Goal: Communication & Community: Share content

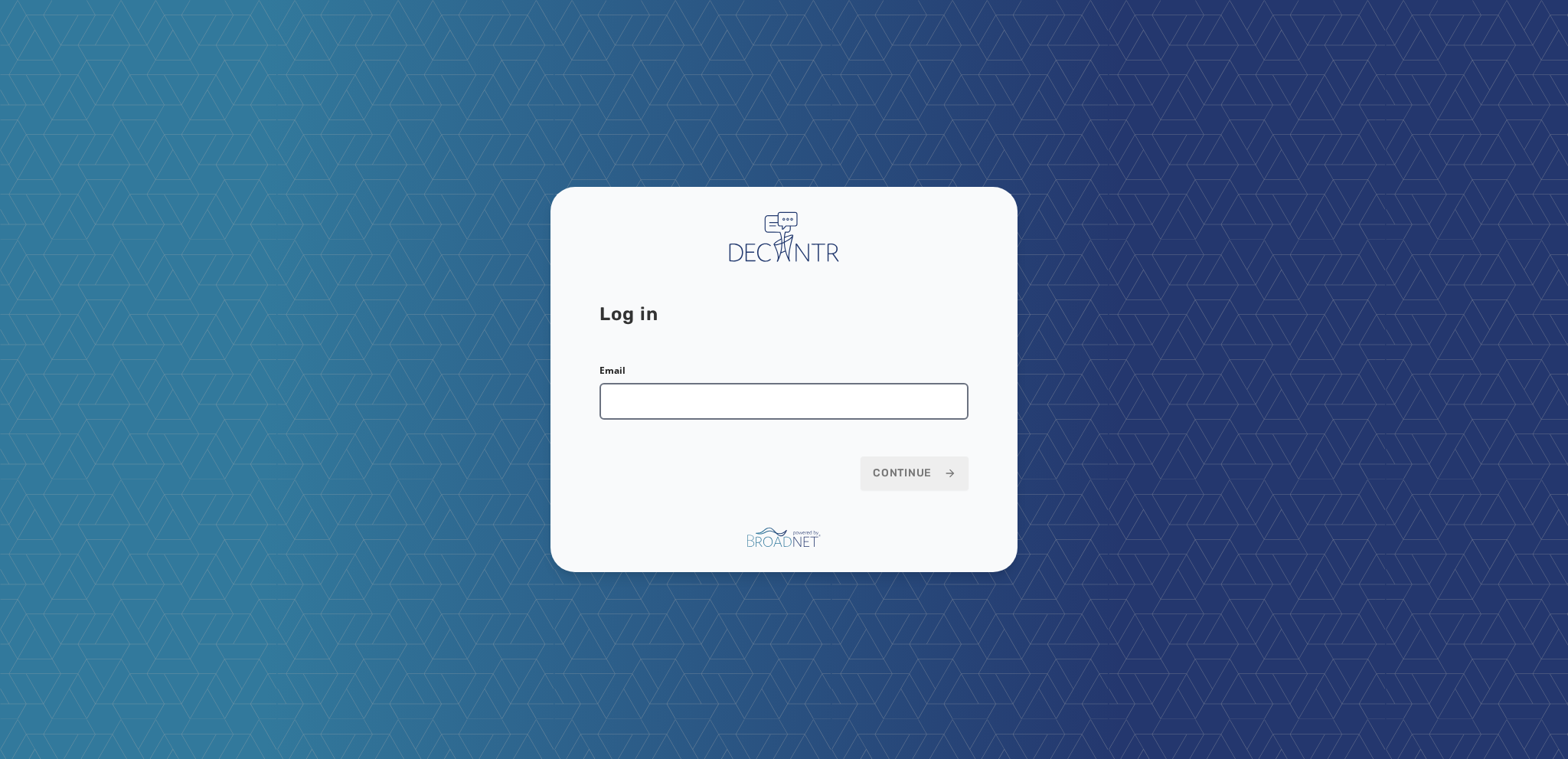
click at [618, 410] on input "Email" at bounding box center [783, 401] width 369 height 37
type input "**********"
click at [895, 473] on span "Continue" at bounding box center [915, 474] width 84 height 16
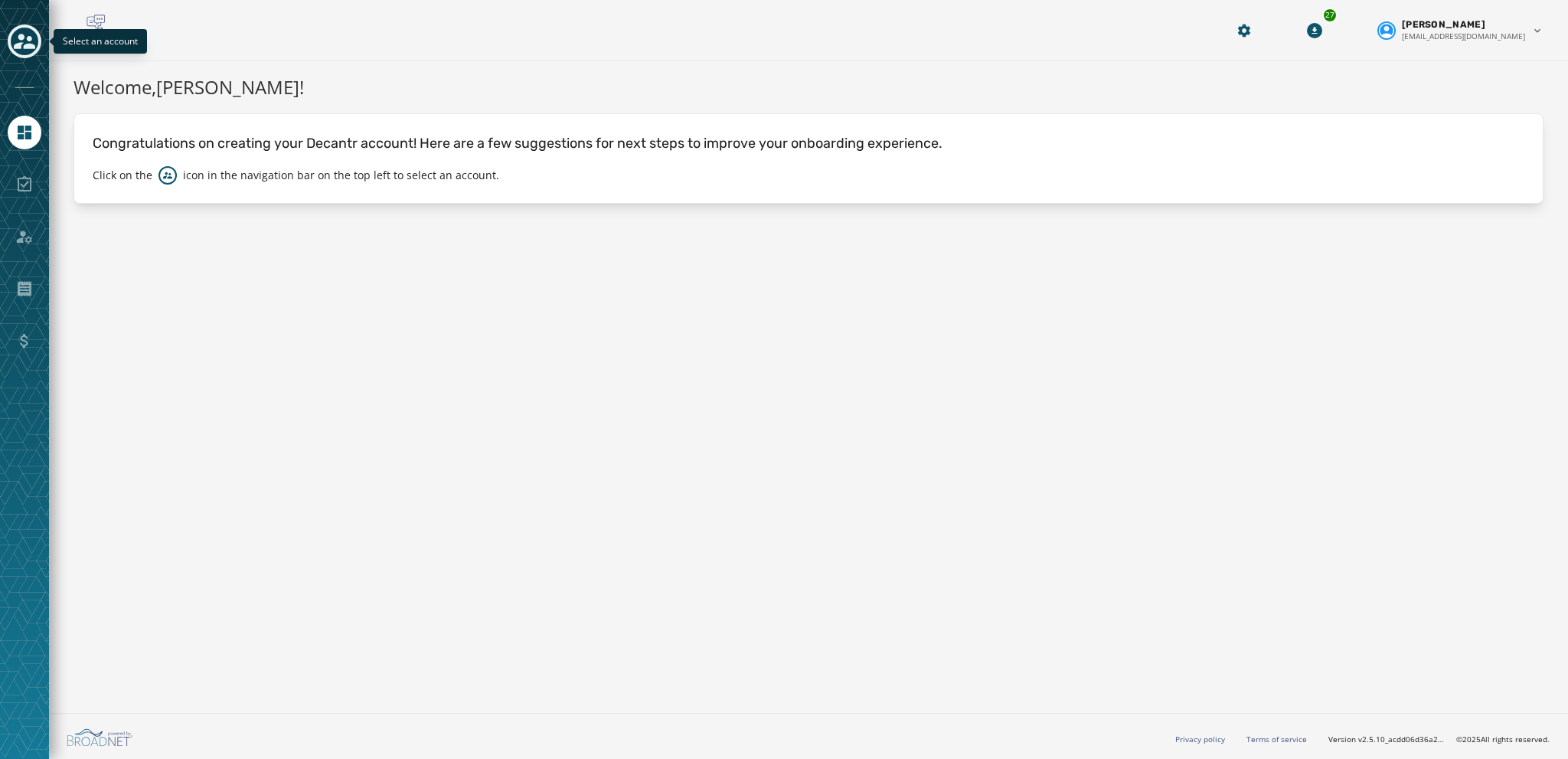
click at [24, 36] on icon "Toggle account select drawer" at bounding box center [24, 41] width 22 height 22
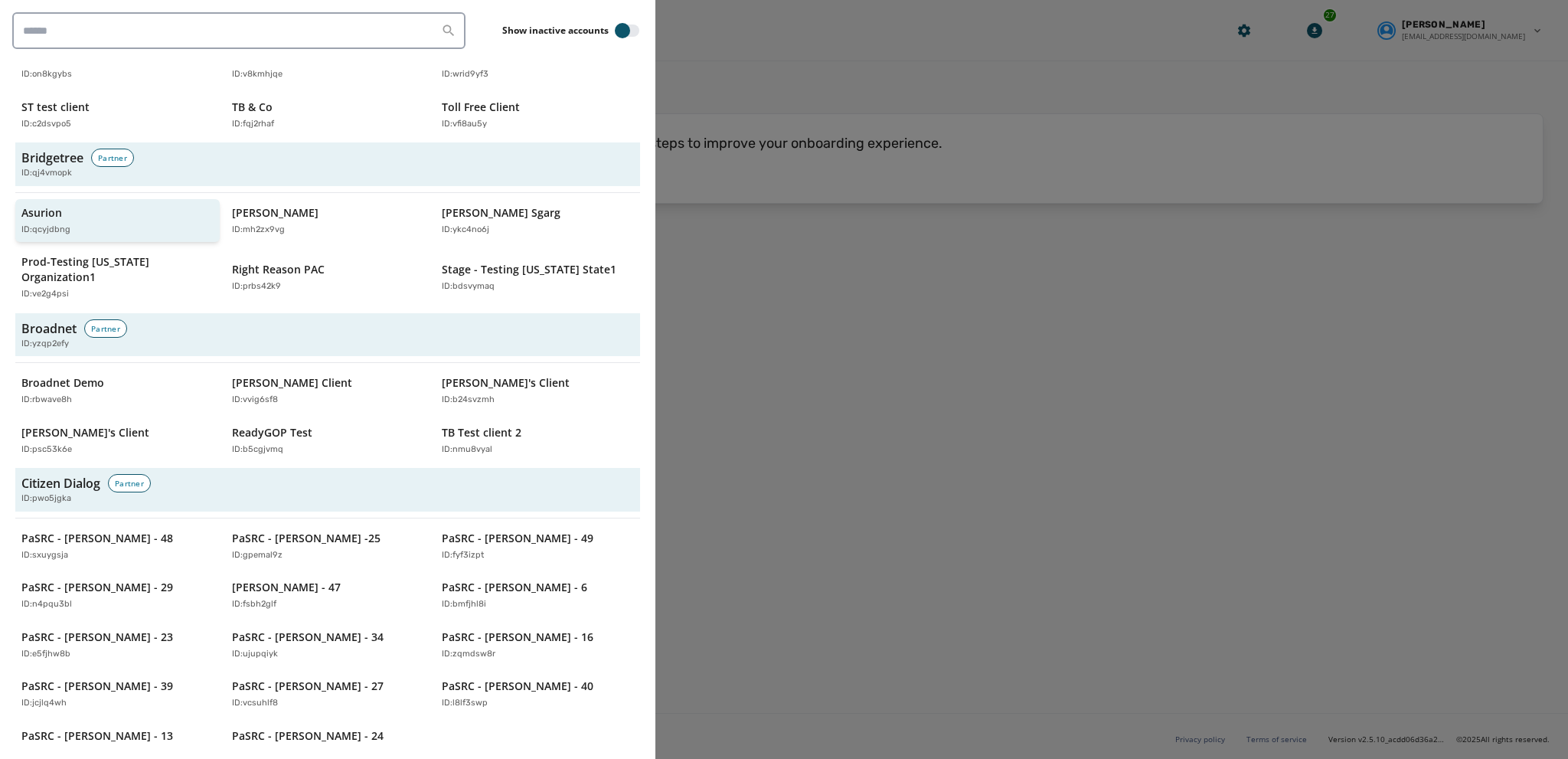
scroll to position [537, 0]
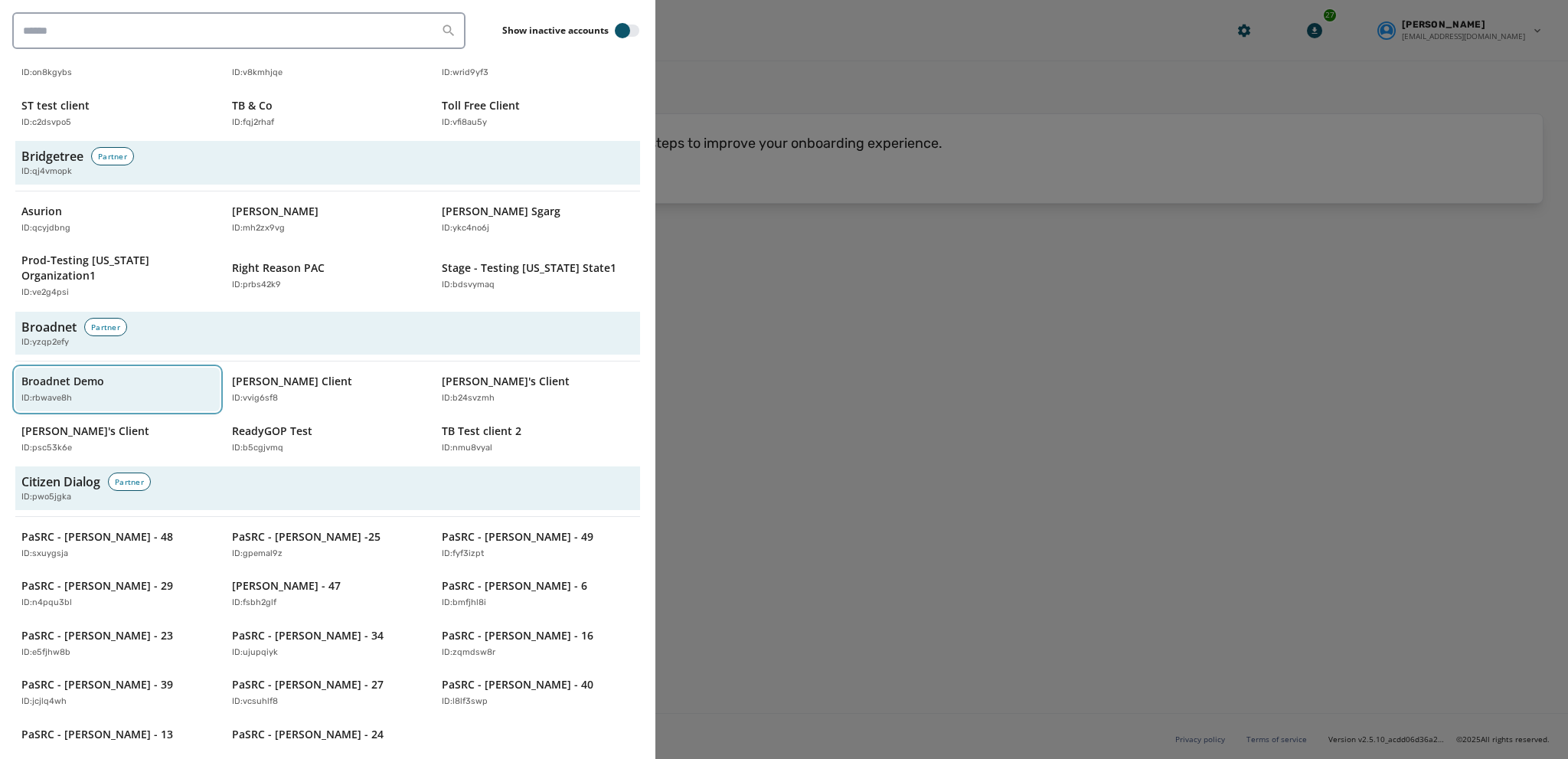
click at [58, 373] on div "Broadnet Demo ID: rbwave8h" at bounding box center [110, 389] width 177 height 31
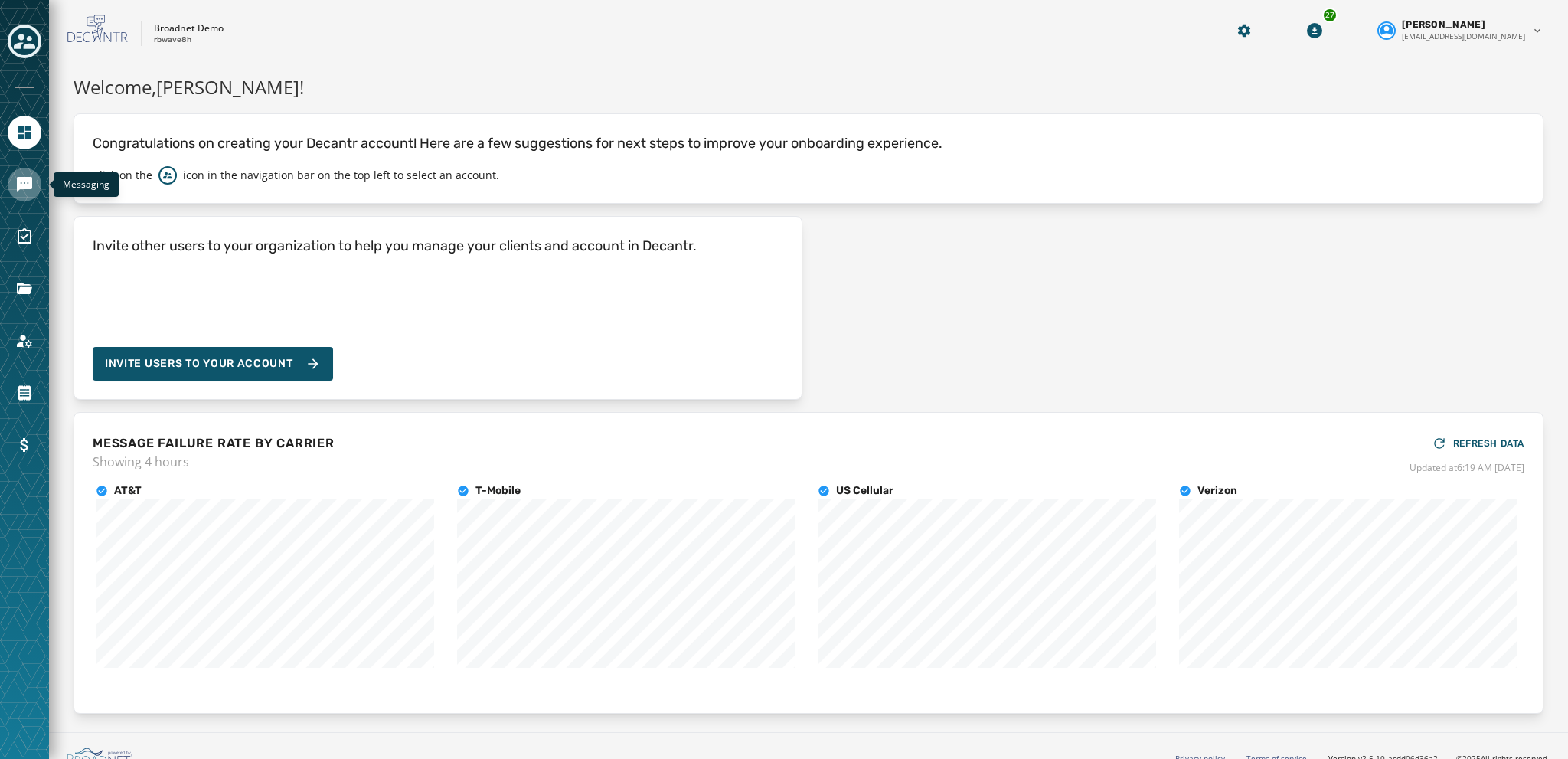
click at [26, 195] on link "Navigate to Messaging" at bounding box center [24, 184] width 34 height 34
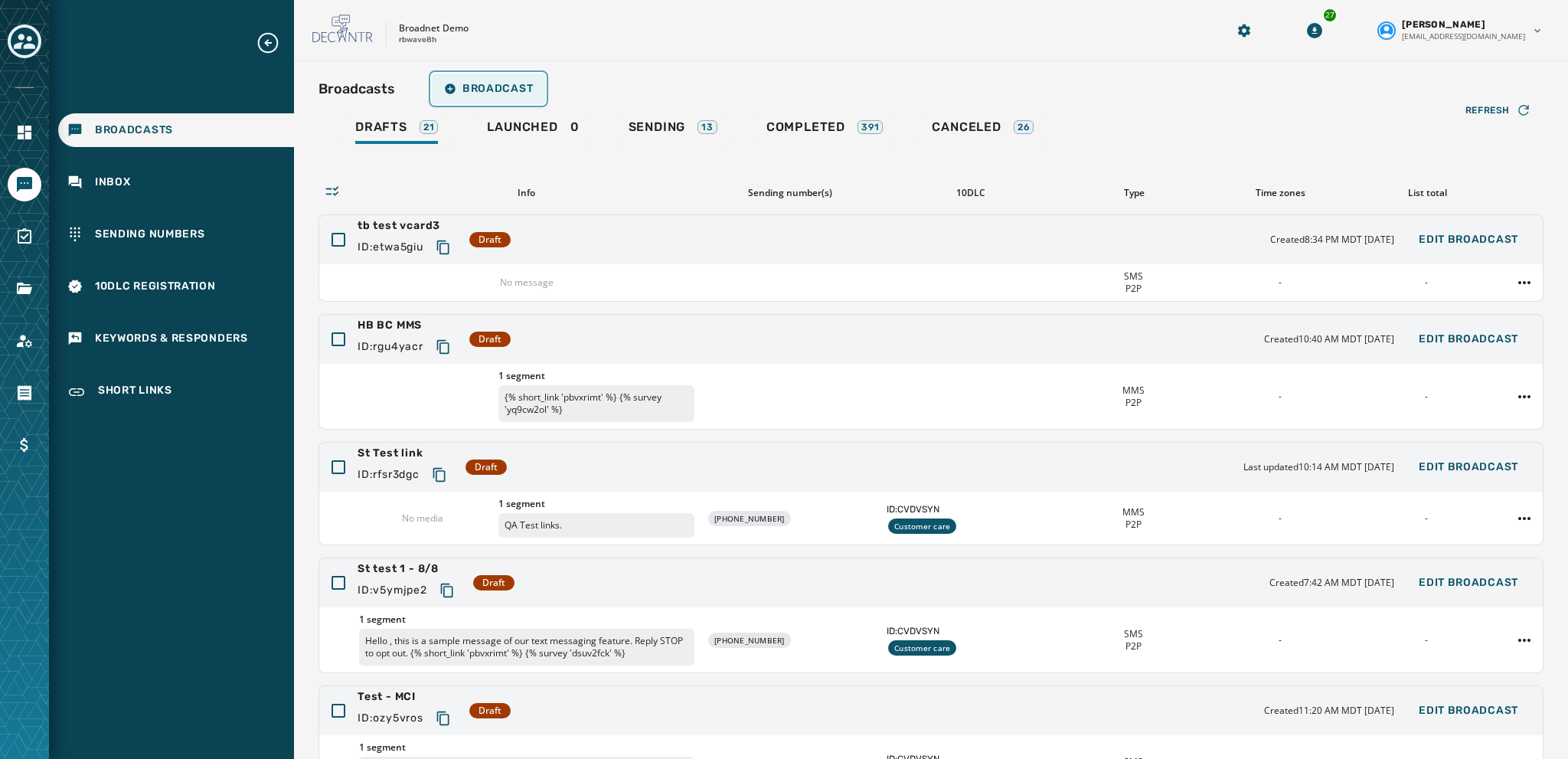
click at [498, 85] on span "Broadcast" at bounding box center [488, 89] width 89 height 12
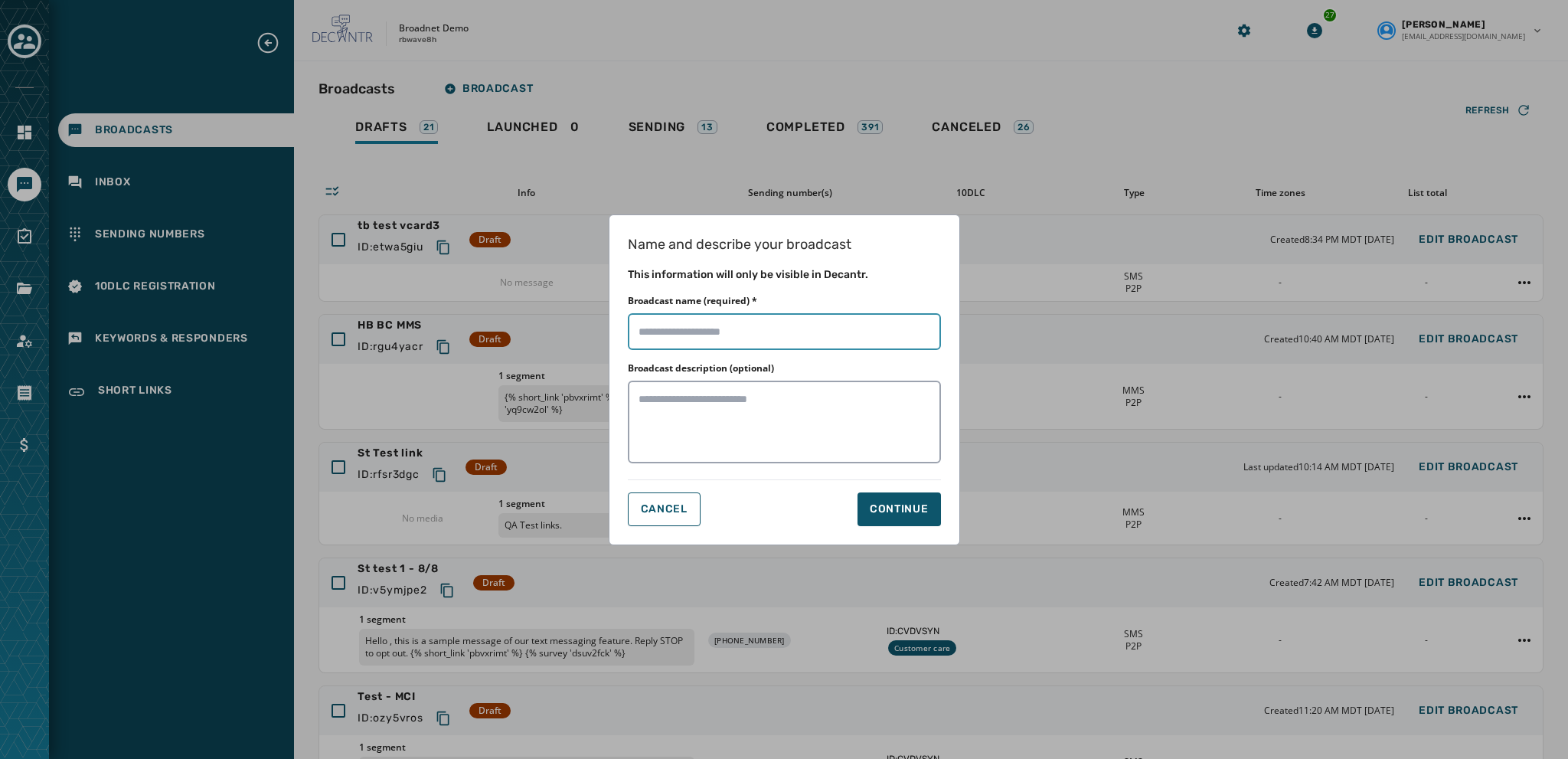
click at [647, 332] on input "Broadcast name (required) *" at bounding box center [784, 332] width 313 height 37
type input "**********"
click at [899, 515] on div "Continue" at bounding box center [899, 509] width 59 height 16
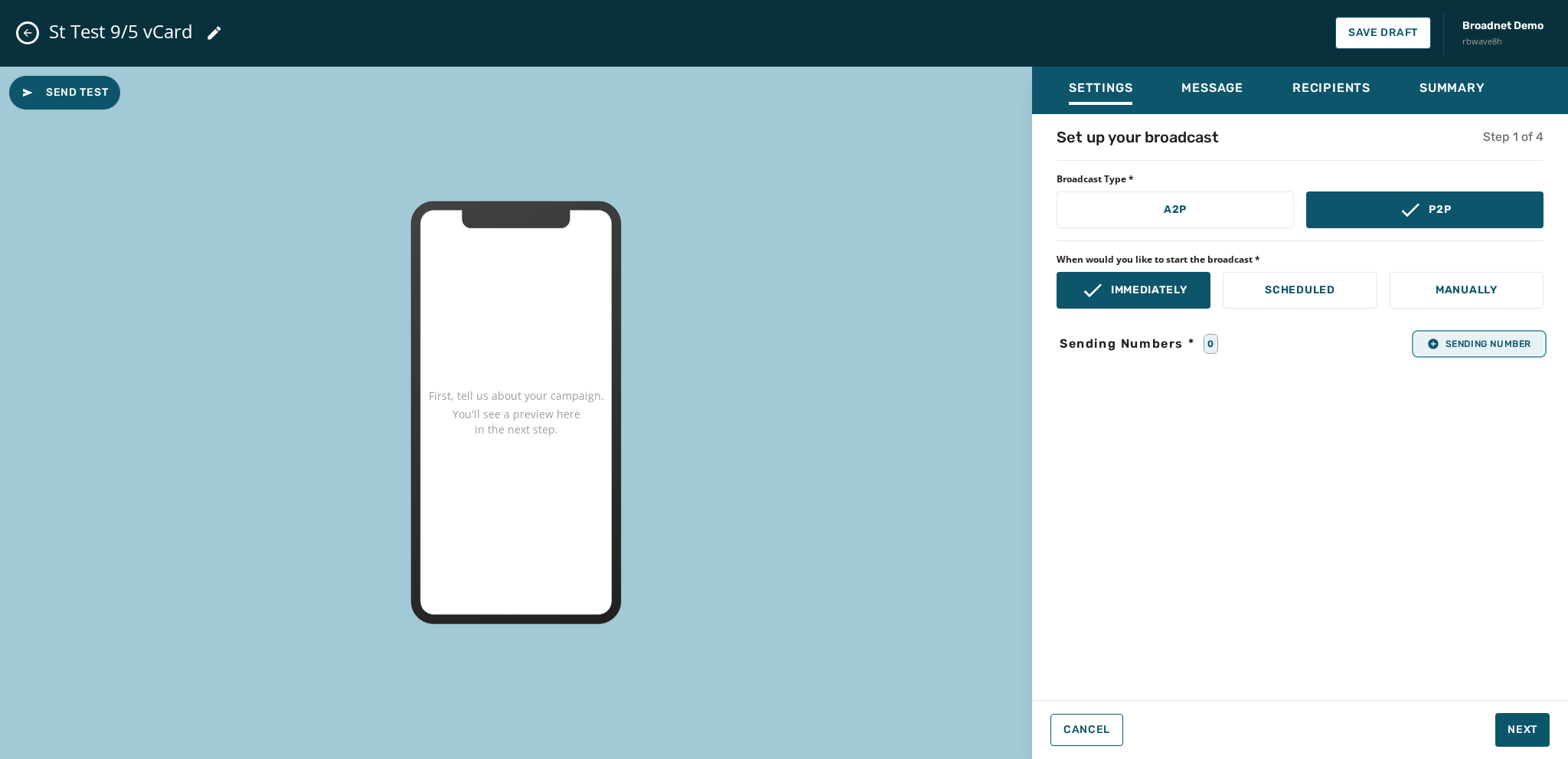
click at [1430, 346] on icon "button" at bounding box center [1433, 343] width 10 height 10
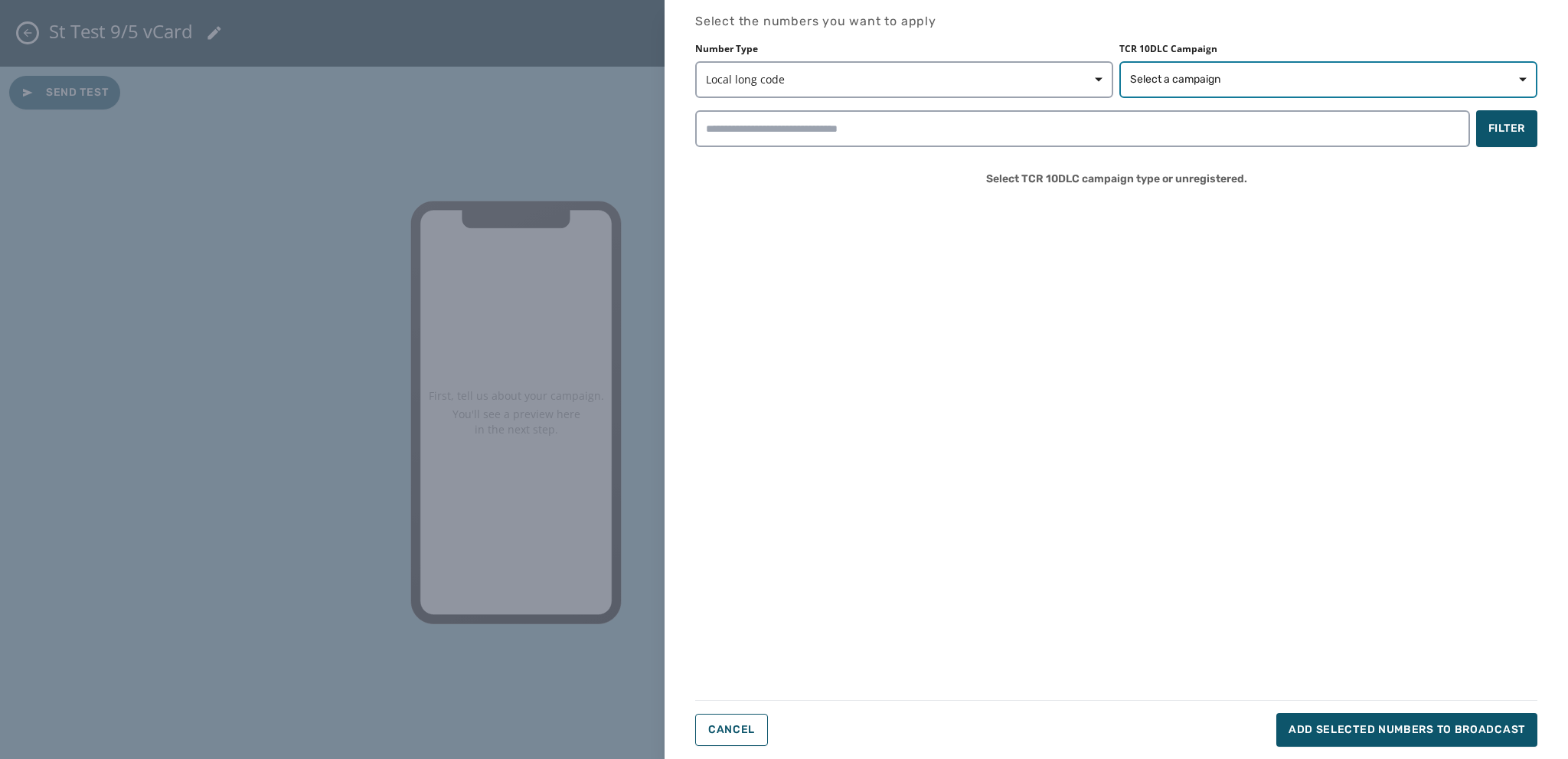
click at [1159, 75] on span "Select a campaign" at bounding box center [1176, 80] width 91 height 16
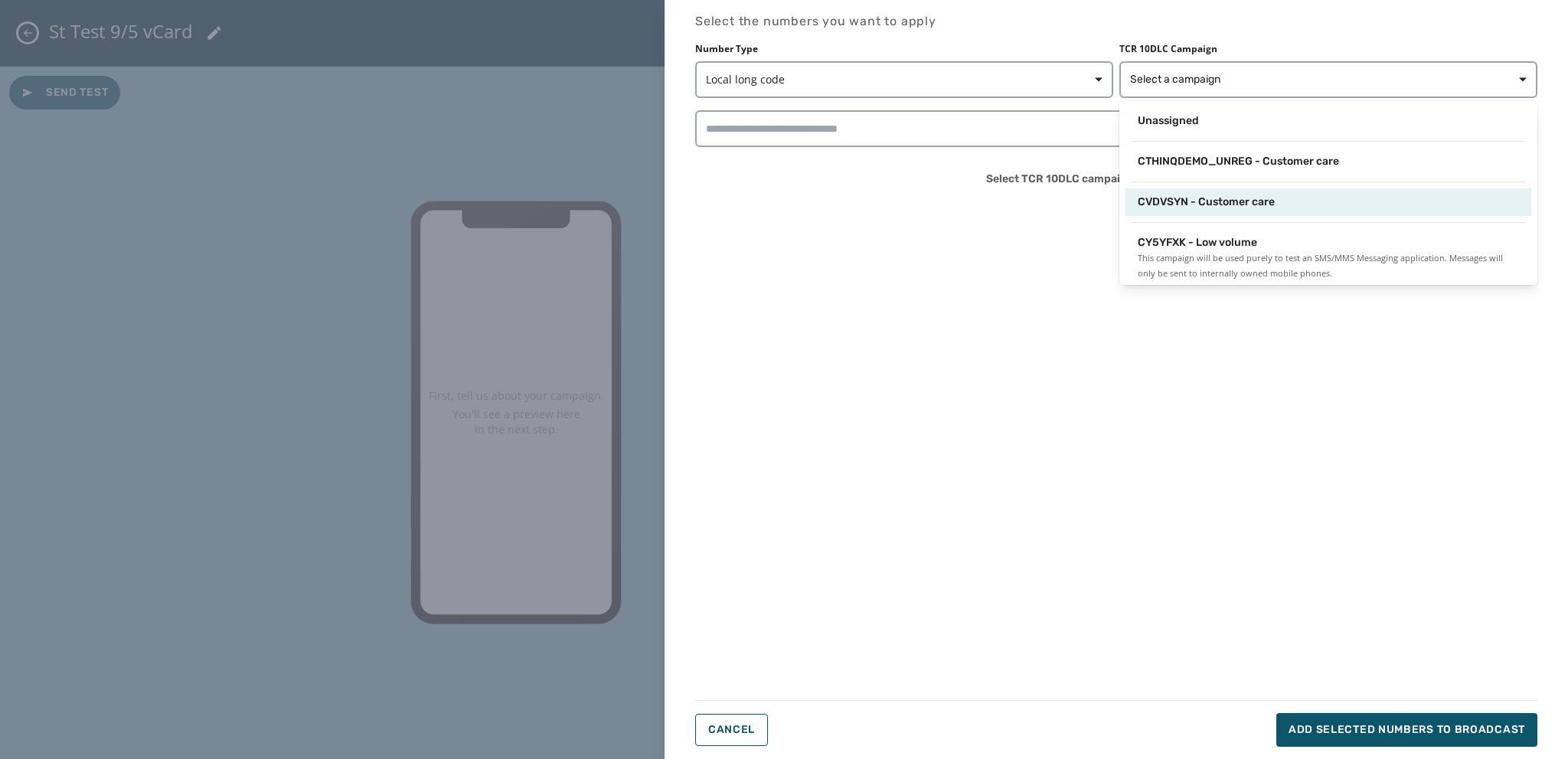
click at [1169, 197] on span "CVDVSYN - Customer care" at bounding box center [1206, 202] width 137 height 16
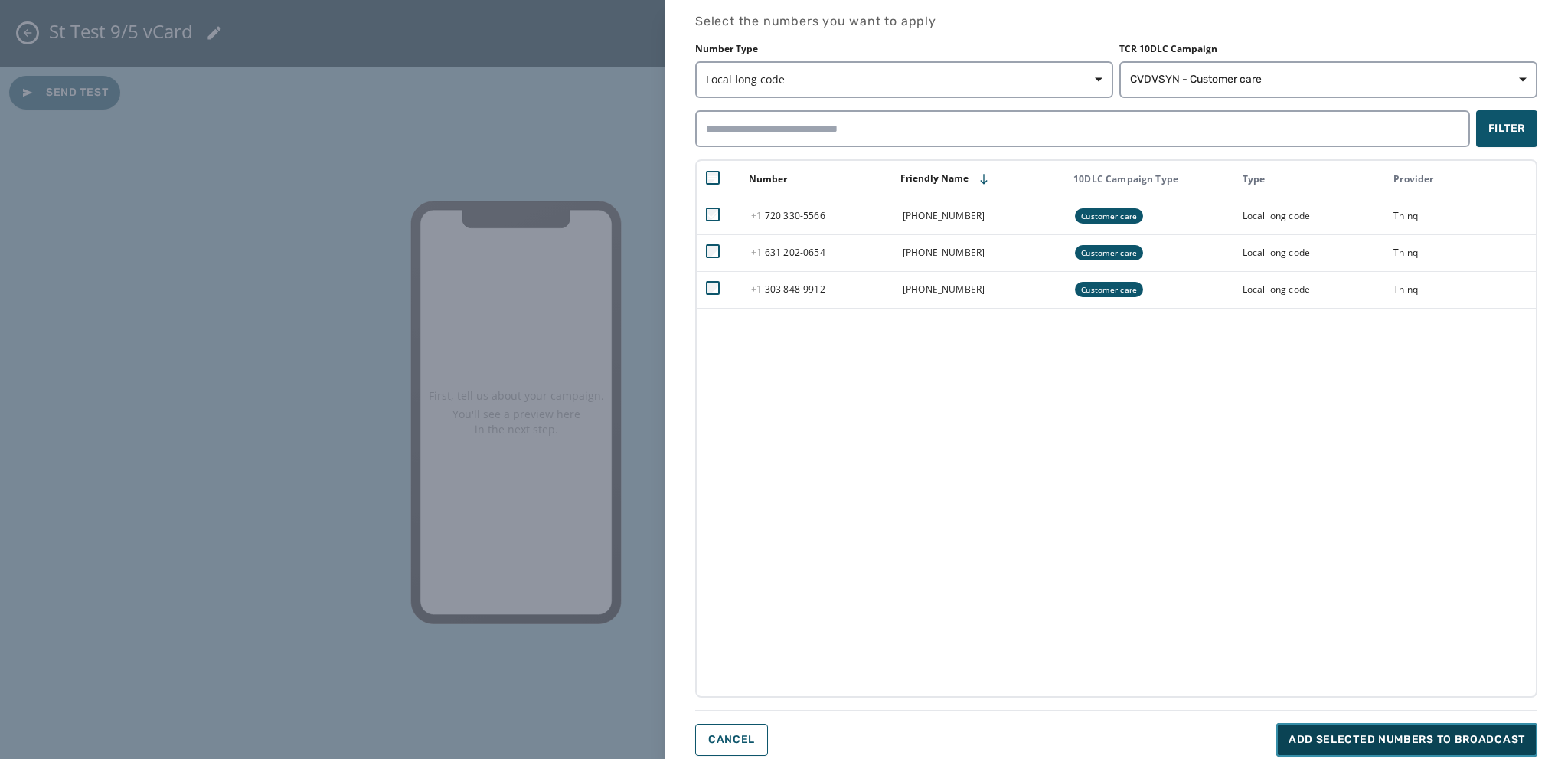
click at [1309, 733] on span "Add selected numbers to broadcast" at bounding box center [1407, 740] width 236 height 16
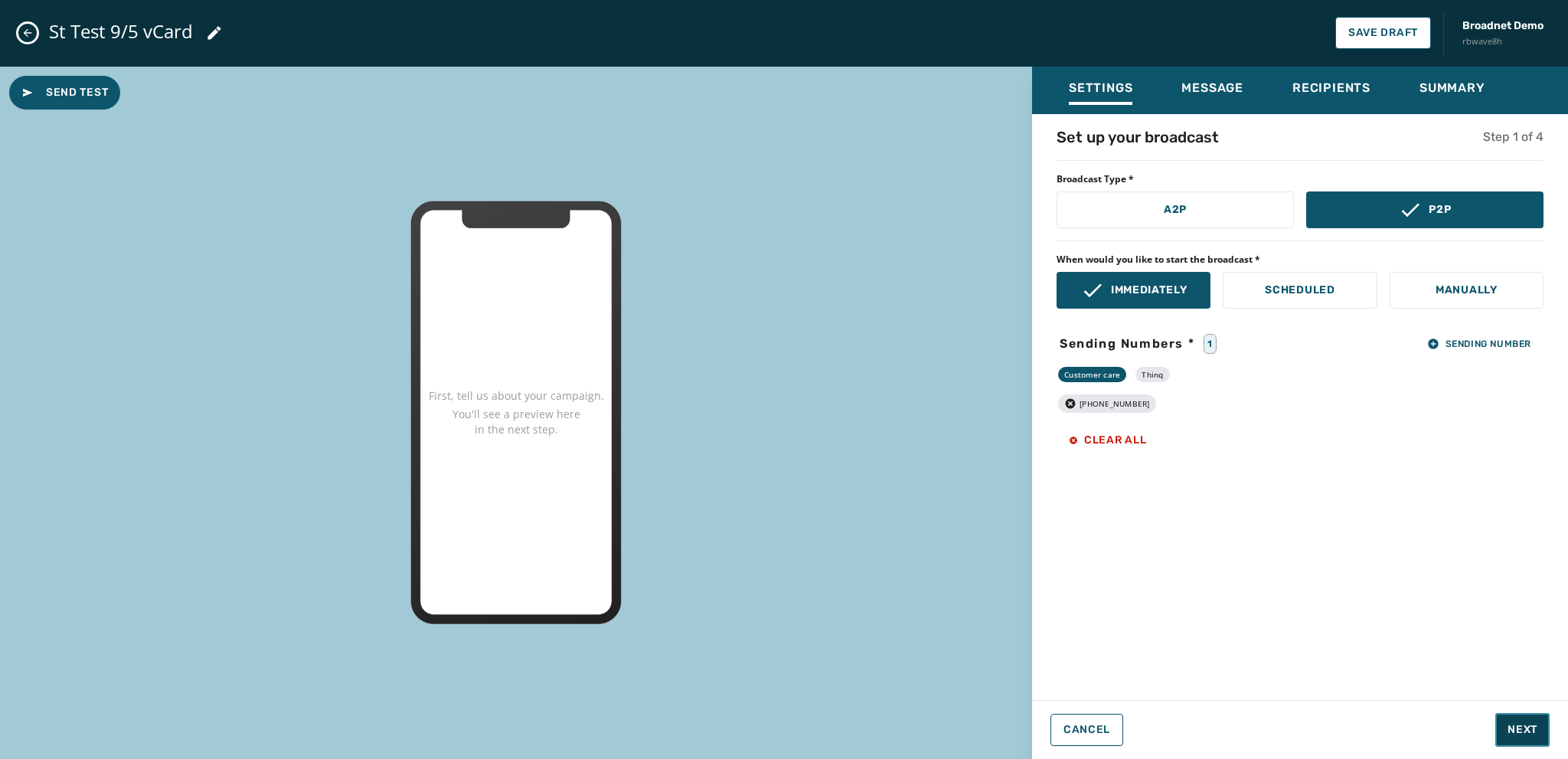
click at [1522, 724] on span "Next" at bounding box center [1523, 730] width 30 height 16
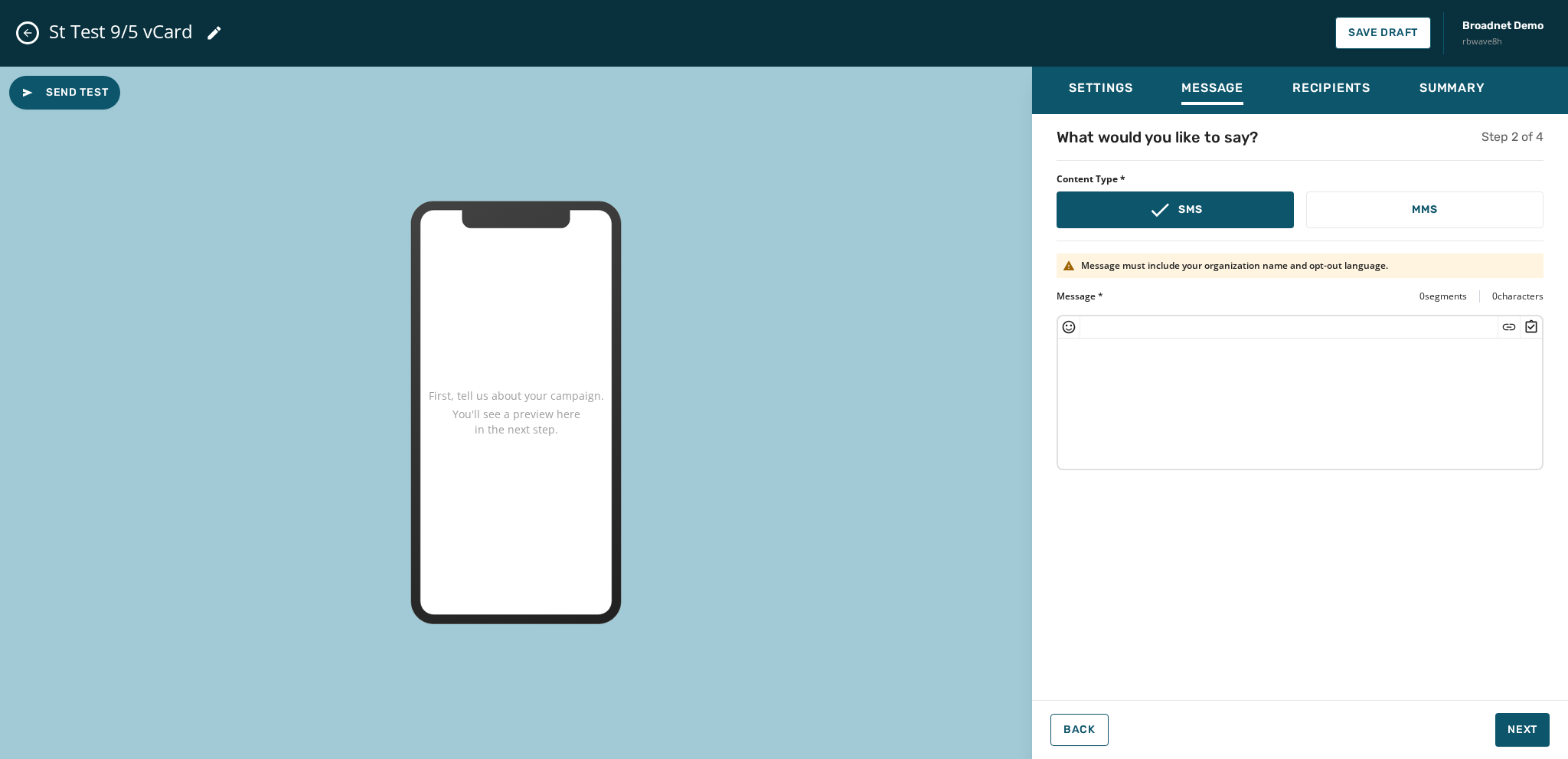
click at [1084, 358] on textarea at bounding box center [1299, 401] width 484 height 126
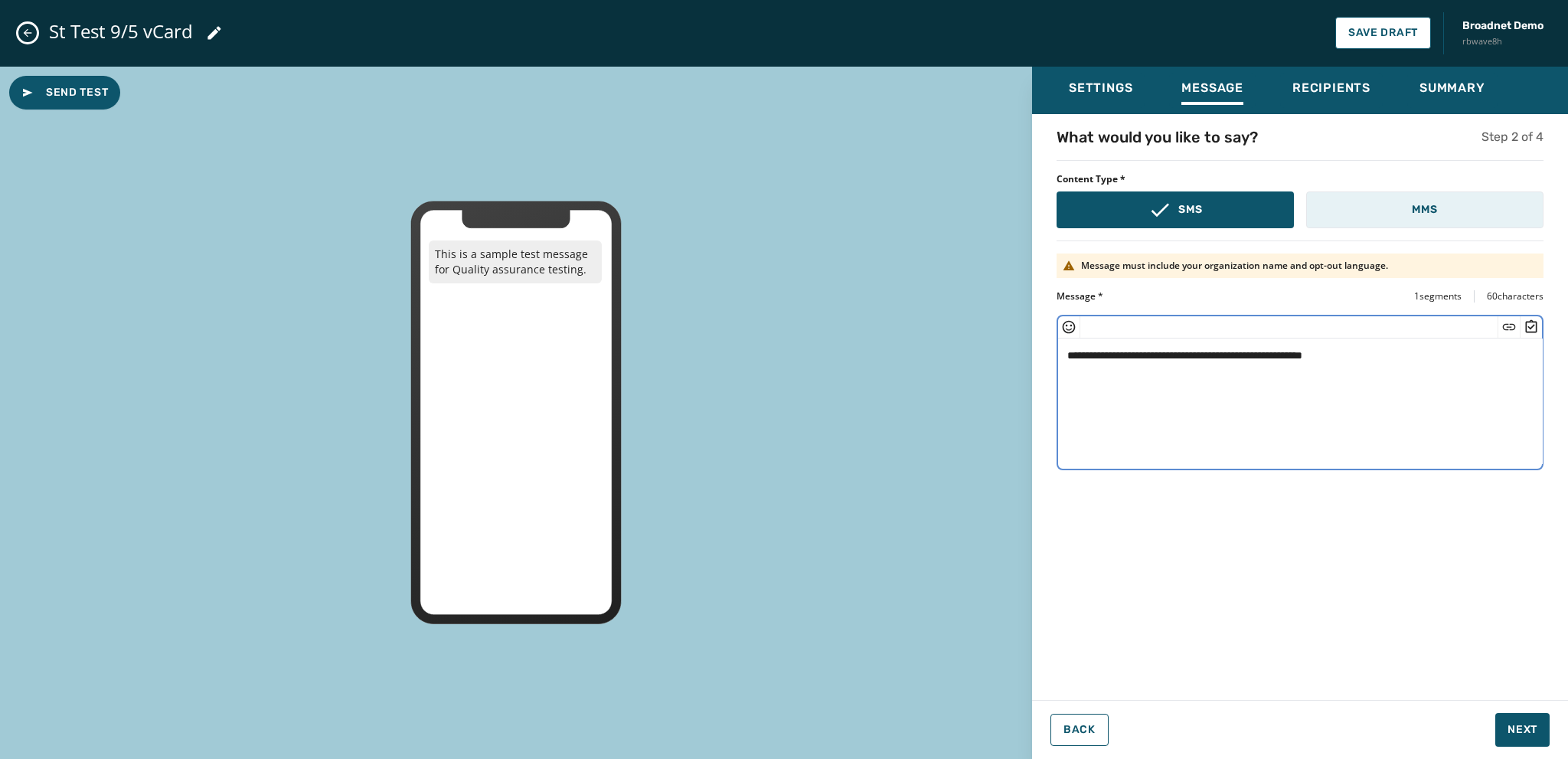
type textarea "**********"
click at [1421, 208] on p "MMS" at bounding box center [1424, 210] width 25 height 16
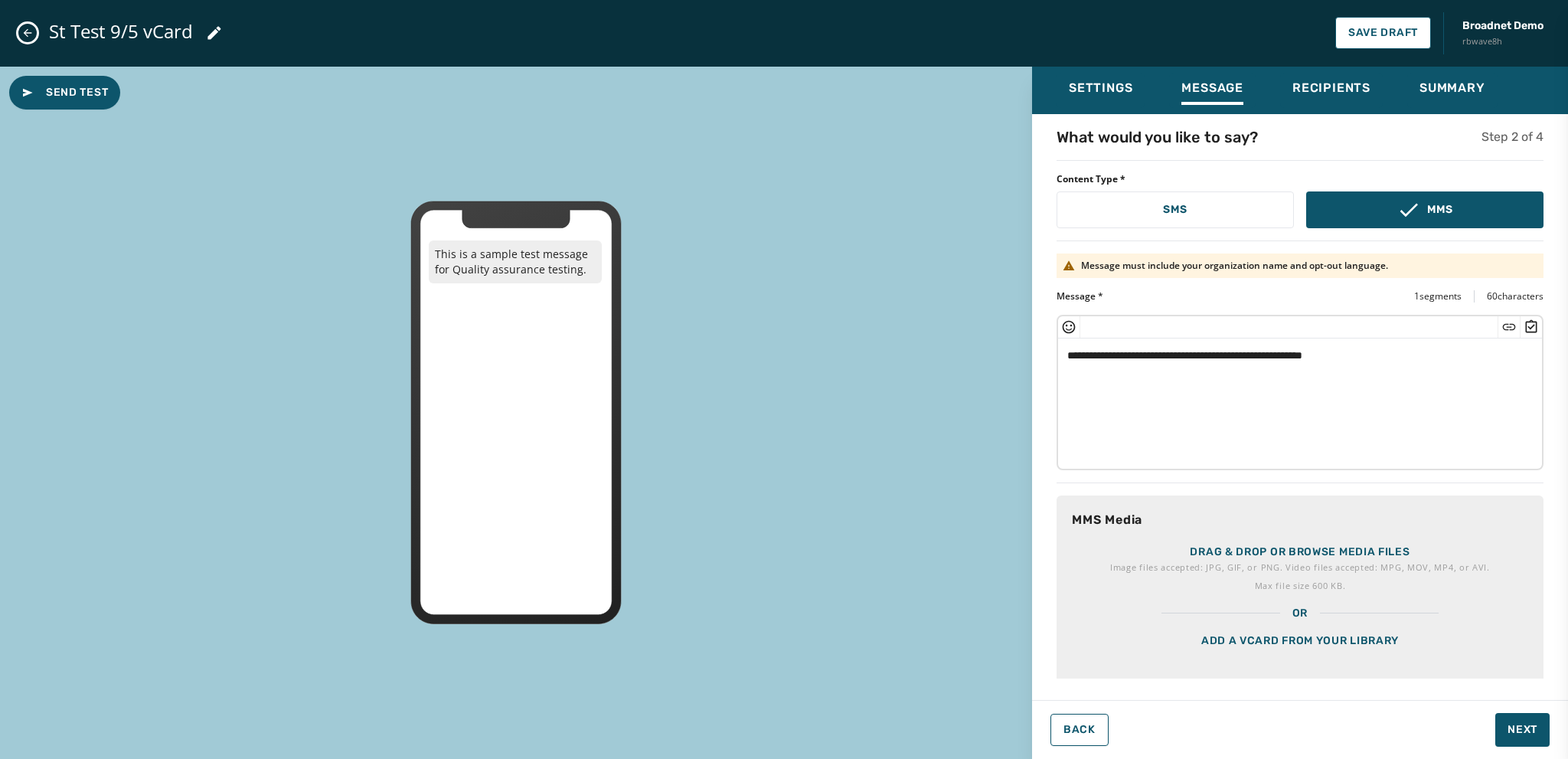
click at [1265, 642] on div "Add a vCard from your library" at bounding box center [1300, 660] width 487 height 77
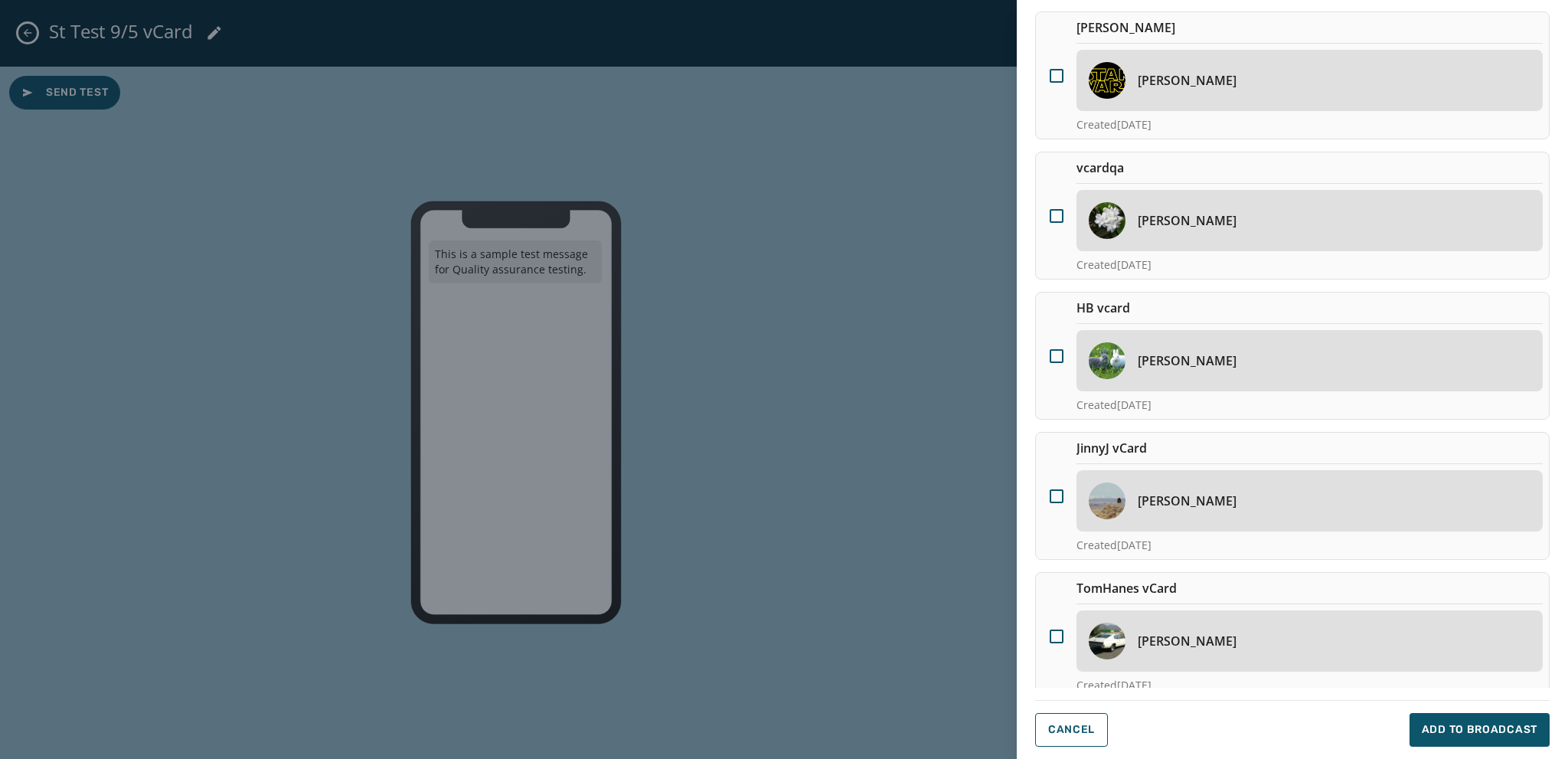
scroll to position [373, 0]
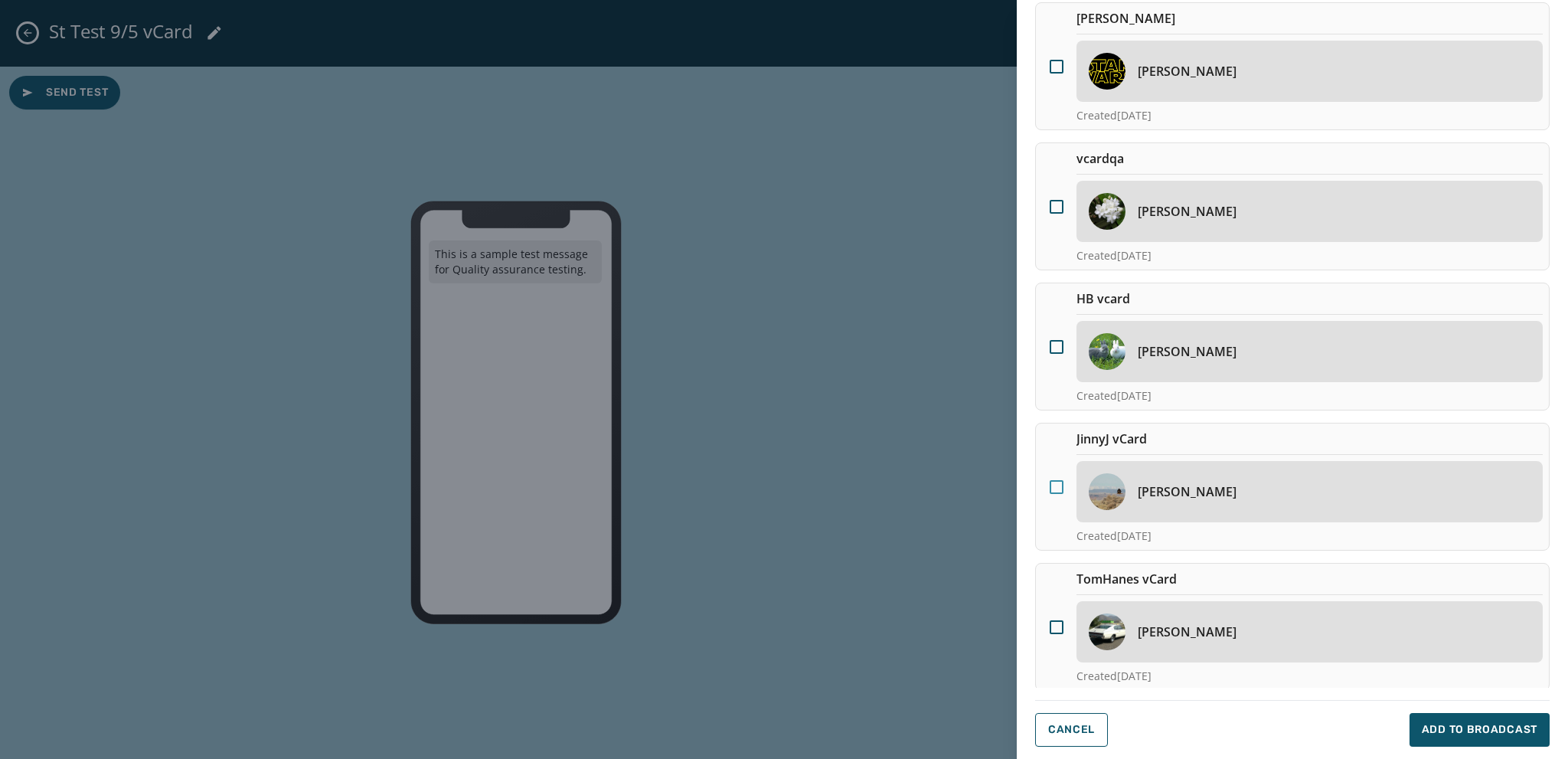
click at [1057, 484] on div at bounding box center [1057, 488] width 14 height 14
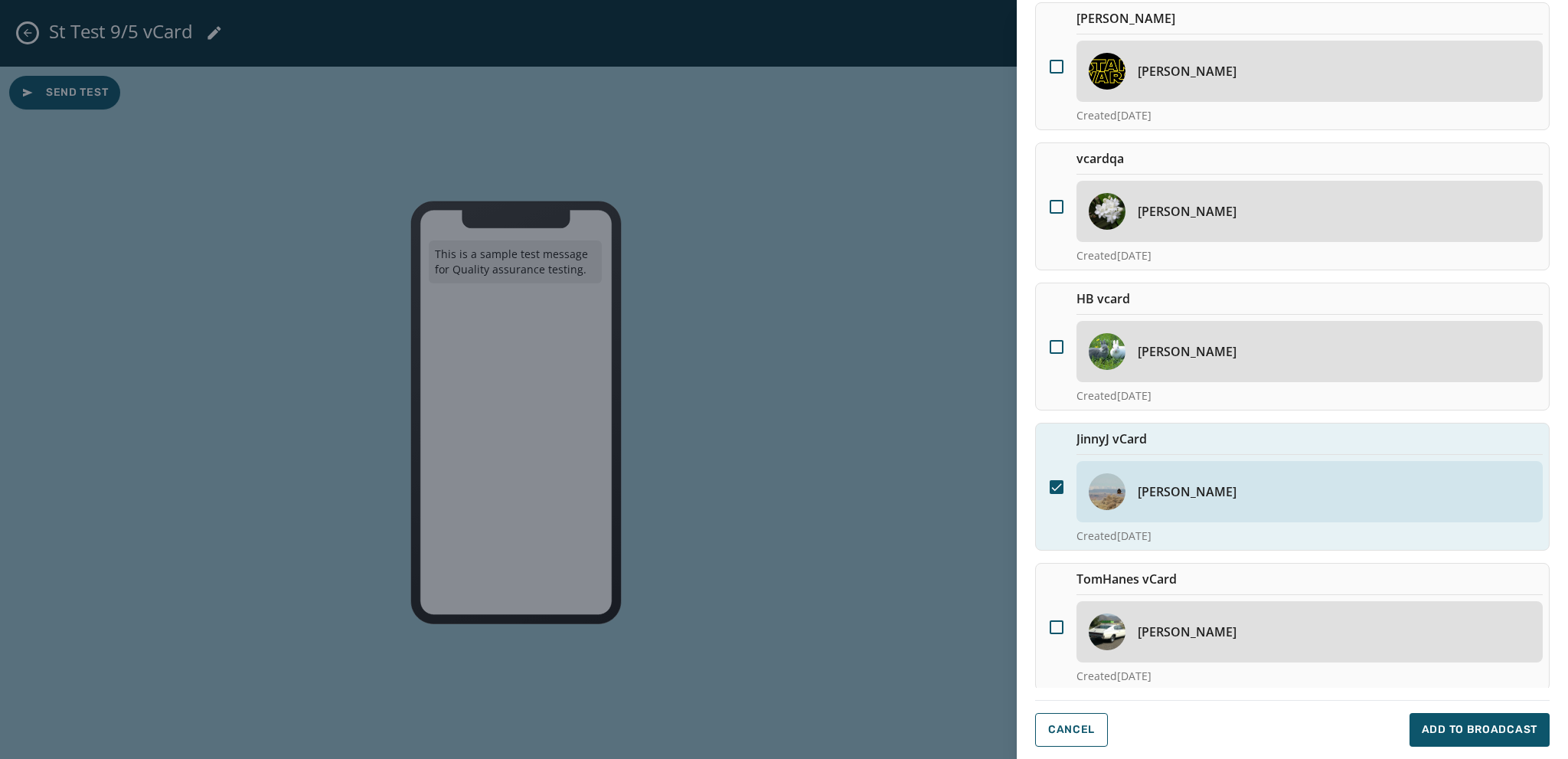
click at [1051, 483] on icon at bounding box center [1057, 488] width 14 height 14
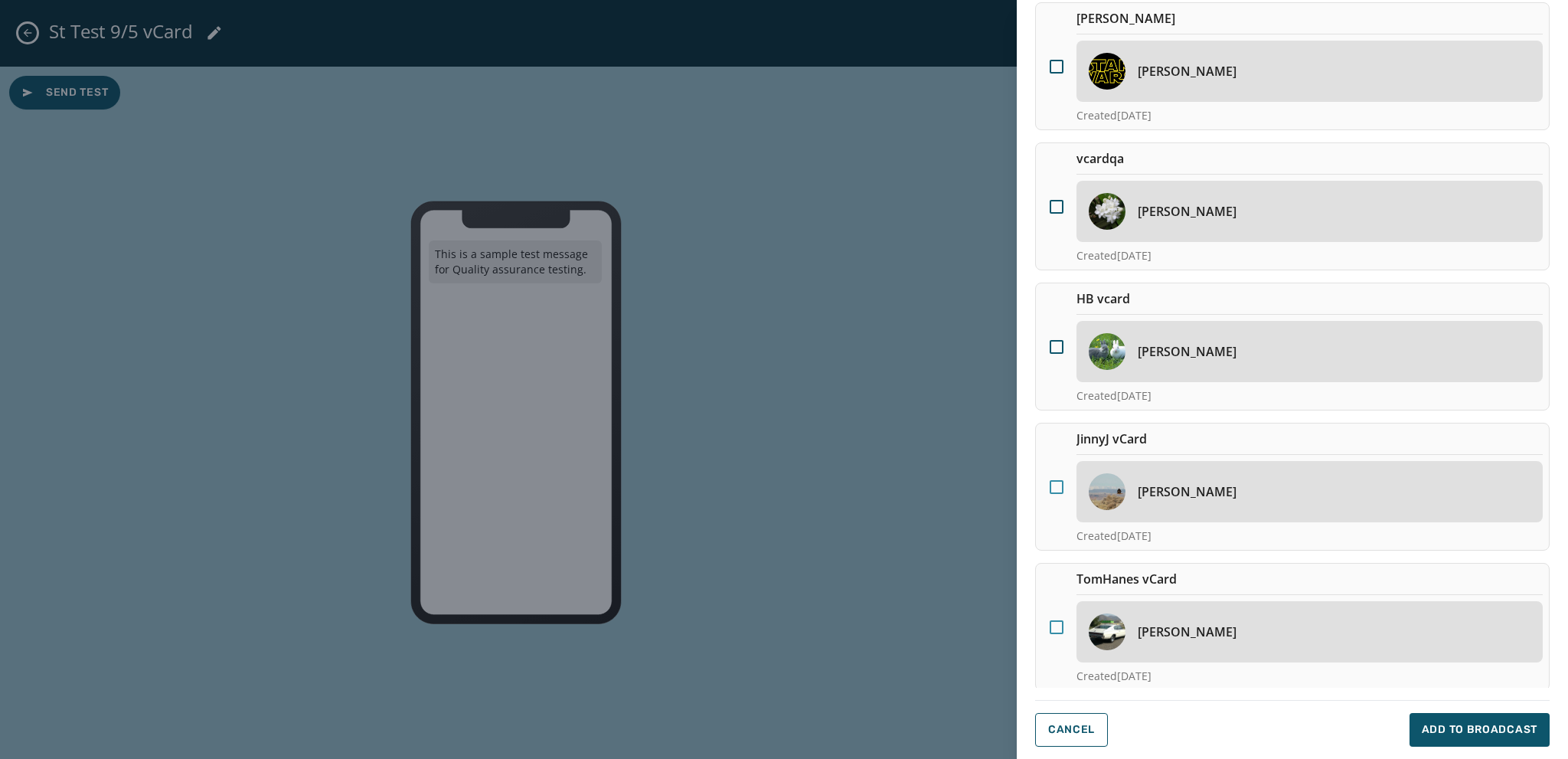
click at [1058, 626] on div at bounding box center [1057, 627] width 14 height 14
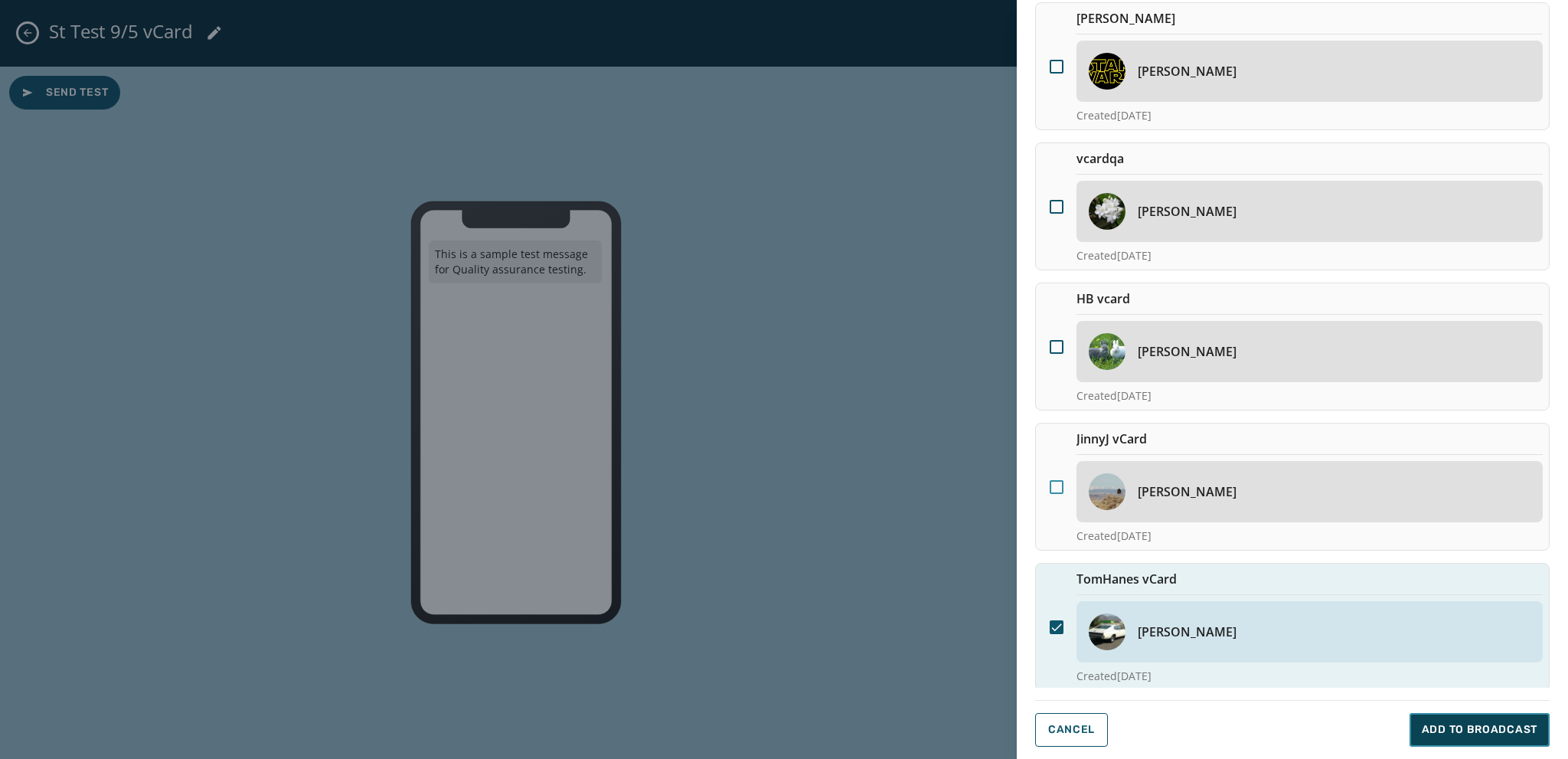
click at [1469, 725] on span "Add to Broadcast" at bounding box center [1479, 730] width 116 height 16
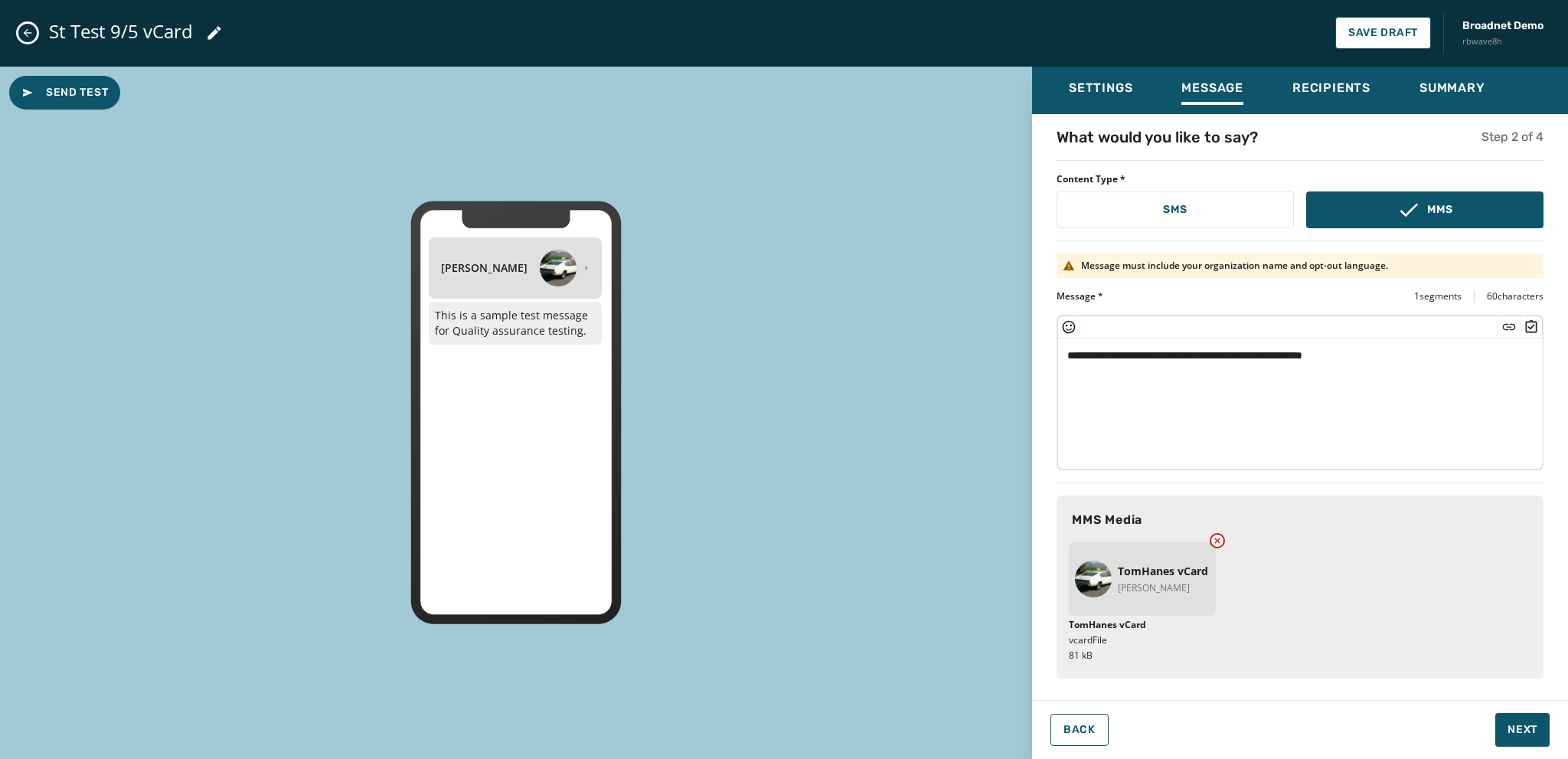
click at [1371, 355] on textarea "**********" at bounding box center [1300, 401] width 485 height 126
click at [1519, 733] on span "Next" at bounding box center [1523, 730] width 30 height 16
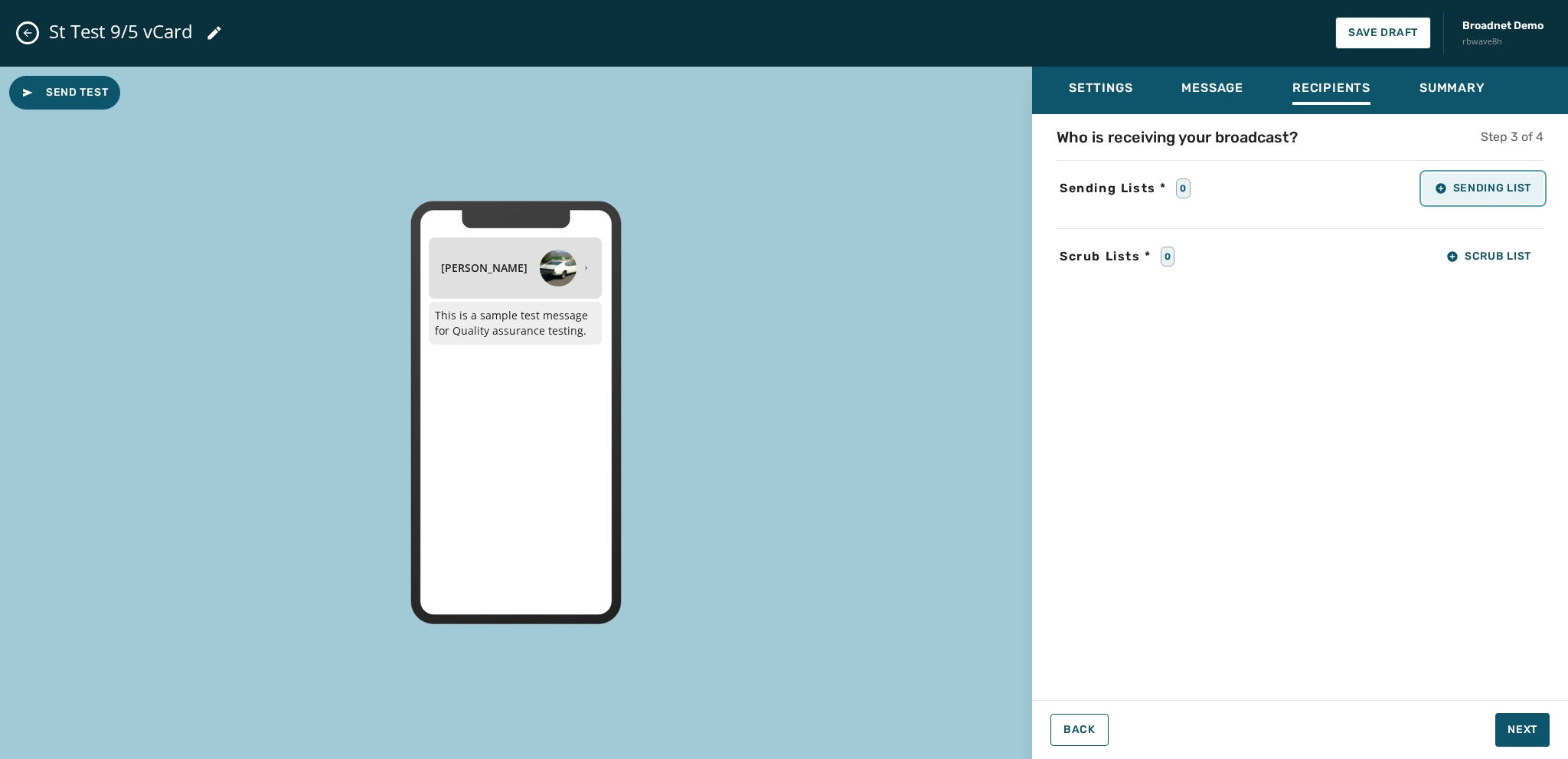
click at [1452, 191] on span "Sending List" at bounding box center [1483, 188] width 97 height 12
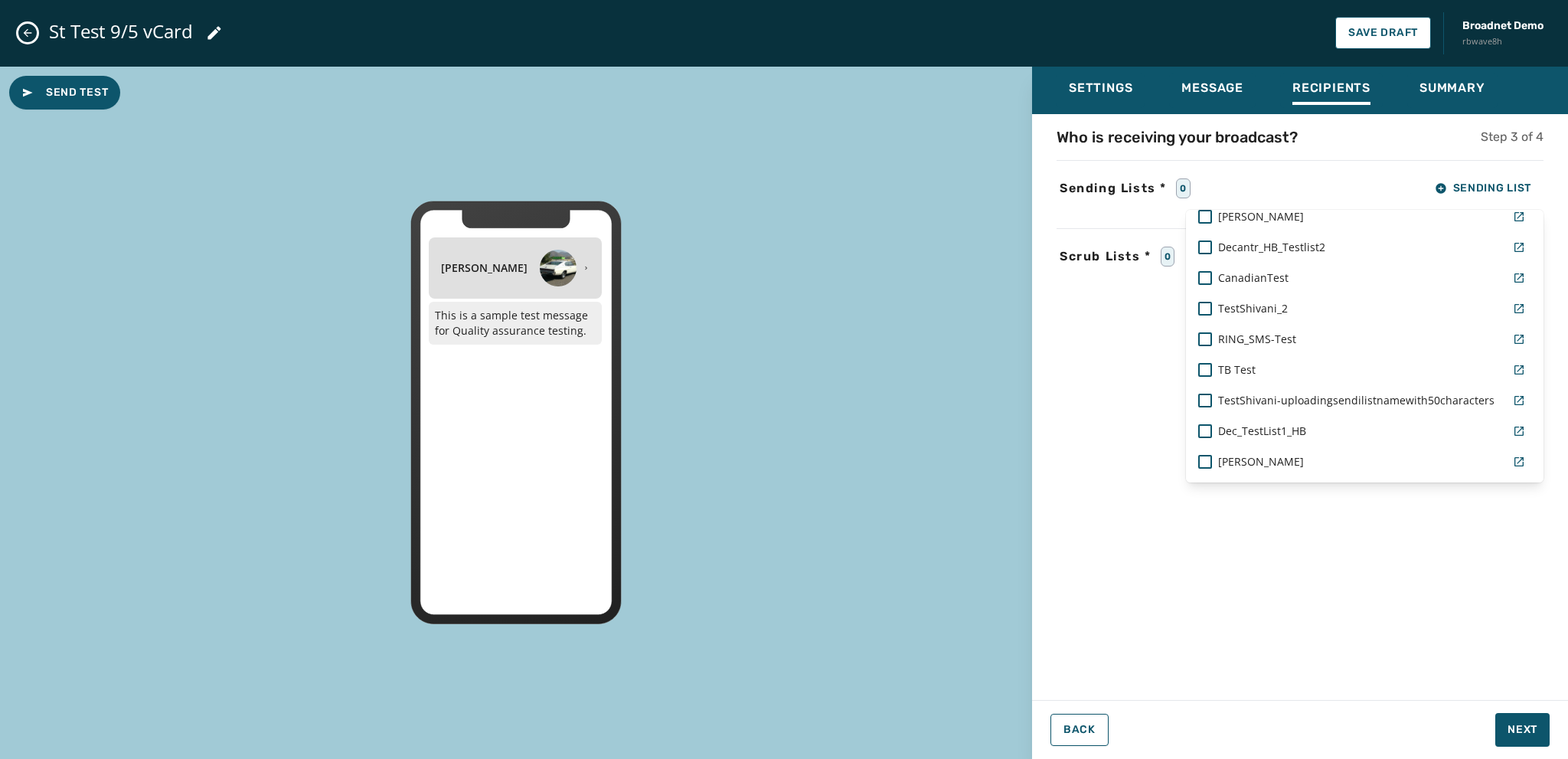
scroll to position [612, 0]
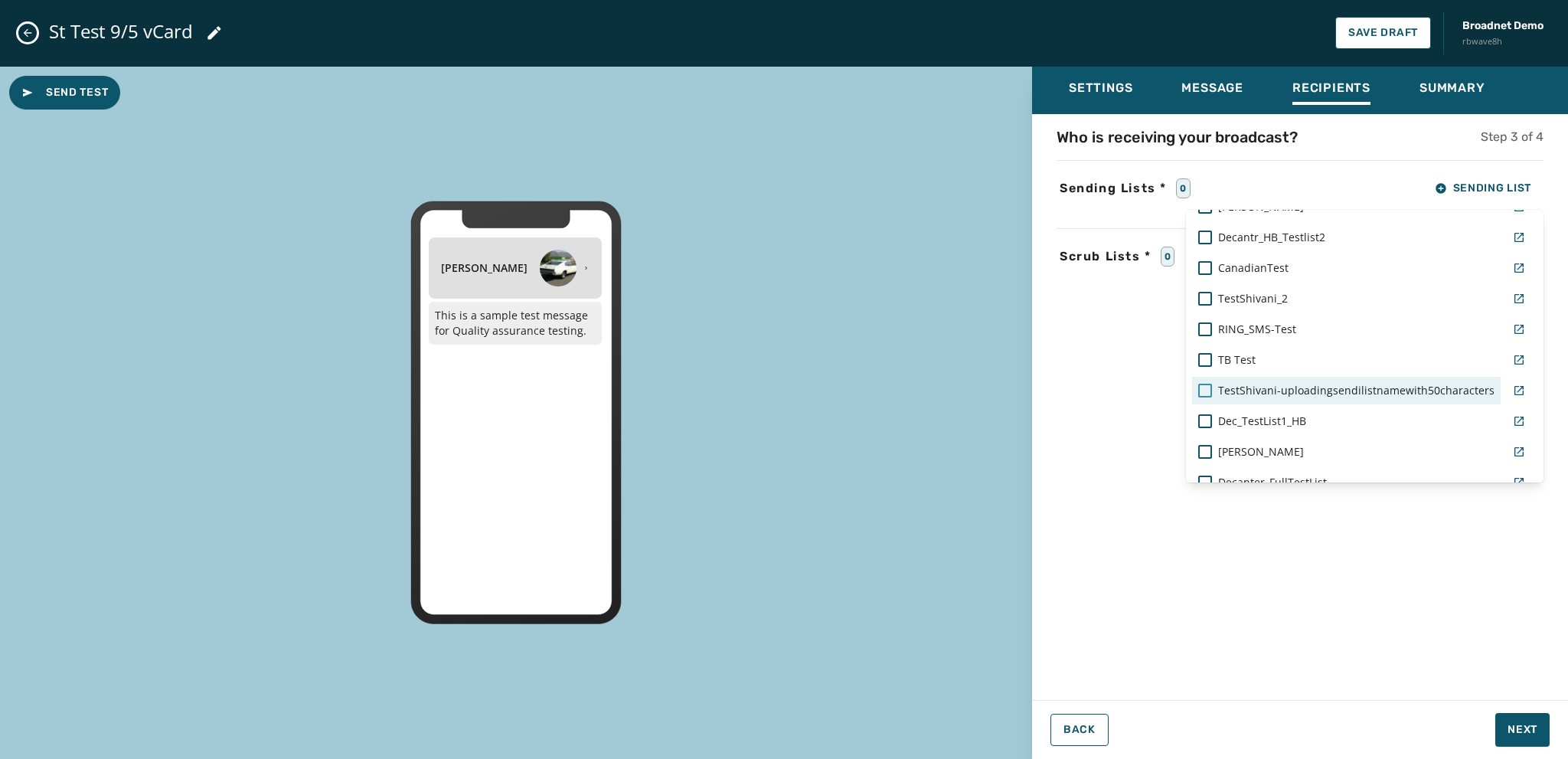
click at [1203, 386] on div at bounding box center [1205, 391] width 14 height 14
click at [1510, 728] on div "Settings Message Recipients Summary Who is receiving your broadcast? Step 3 of …" at bounding box center [1300, 407] width 536 height 681
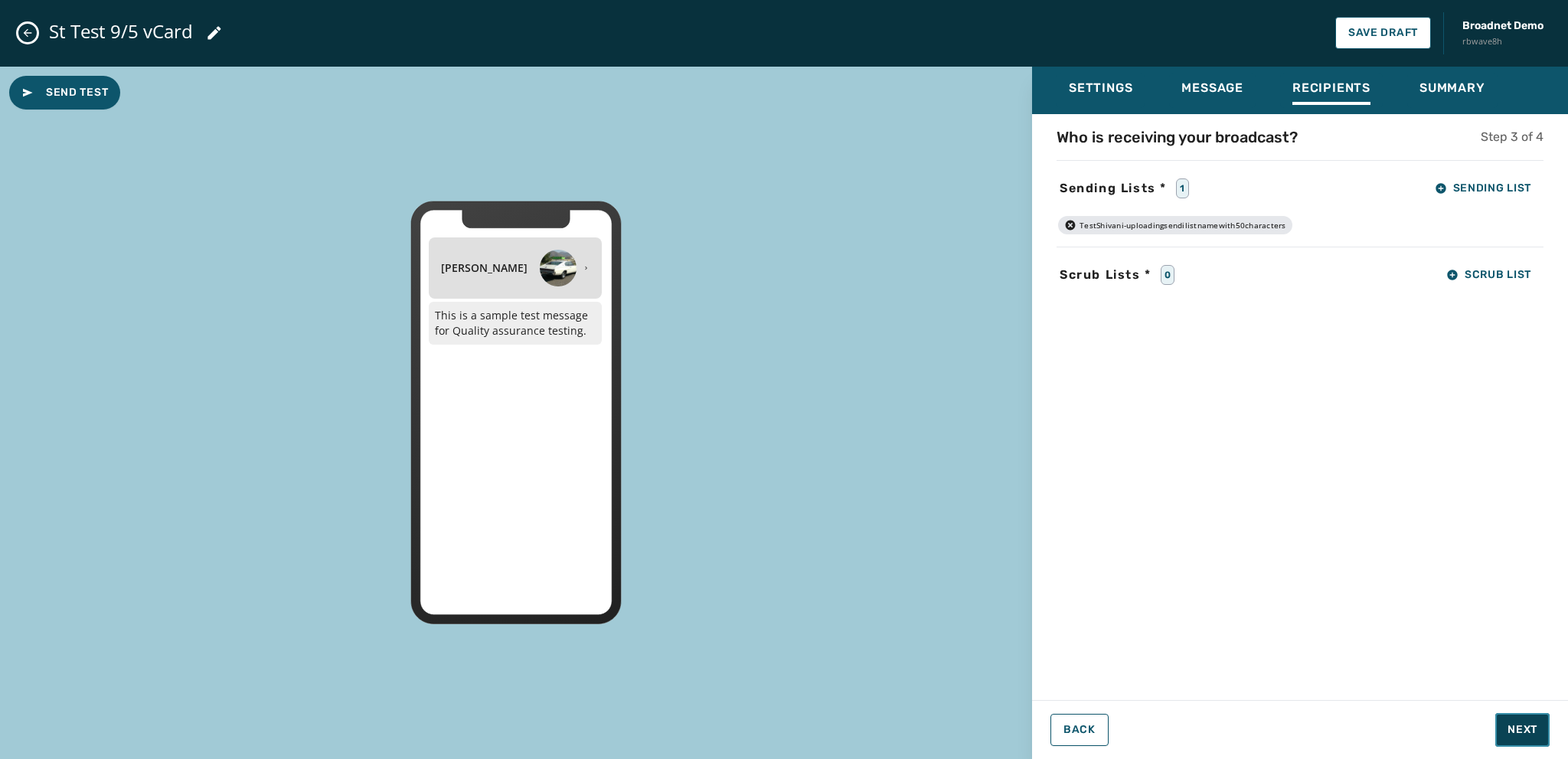
click at [1518, 725] on span "Next" at bounding box center [1523, 730] width 30 height 16
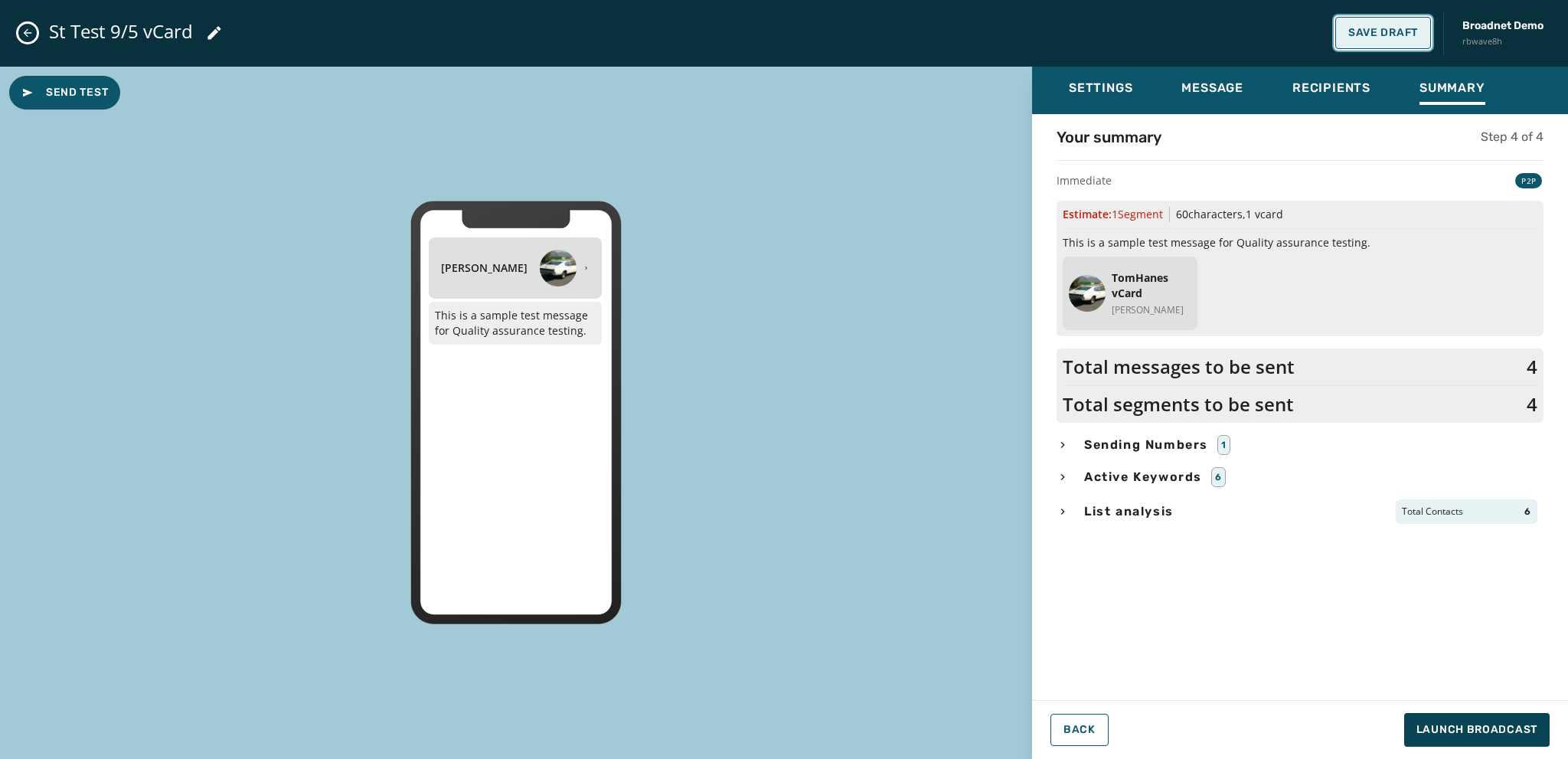
click at [1384, 30] on span "Save Draft" at bounding box center [1383, 33] width 70 height 12
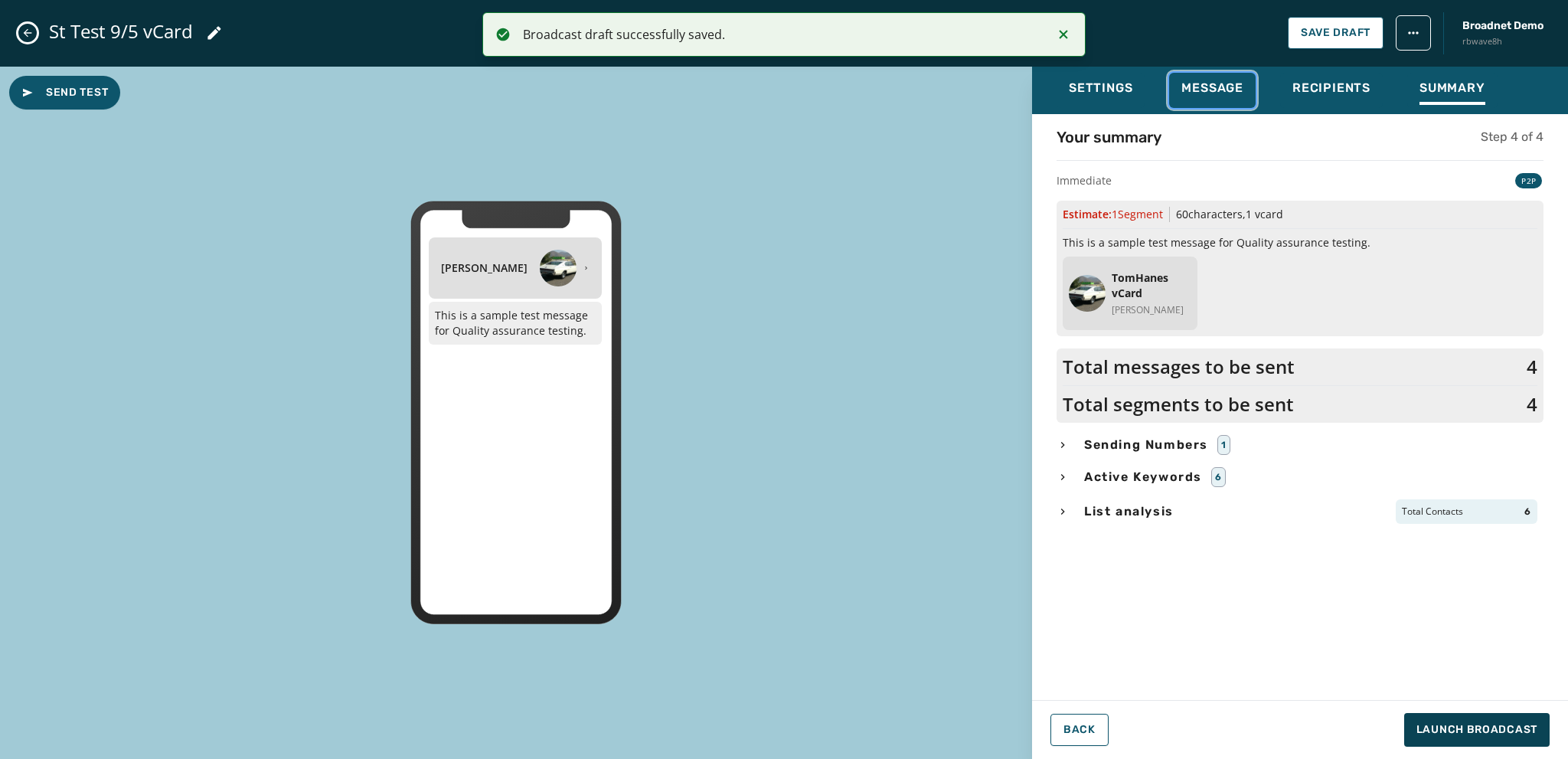
click at [1210, 85] on span "Message" at bounding box center [1212, 88] width 62 height 16
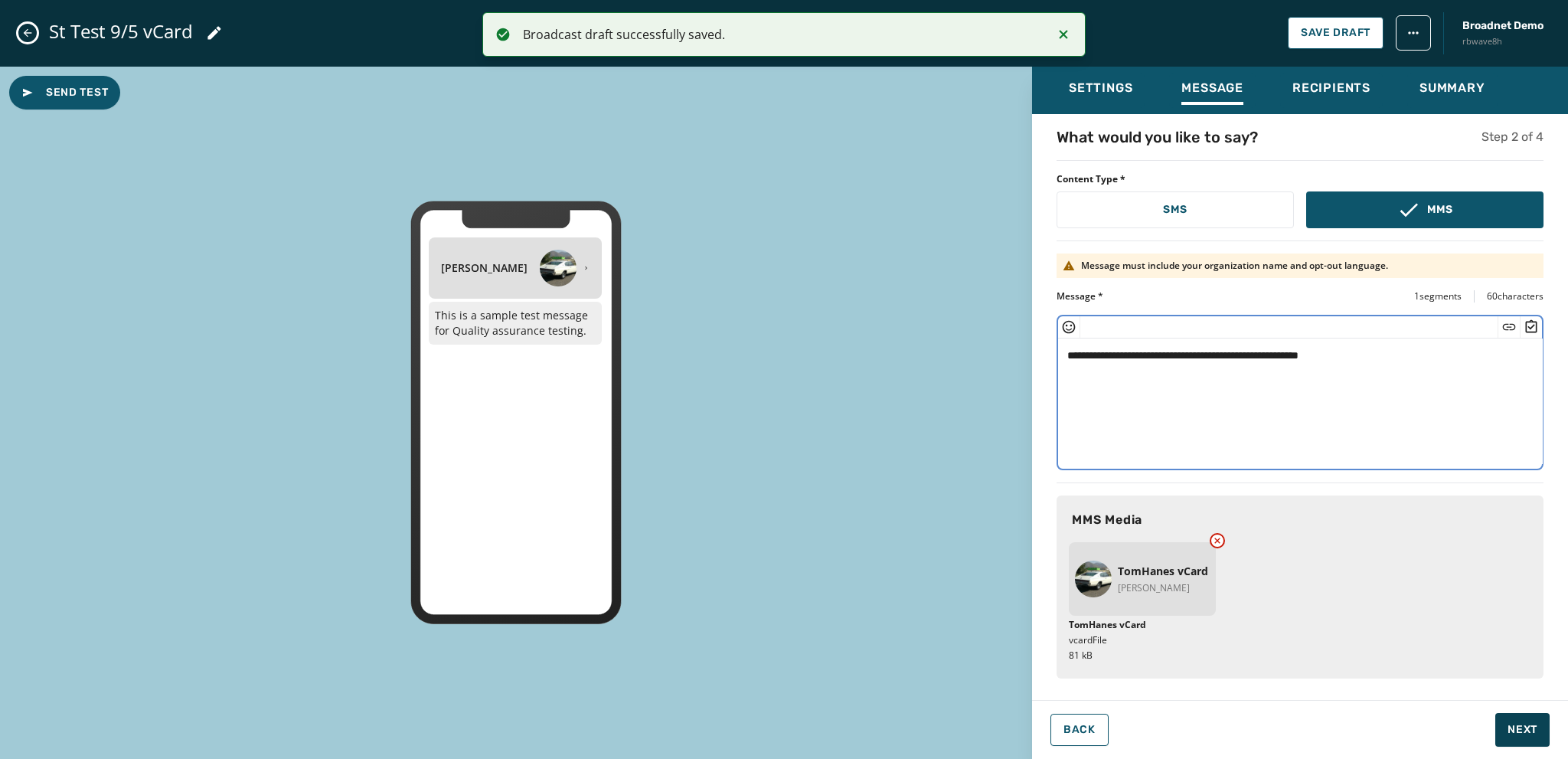
click at [1370, 357] on textarea "**********" at bounding box center [1300, 401] width 485 height 126
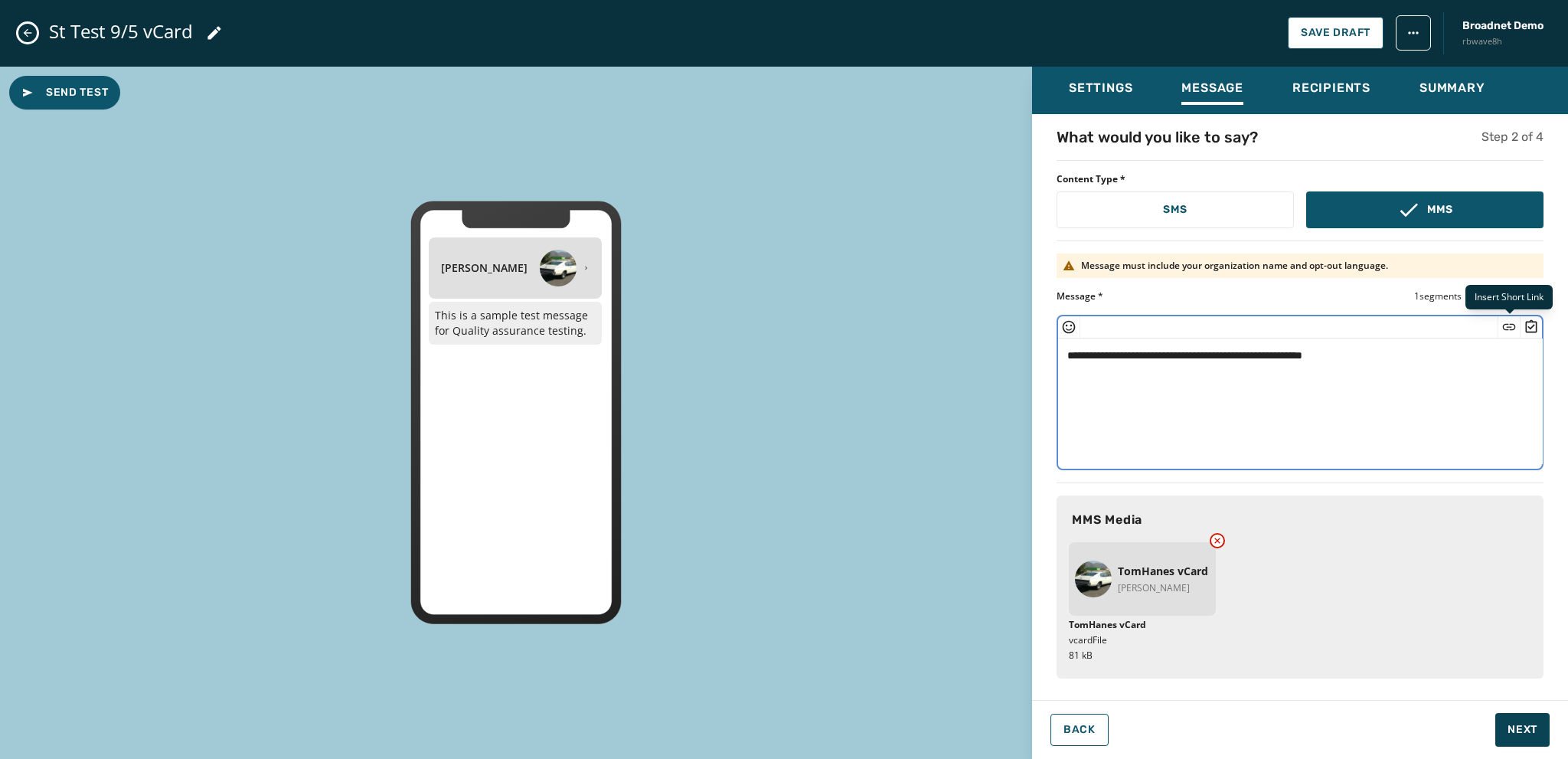
click at [1503, 325] on icon "Insert Short Link" at bounding box center [1510, 327] width 16 height 16
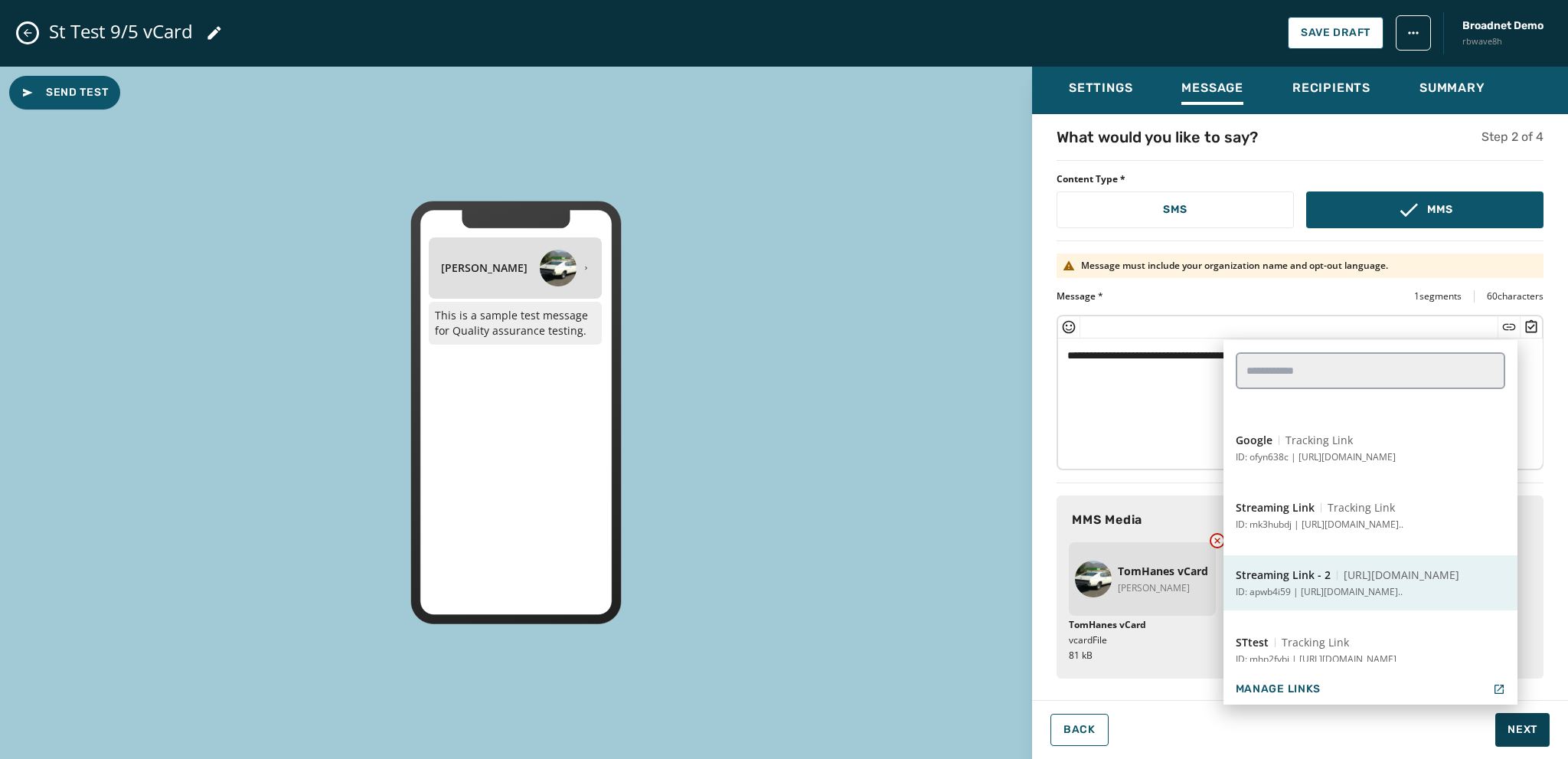
scroll to position [537, 0]
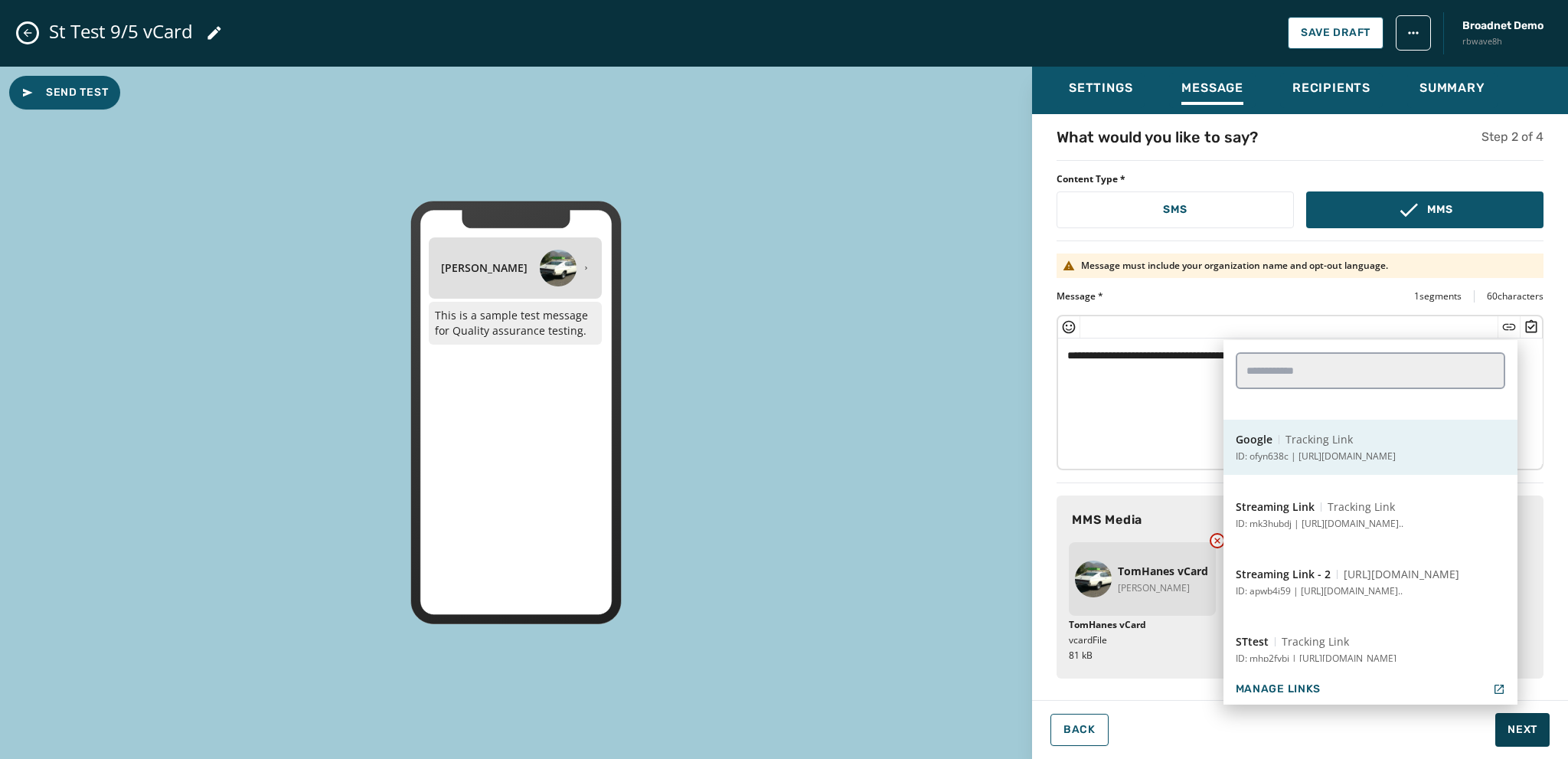
click at [1302, 454] on p "ID: ofyn638c | [URL][DOMAIN_NAME]" at bounding box center [1316, 456] width 160 height 12
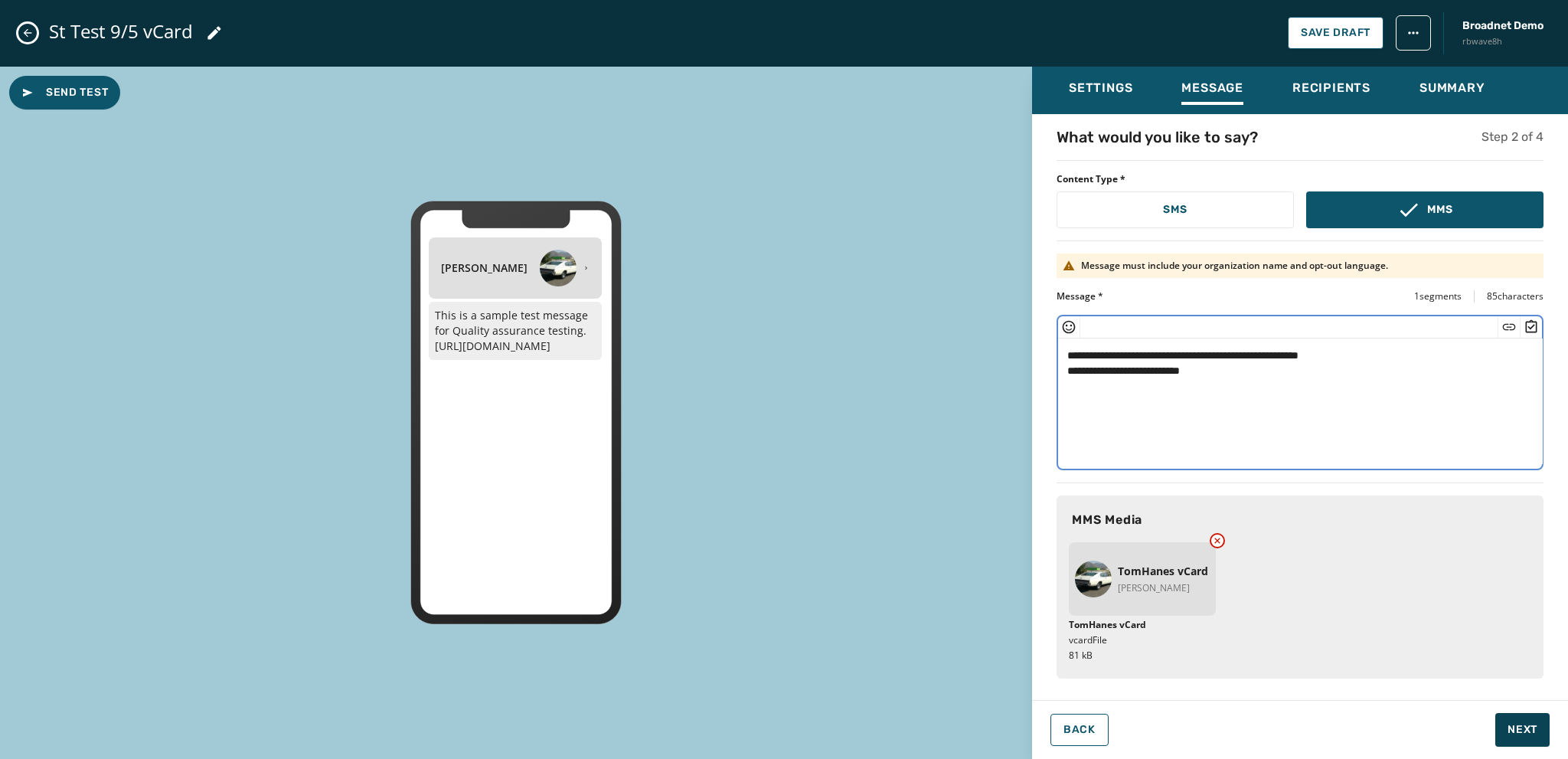
click at [1529, 324] on icon "Insert Survey" at bounding box center [1531, 327] width 16 height 16
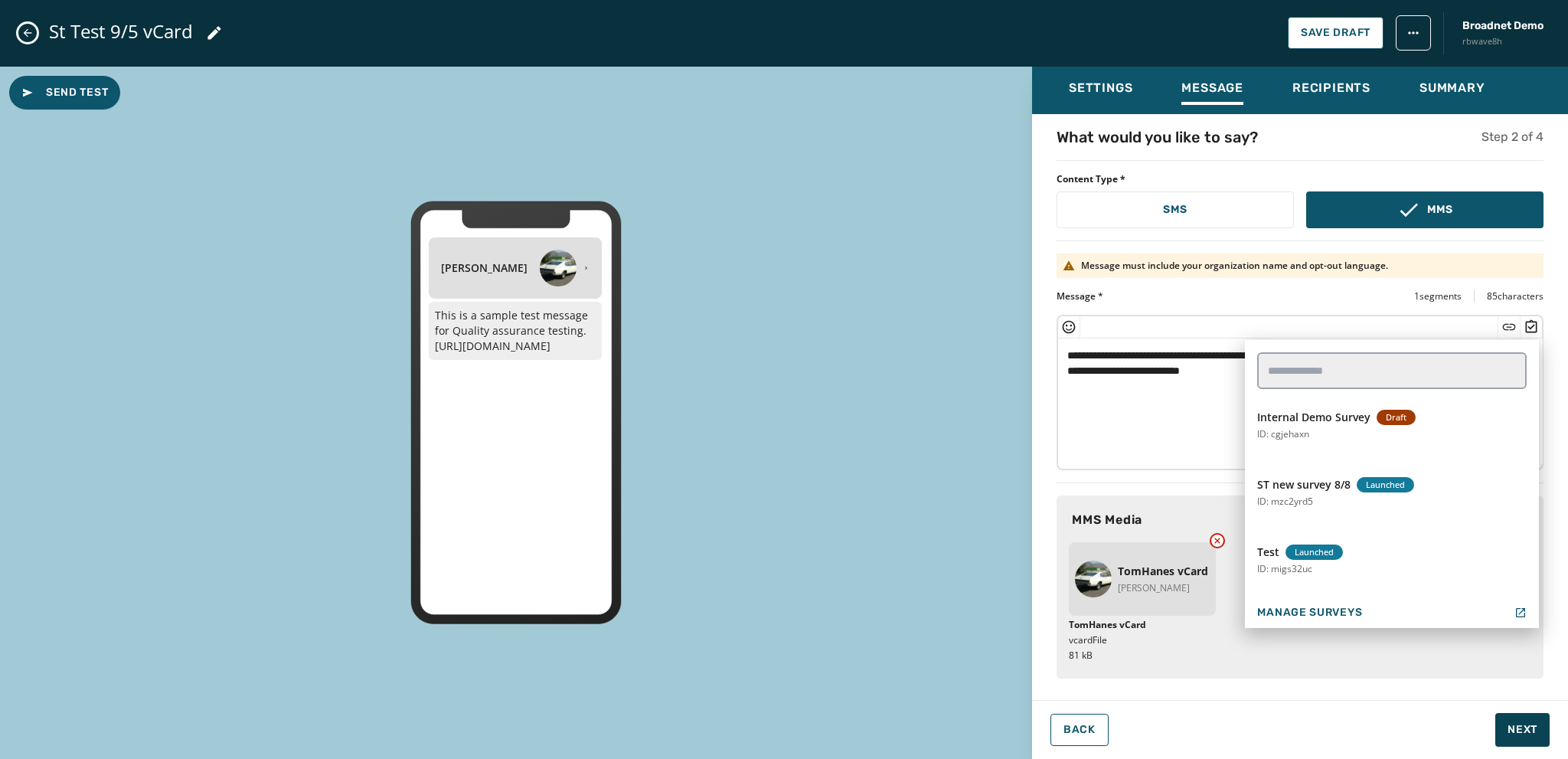
scroll to position [229, 0]
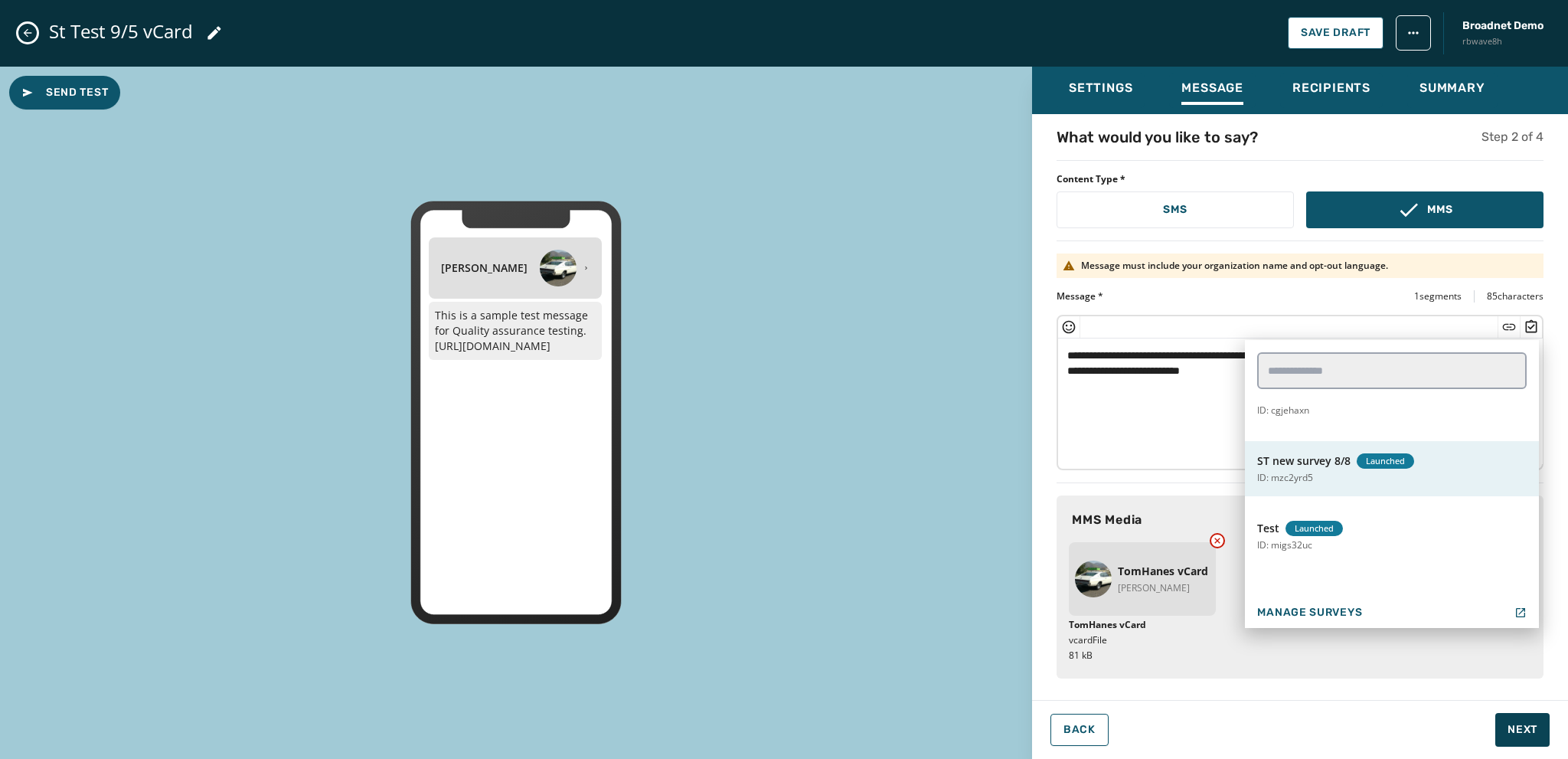
click at [1339, 479] on button "ST new survey 8/8 Launched ID: mzc2yrd5" at bounding box center [1392, 468] width 294 height 55
type textarea "**********"
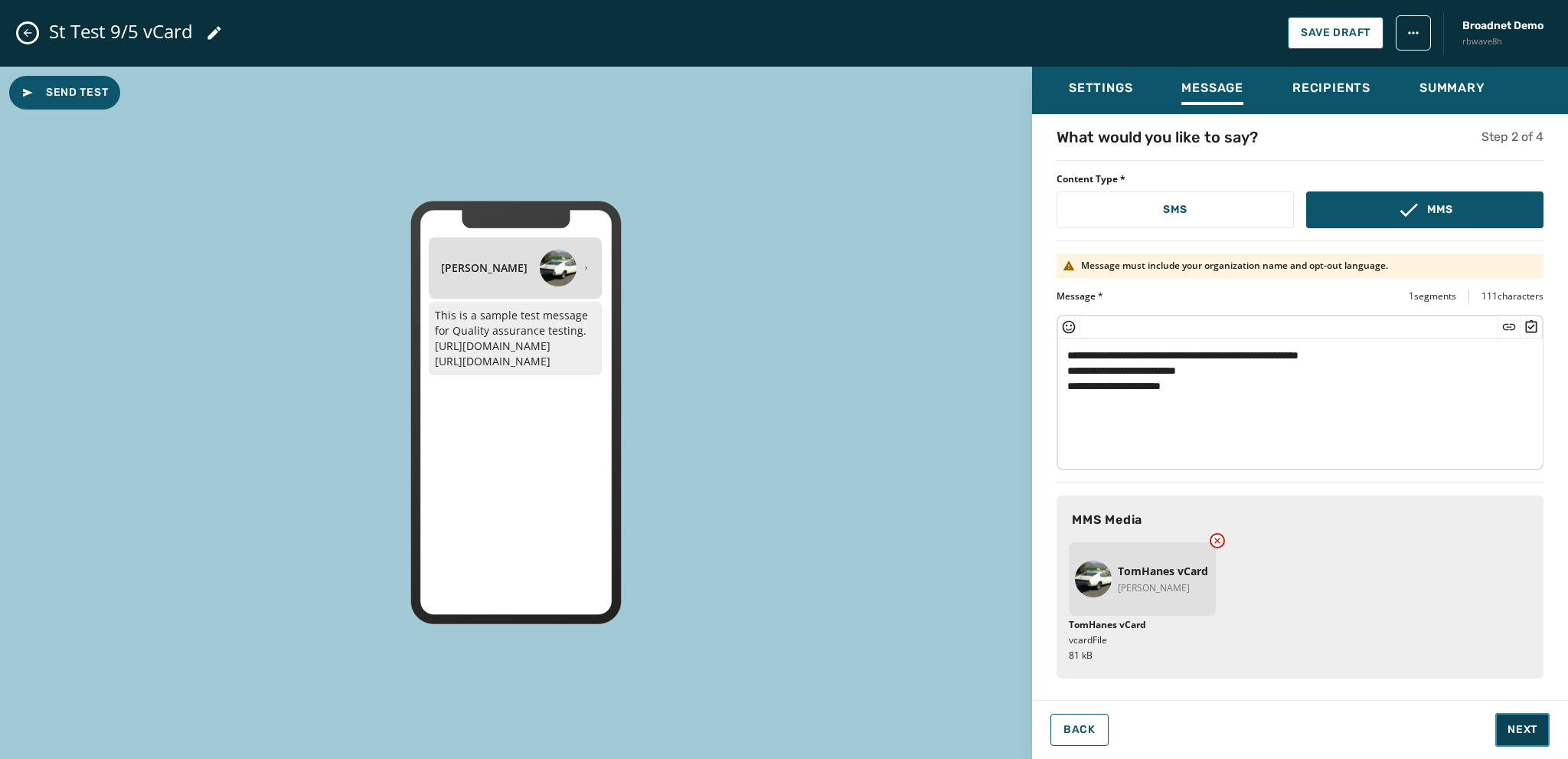
click at [1510, 728] on span "Next" at bounding box center [1523, 730] width 30 height 16
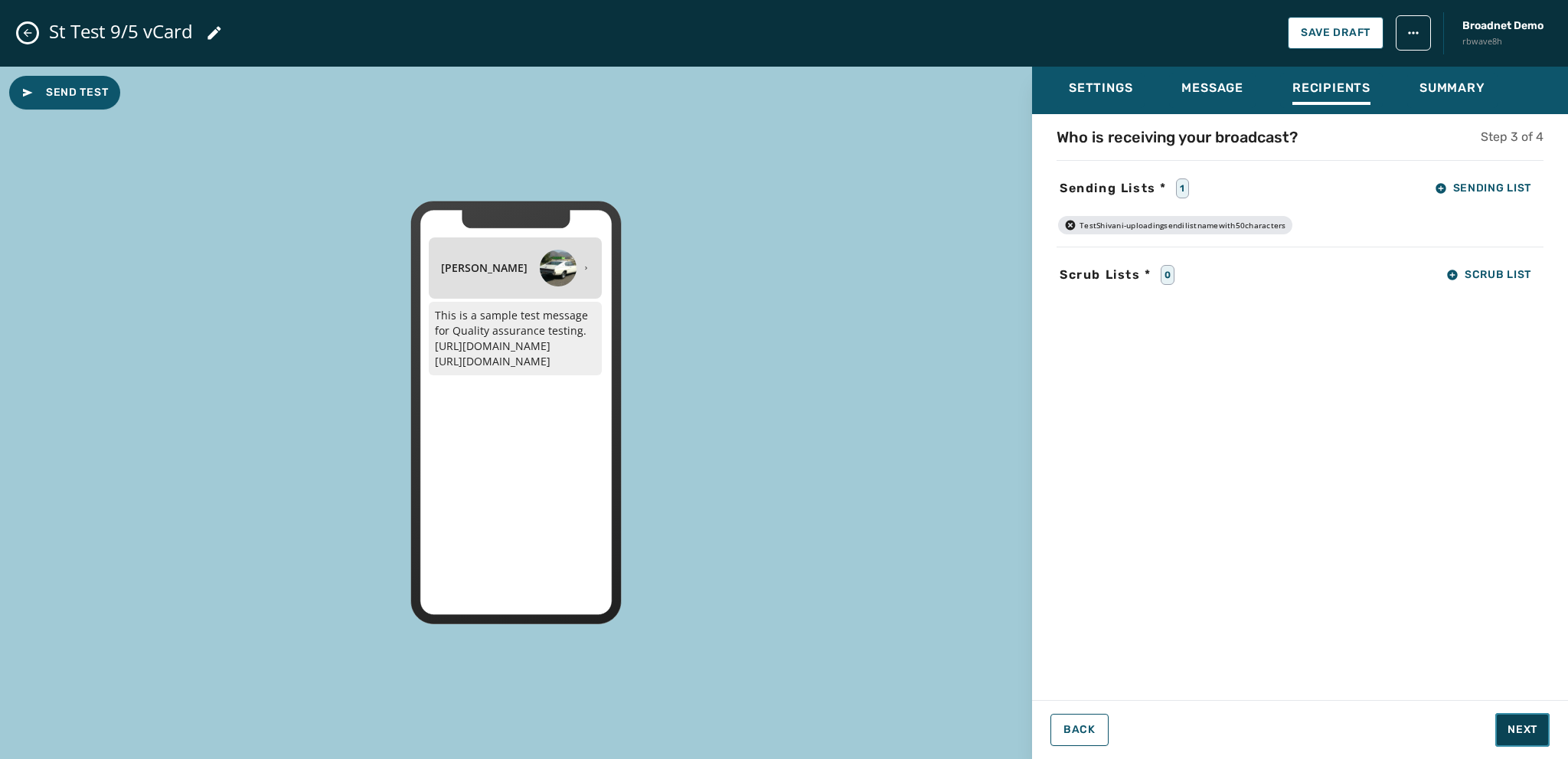
click at [1520, 735] on span "Next" at bounding box center [1523, 730] width 30 height 16
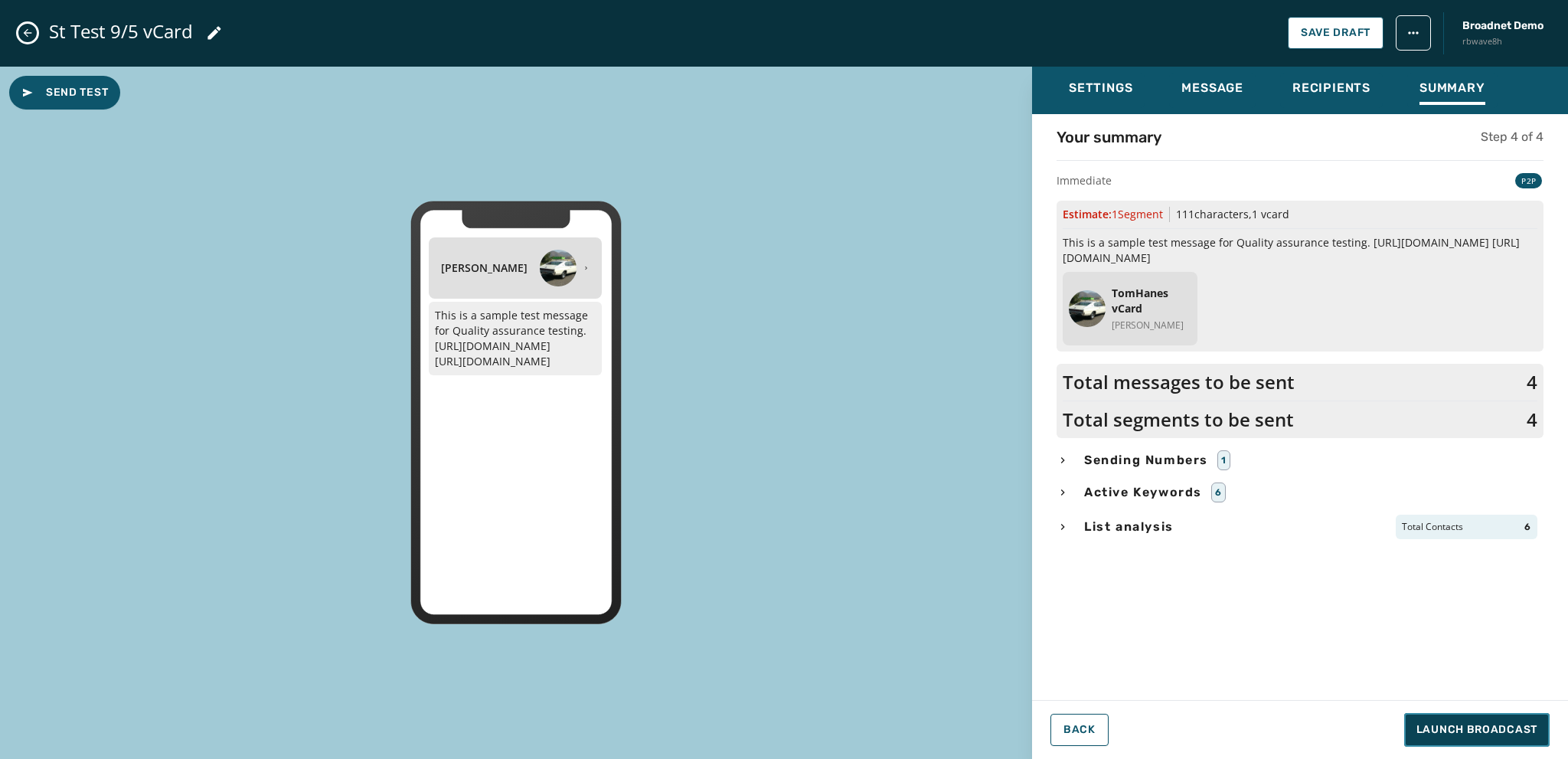
click at [1466, 728] on span "Launch Broadcast" at bounding box center [1476, 730] width 121 height 16
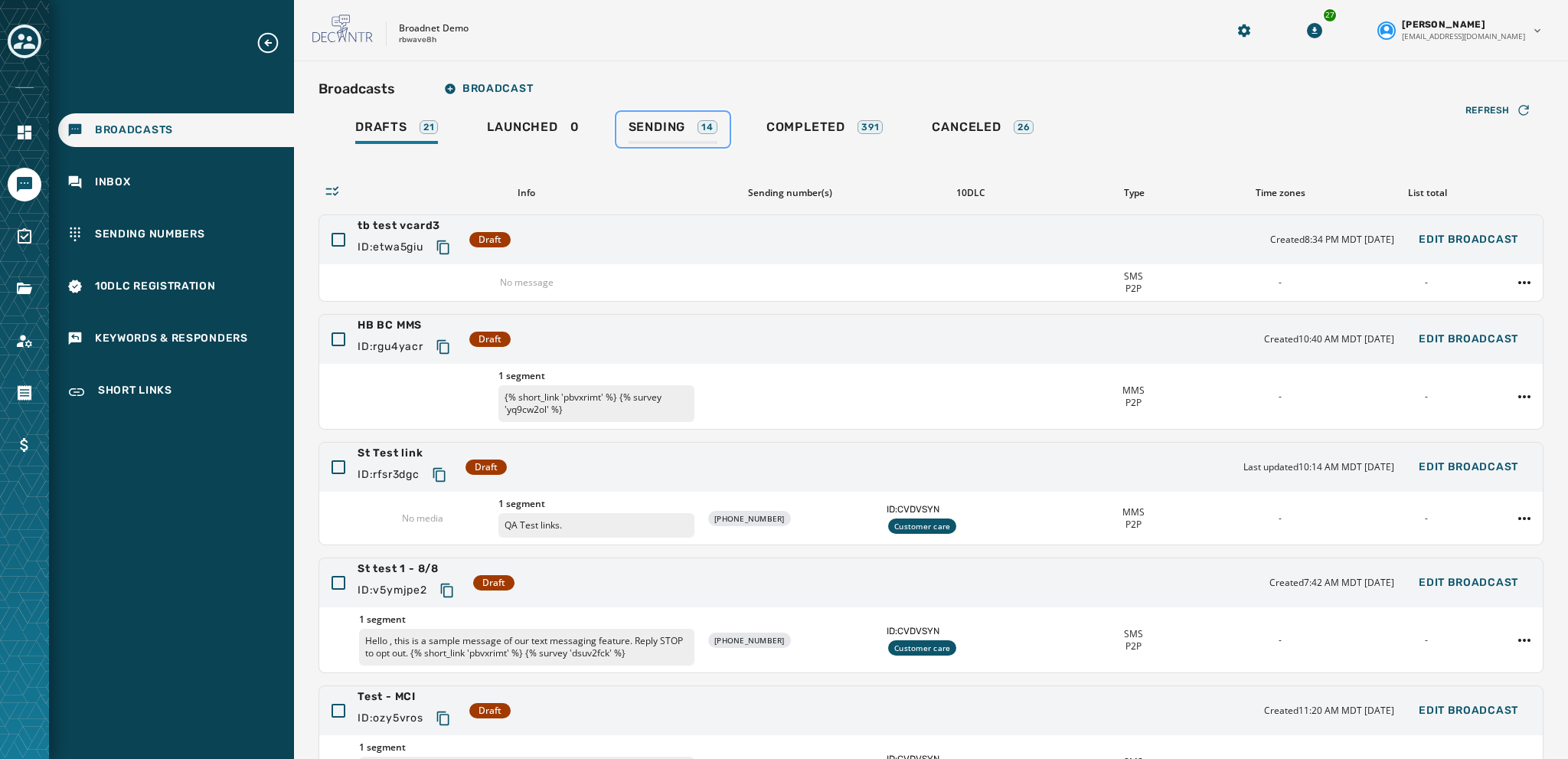
click at [650, 122] on span "Sending" at bounding box center [658, 127] width 58 height 16
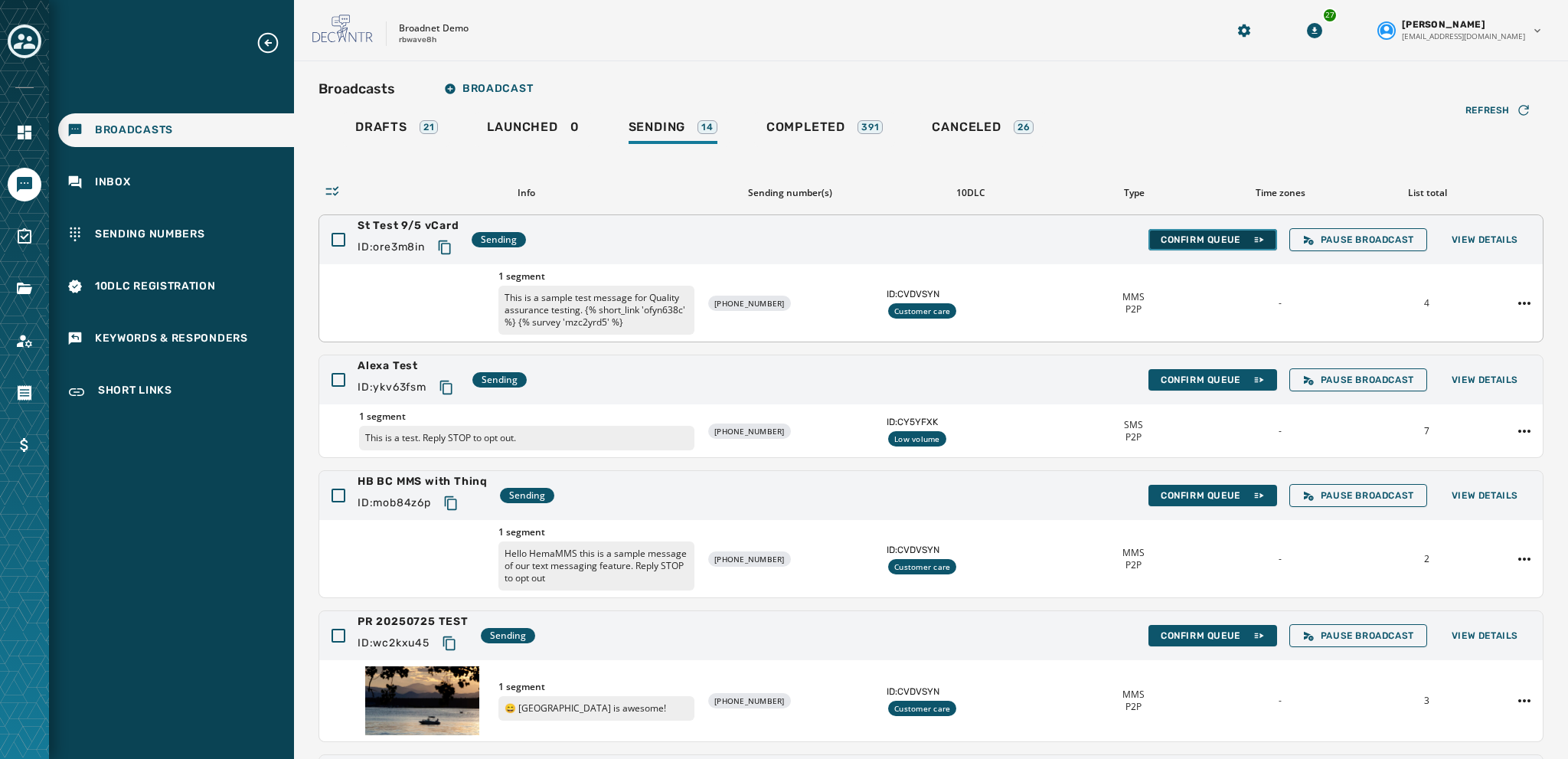
click at [1161, 242] on span "Confirm Queue" at bounding box center [1212, 240] width 104 height 12
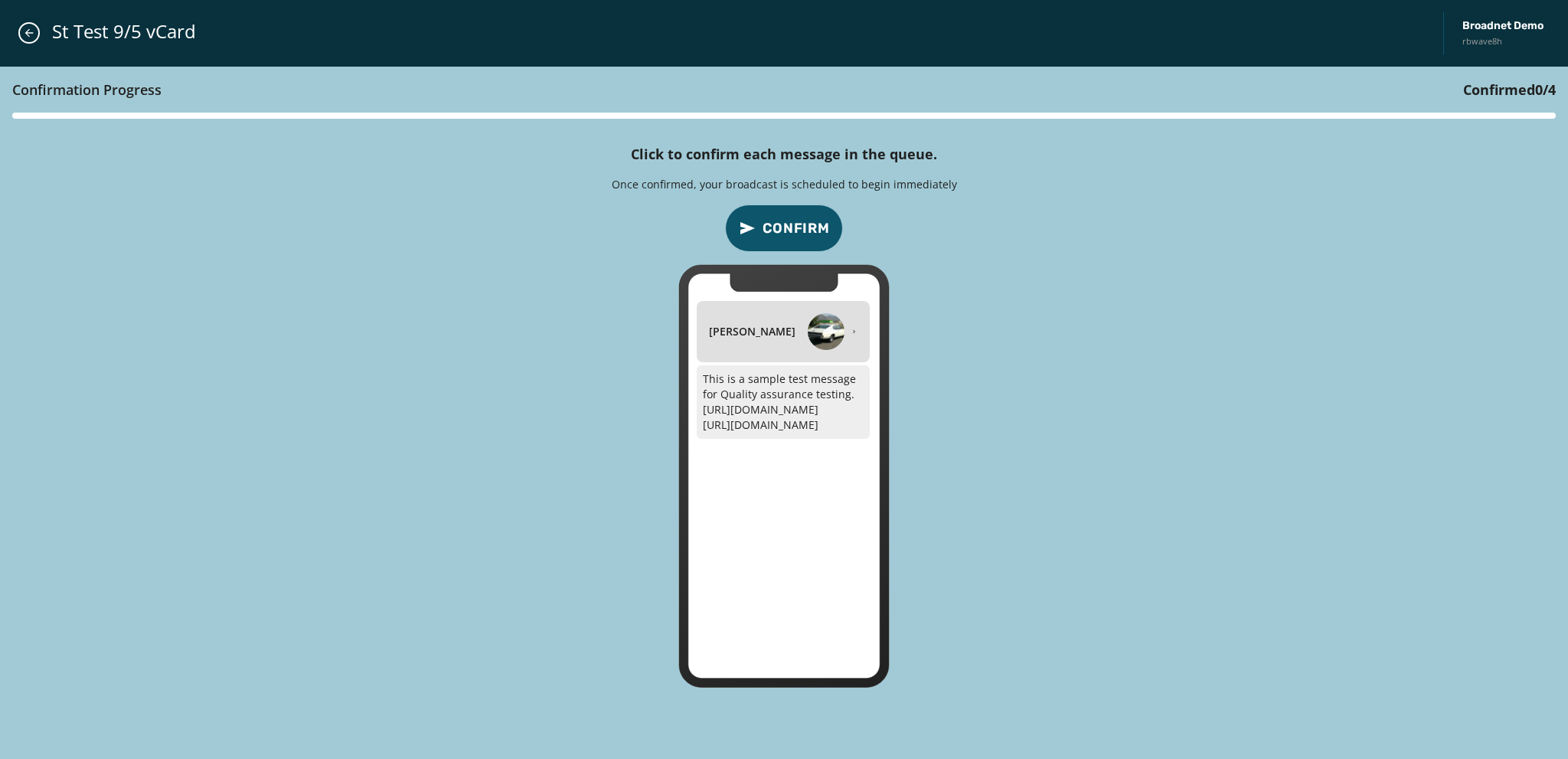
click at [769, 225] on span "Confirm" at bounding box center [796, 228] width 67 height 22
click at [794, 223] on span "Confirm" at bounding box center [796, 228] width 67 height 22
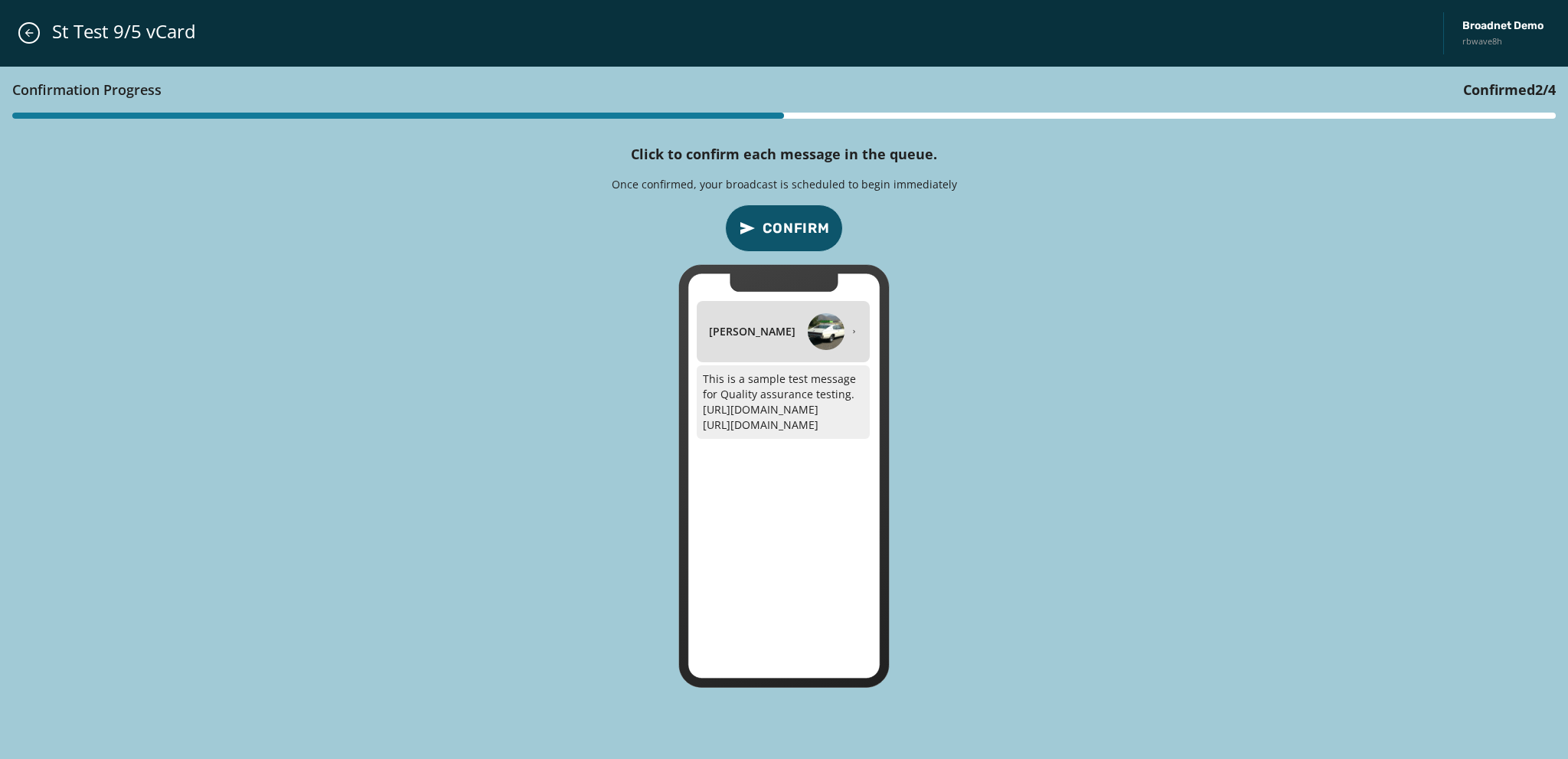
click at [794, 223] on span "Confirm" at bounding box center [796, 228] width 67 height 22
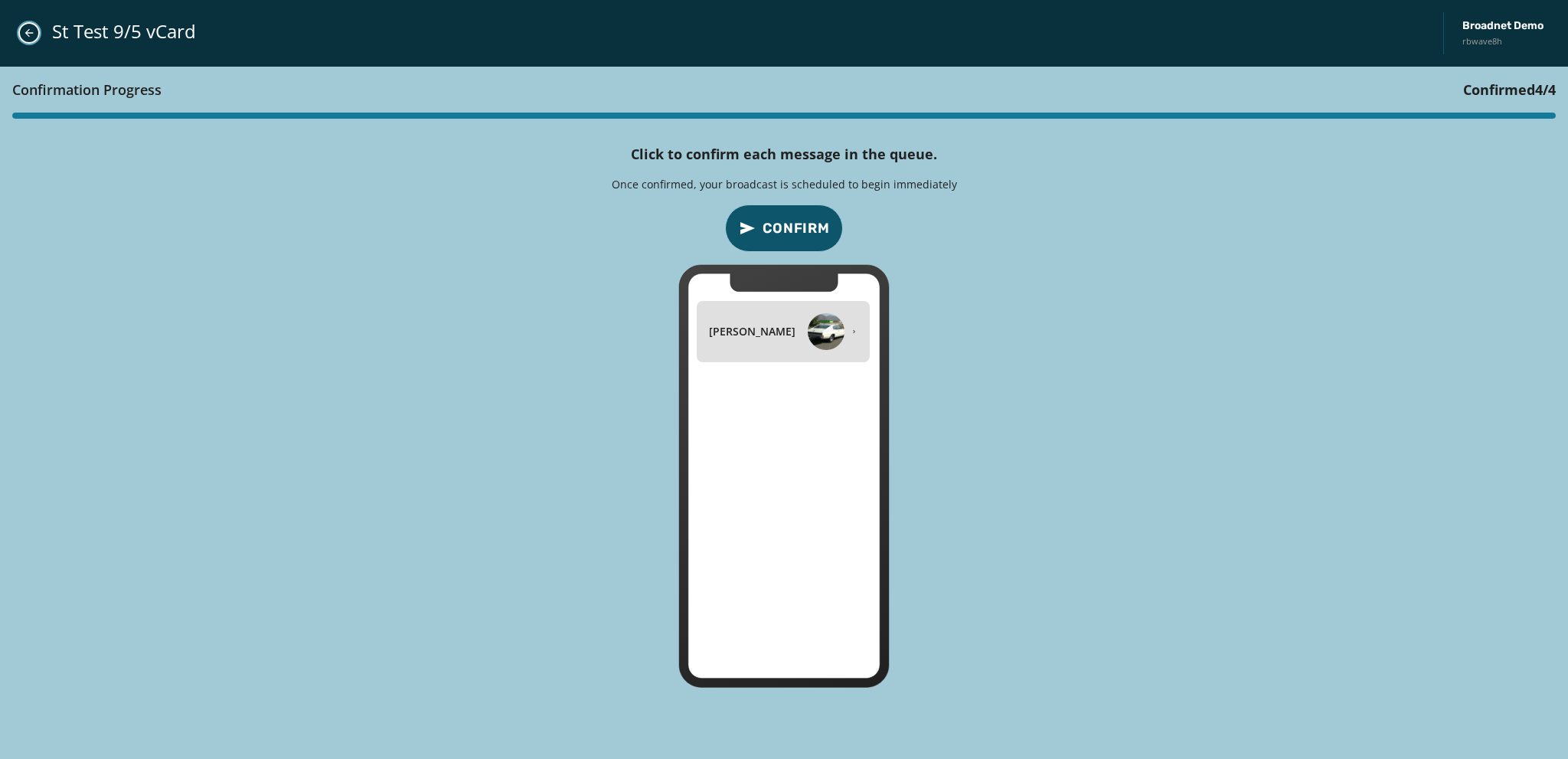
click at [31, 30] on icon "Close admin drawer" at bounding box center [29, 33] width 12 height 12
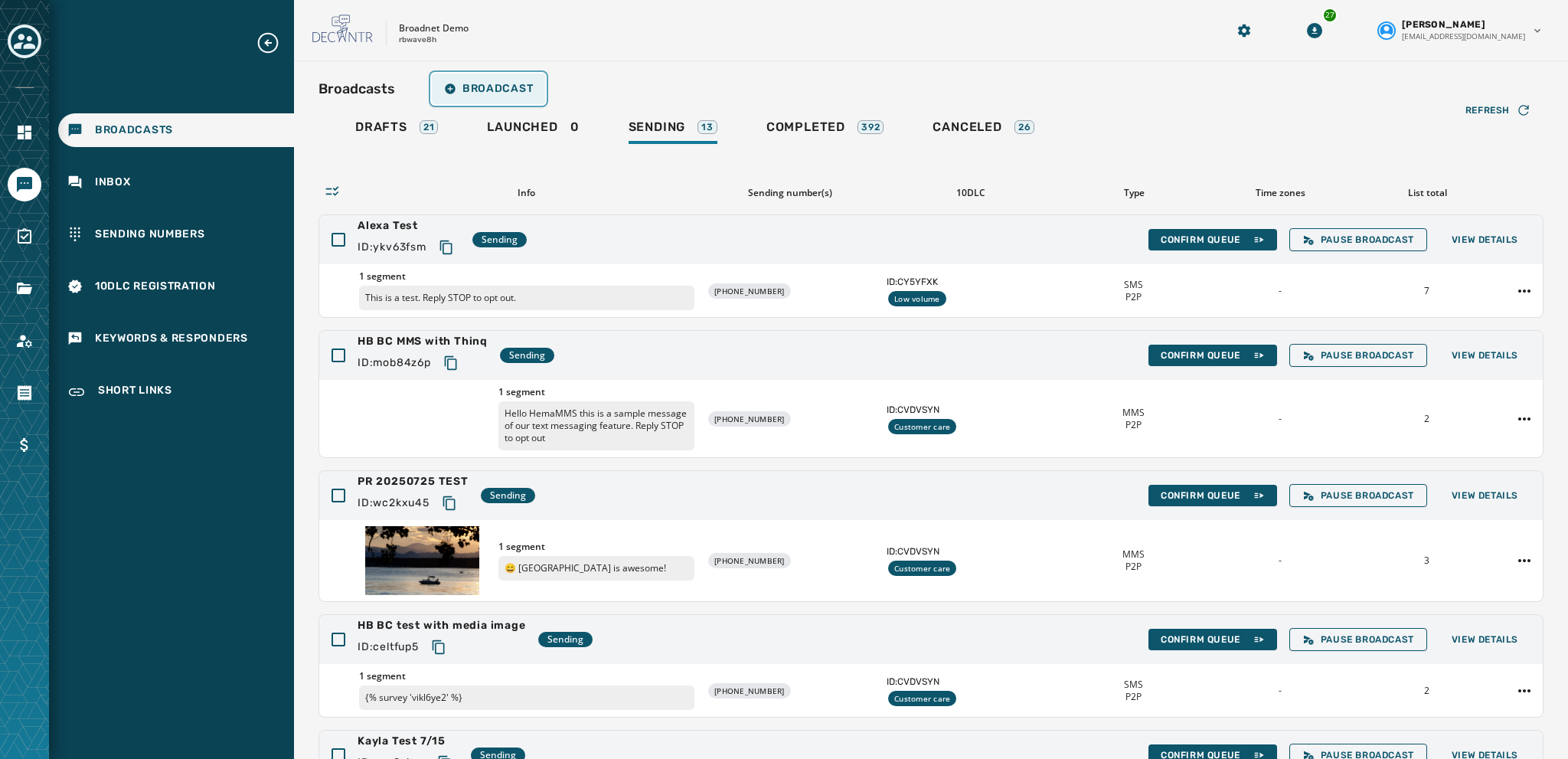
click at [467, 97] on button "Broadcast" at bounding box center [488, 88] width 113 height 31
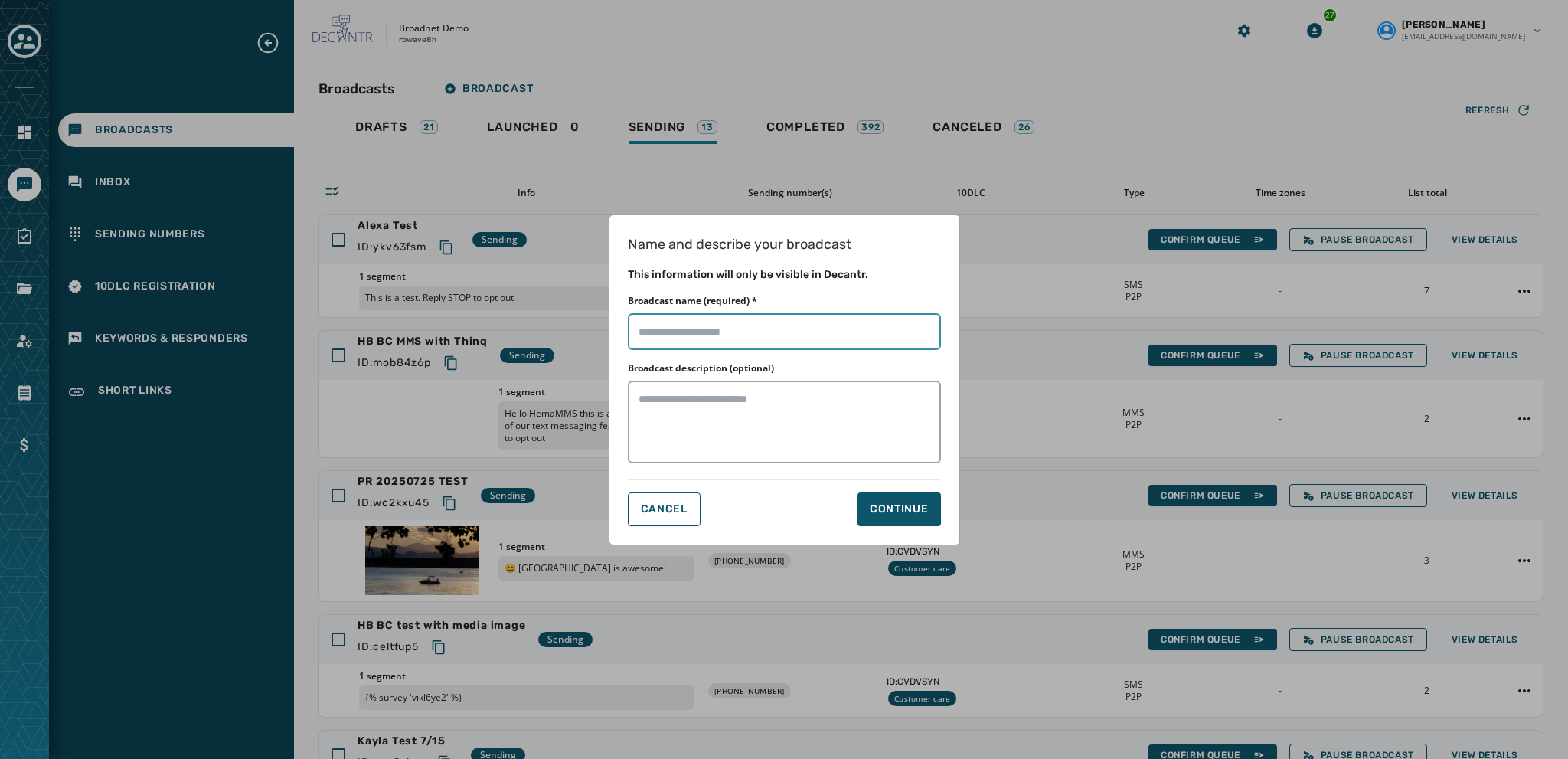
click at [639, 330] on input "Broadcast name (required) *" at bounding box center [784, 332] width 313 height 37
type input "**********"
click at [890, 496] on button "Continue" at bounding box center [899, 509] width 84 height 34
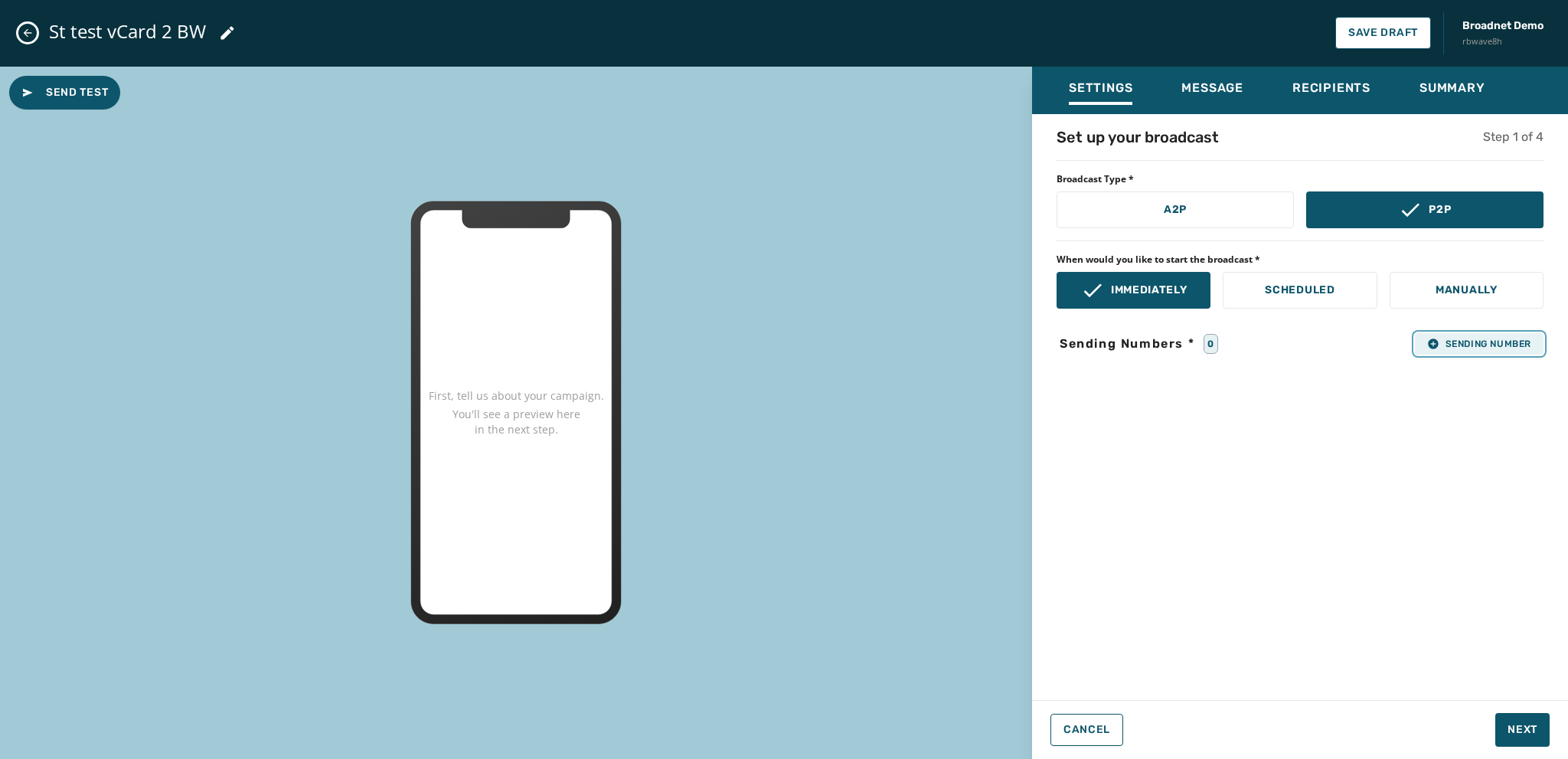
click at [1435, 350] on button "Sending Number" at bounding box center [1480, 344] width 129 height 22
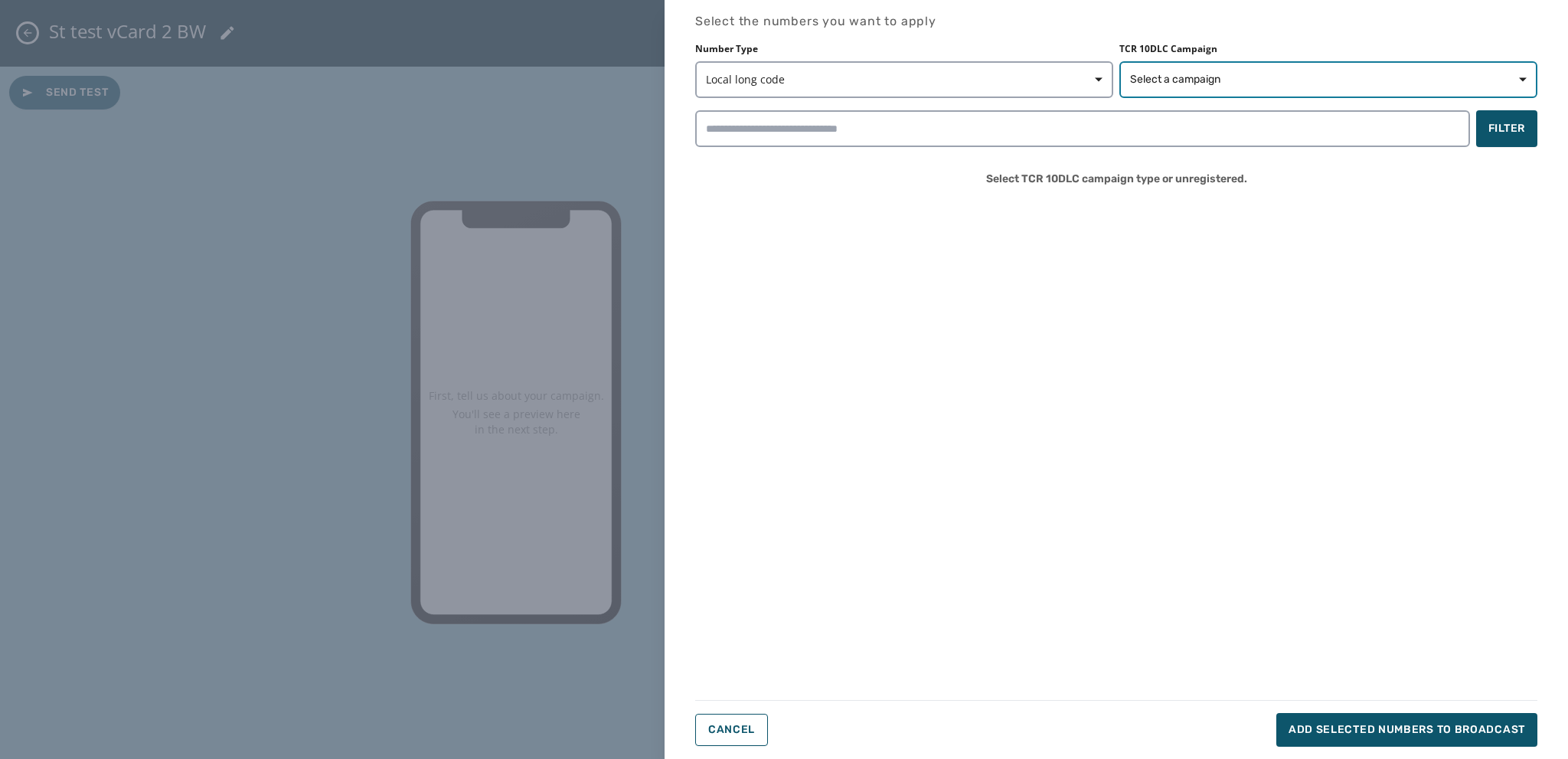
click at [1158, 79] on span "Select a campaign" at bounding box center [1176, 80] width 91 height 16
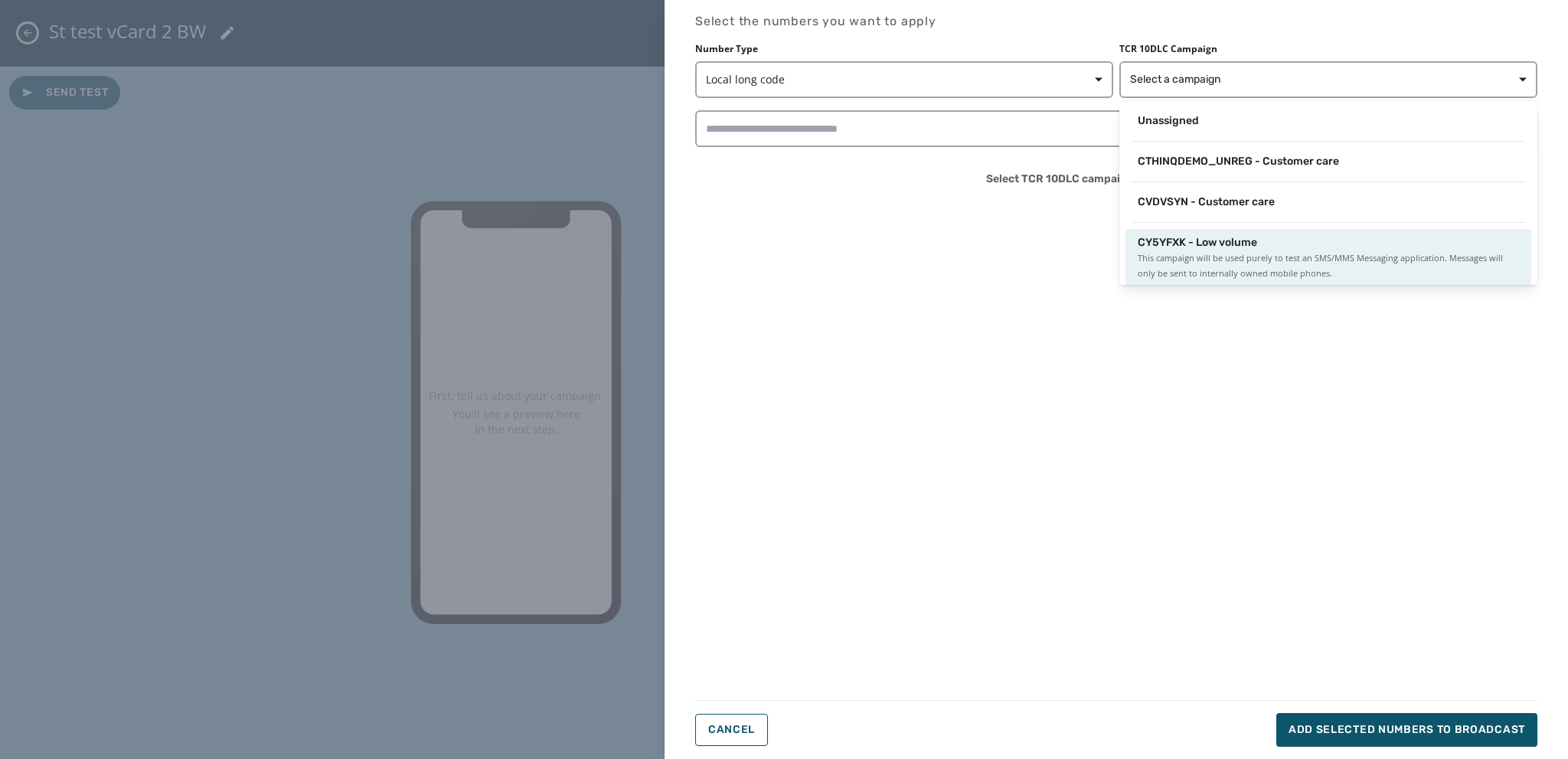
click at [1187, 256] on span "This campaign will be used purely to test an SMS/MMS Messaging application. Mes…" at bounding box center [1328, 265] width 381 height 31
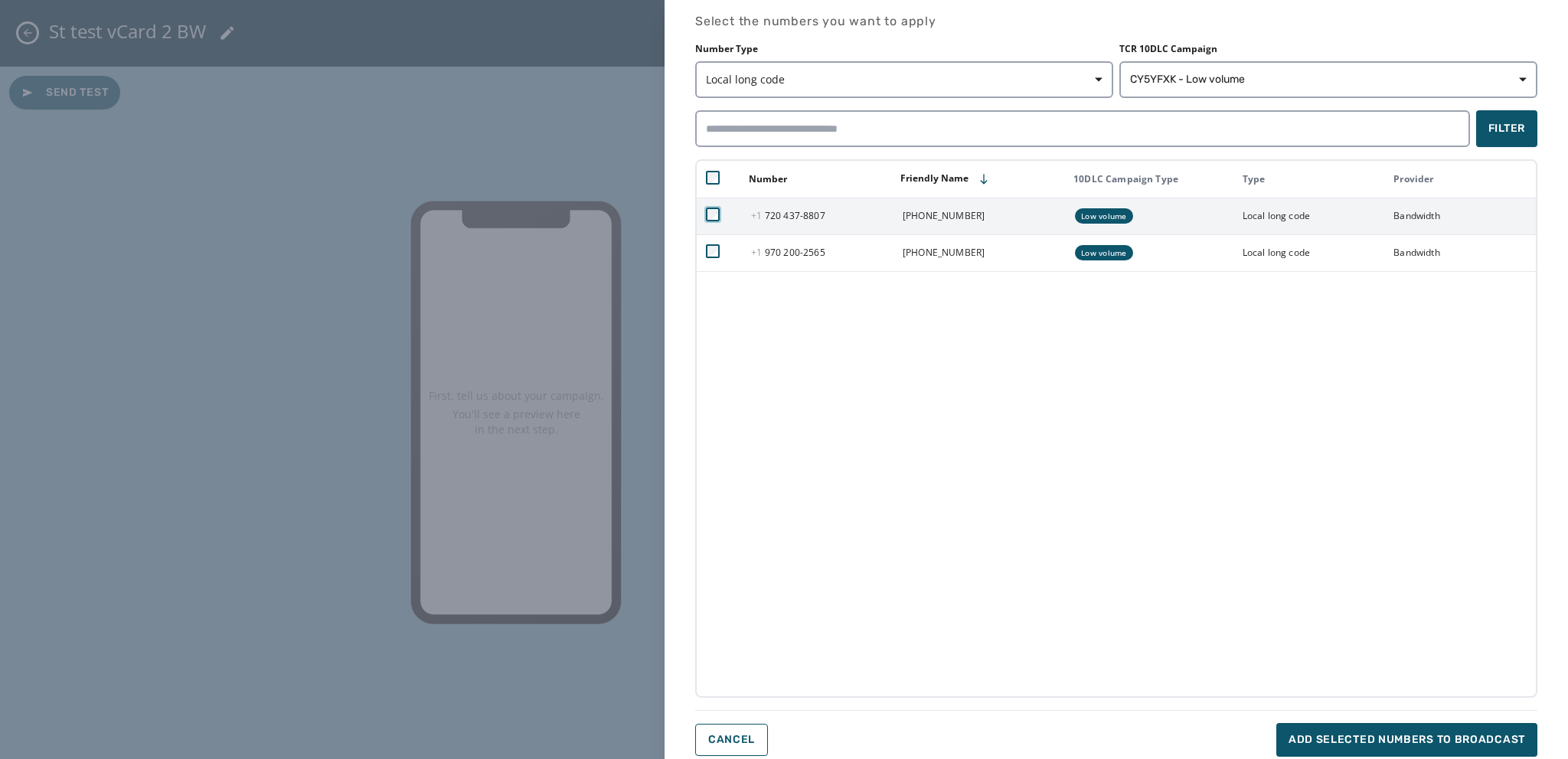
click at [712, 223] on td at bounding box center [719, 216] width 45 height 37
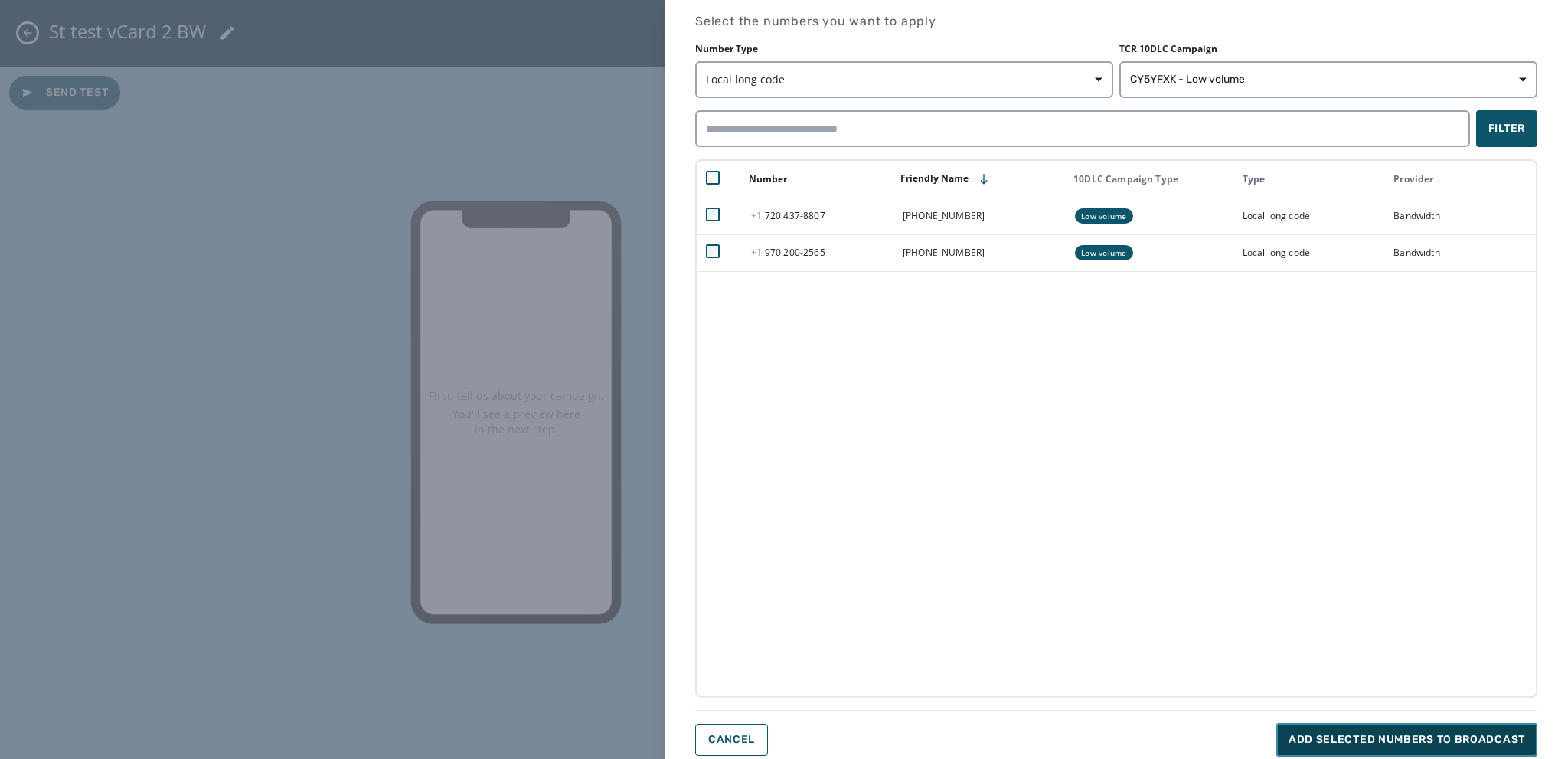
click at [1317, 744] on span "Add selected numbers to broadcast" at bounding box center [1407, 740] width 236 height 16
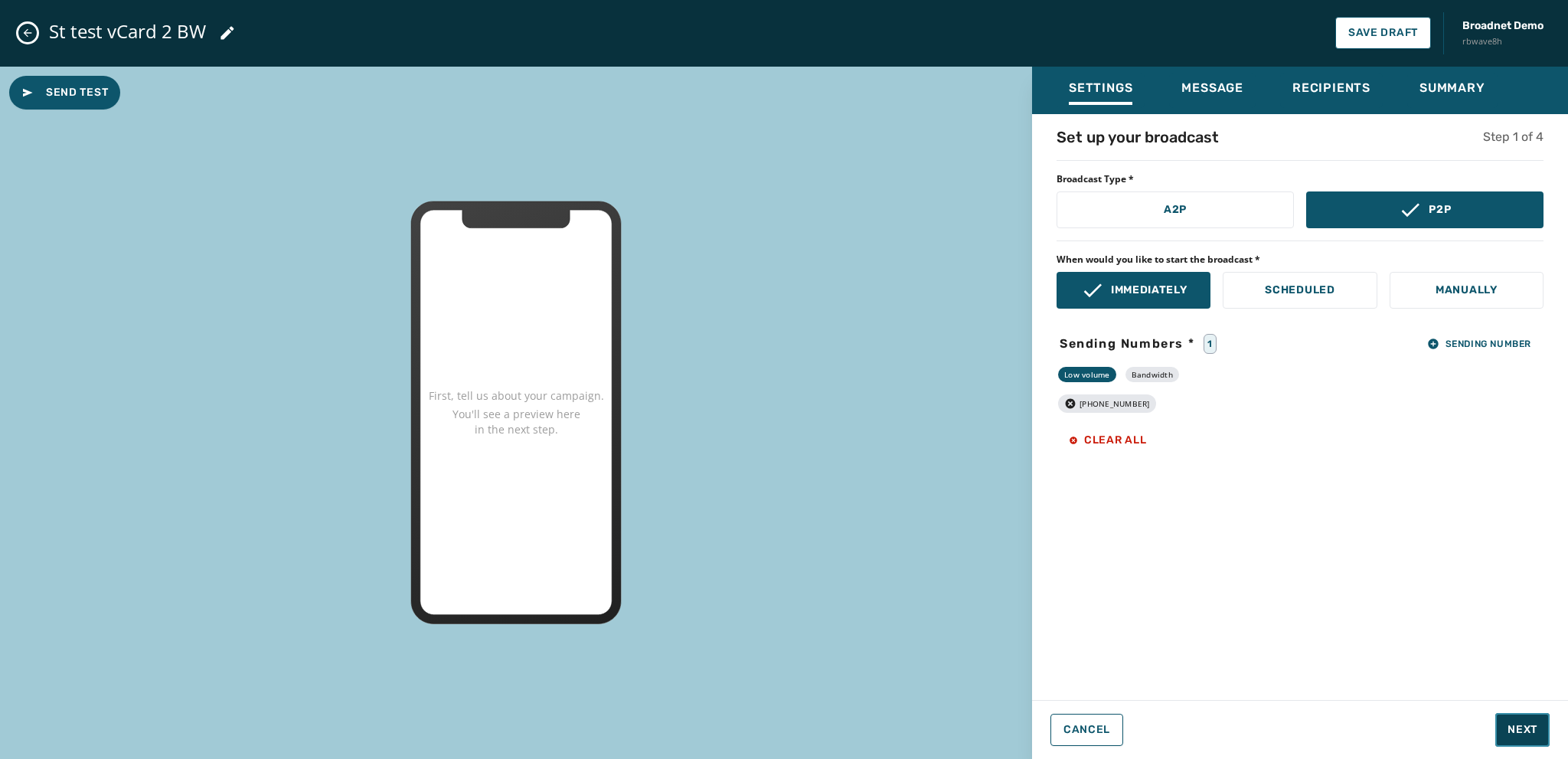
click at [1510, 732] on span "Next" at bounding box center [1523, 730] width 30 height 16
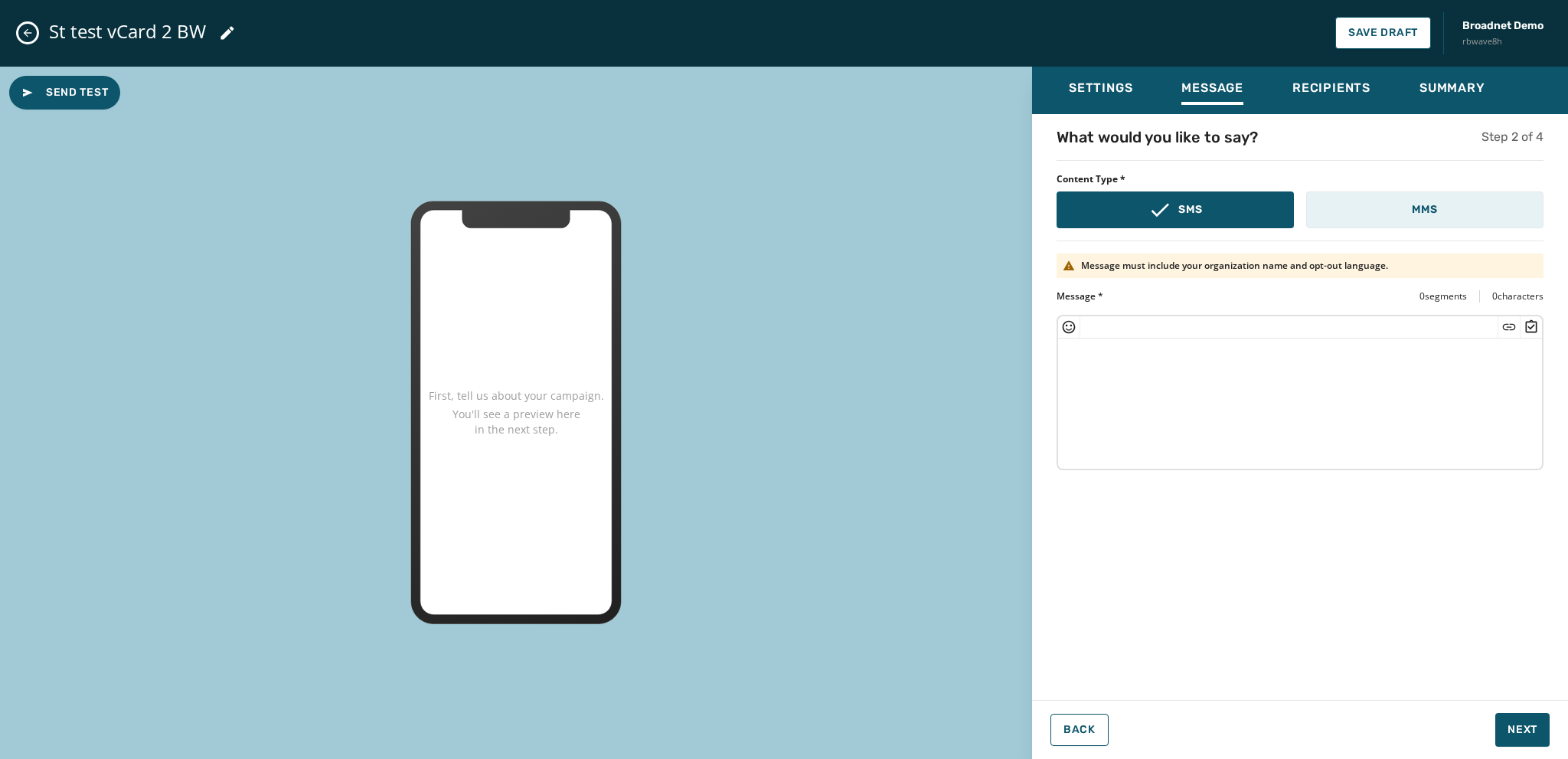
click at [1438, 216] on button "MMS" at bounding box center [1425, 210] width 237 height 37
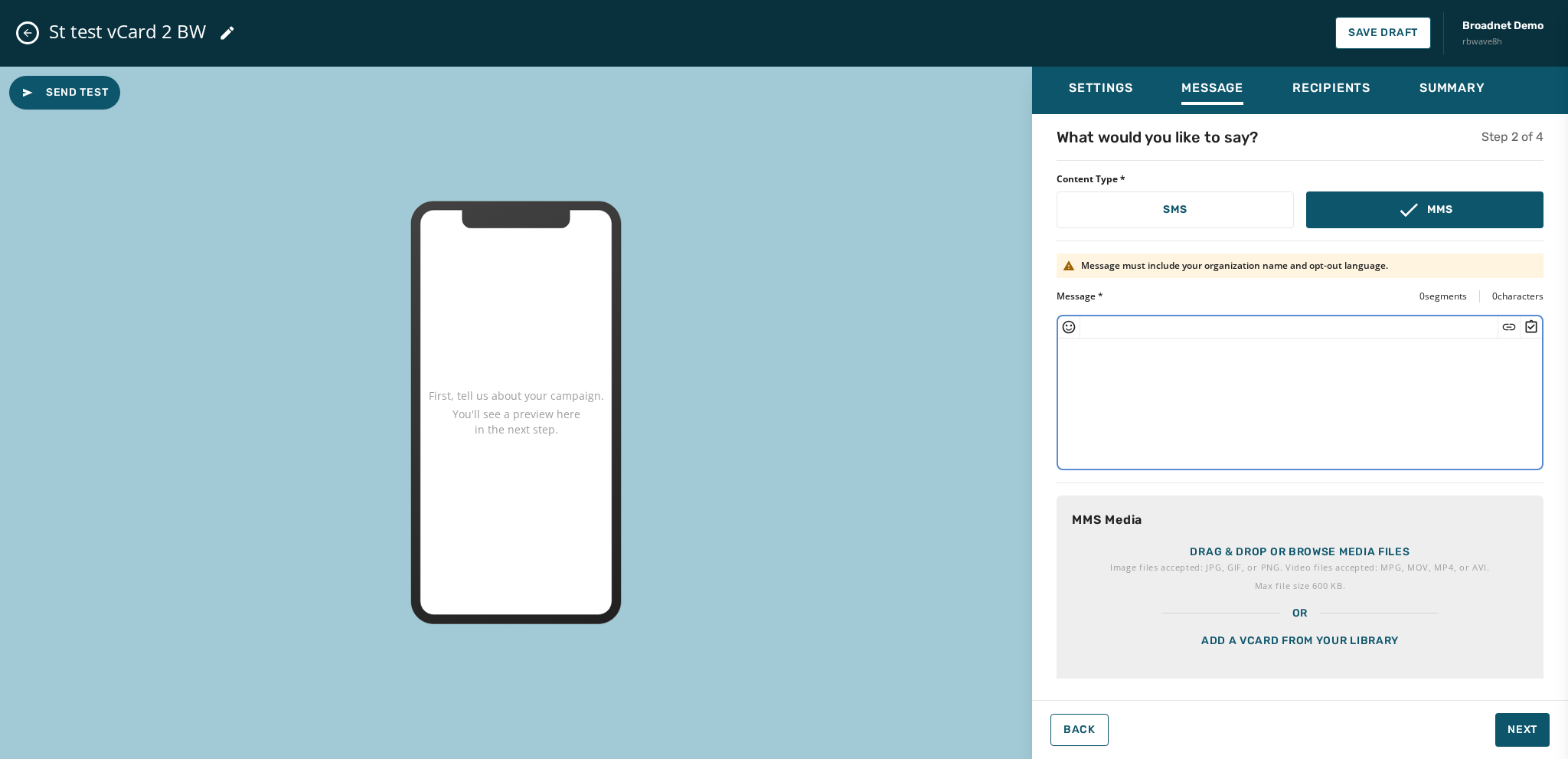
click at [1094, 361] on textarea at bounding box center [1299, 401] width 484 height 126
type textarea "**********"
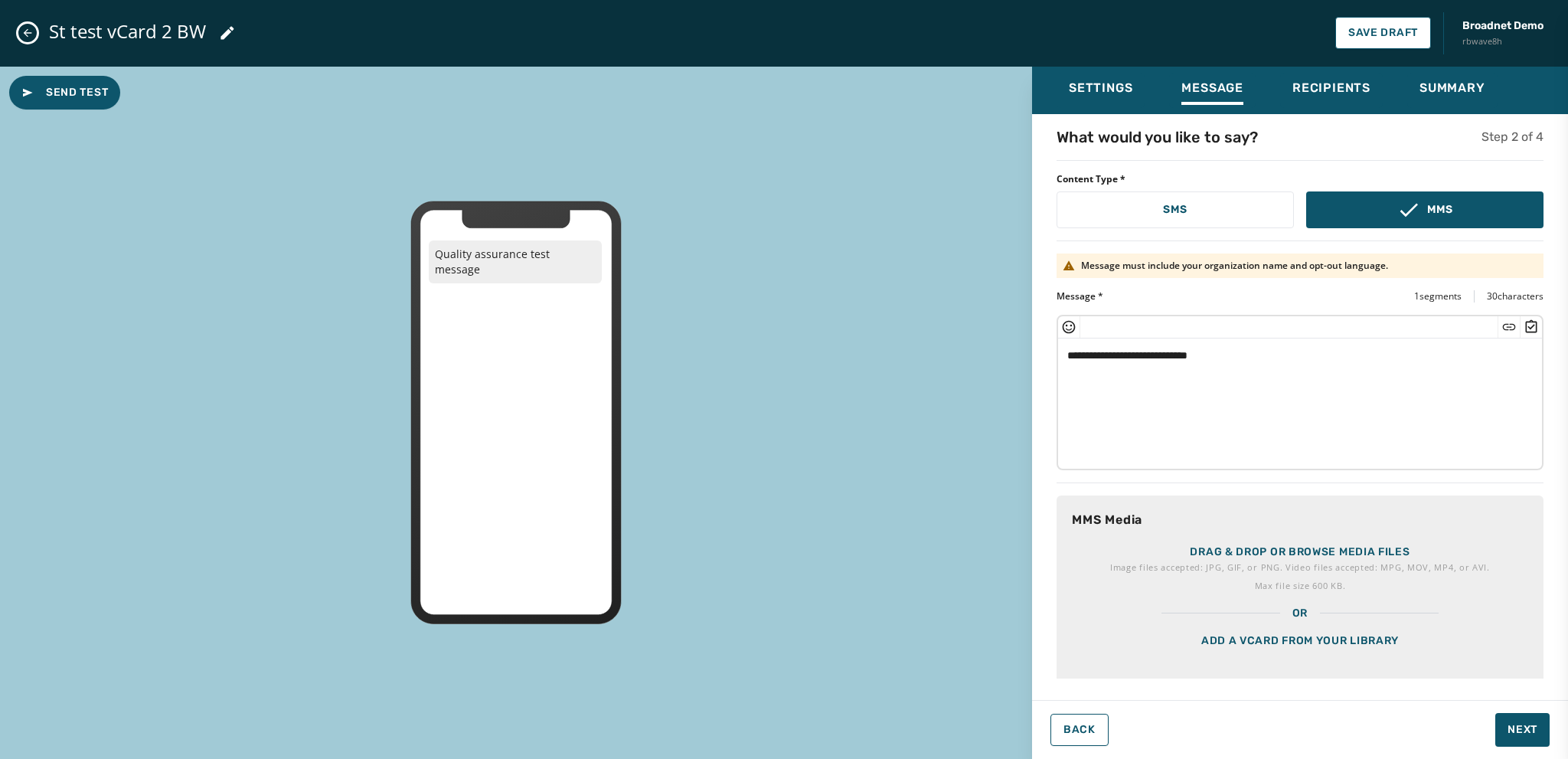
click at [1247, 649] on div "Add a vCard from your library" at bounding box center [1300, 660] width 487 height 77
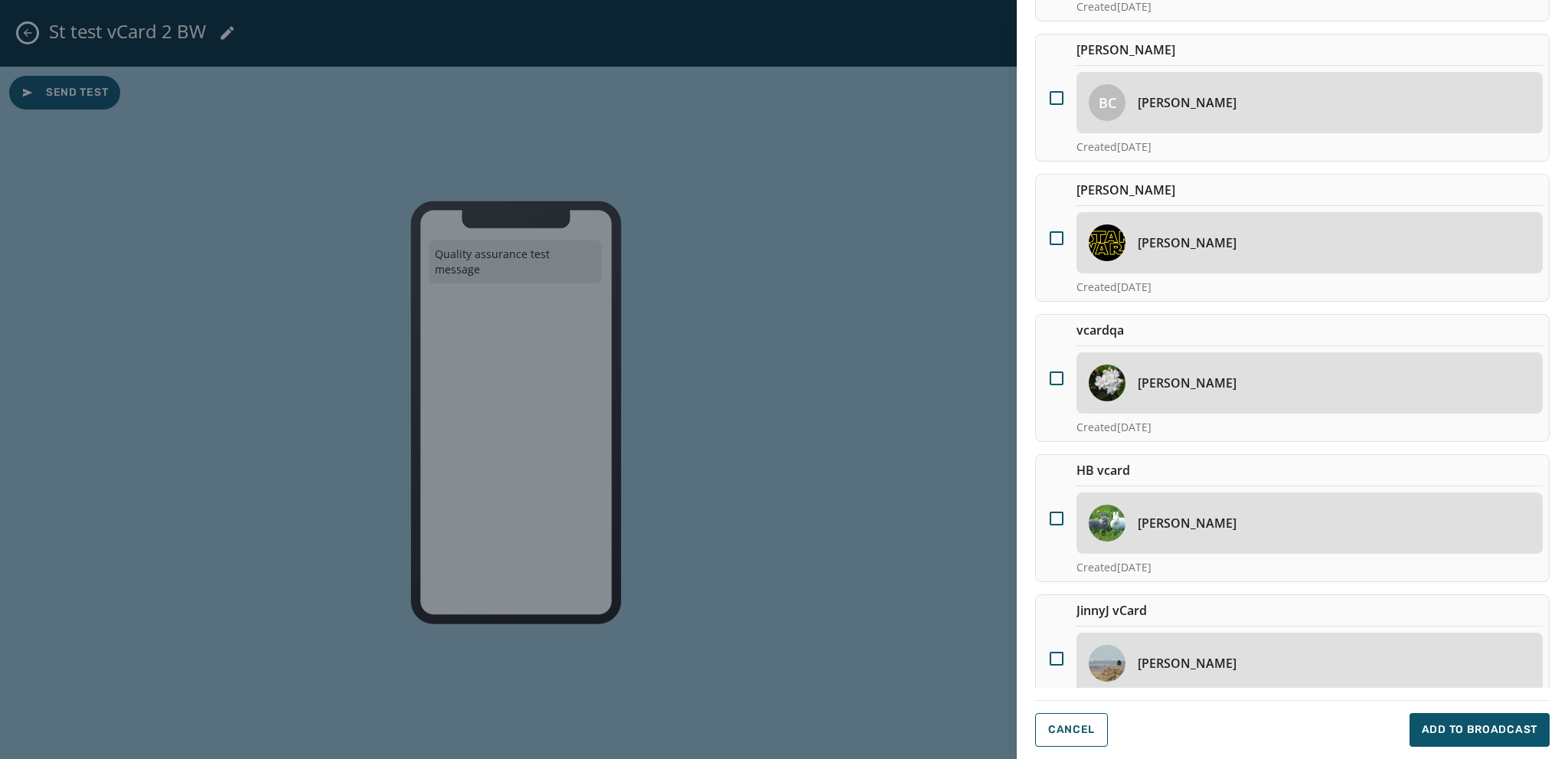
scroll to position [373, 0]
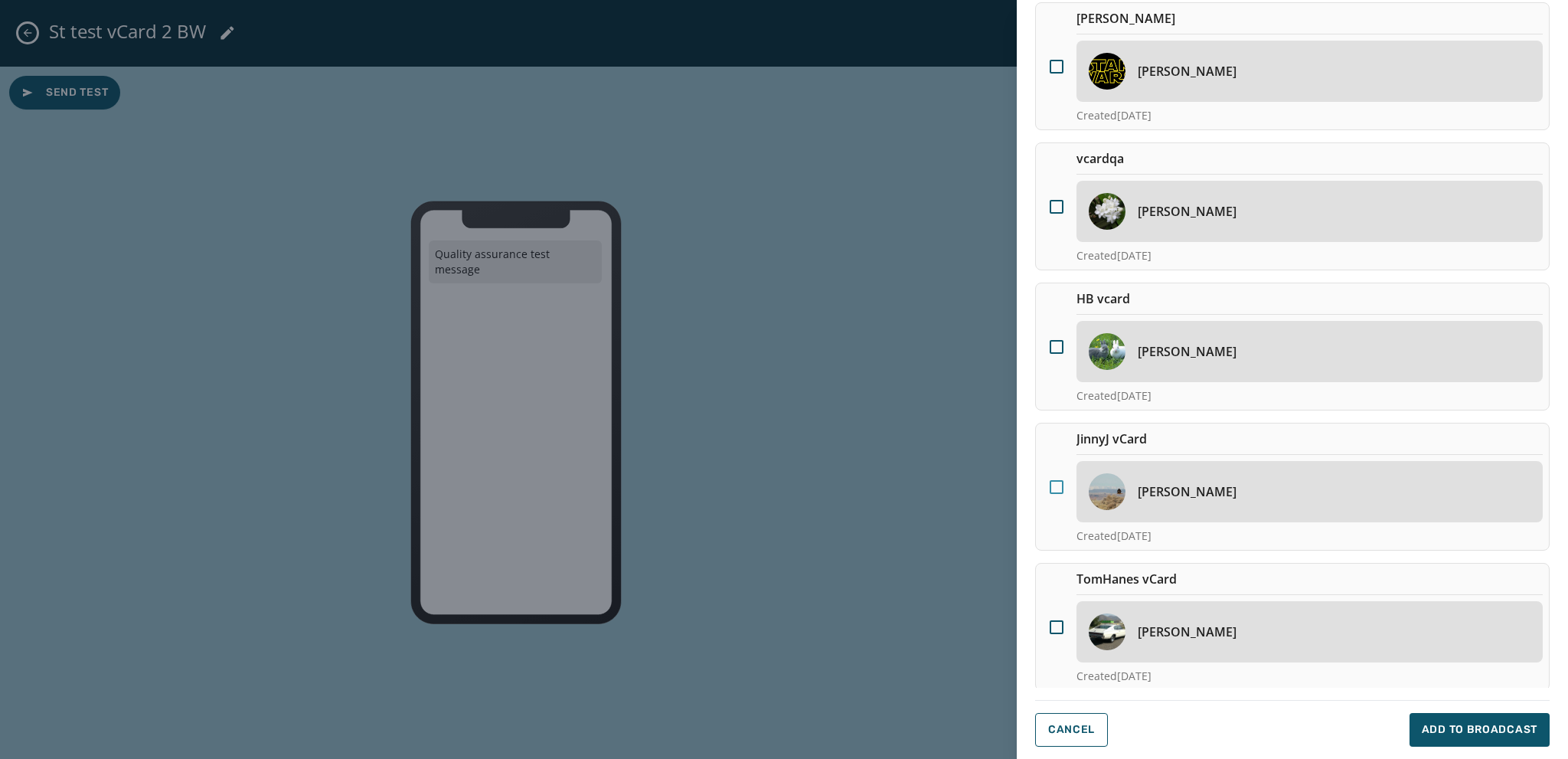
click at [1056, 482] on div at bounding box center [1057, 488] width 14 height 14
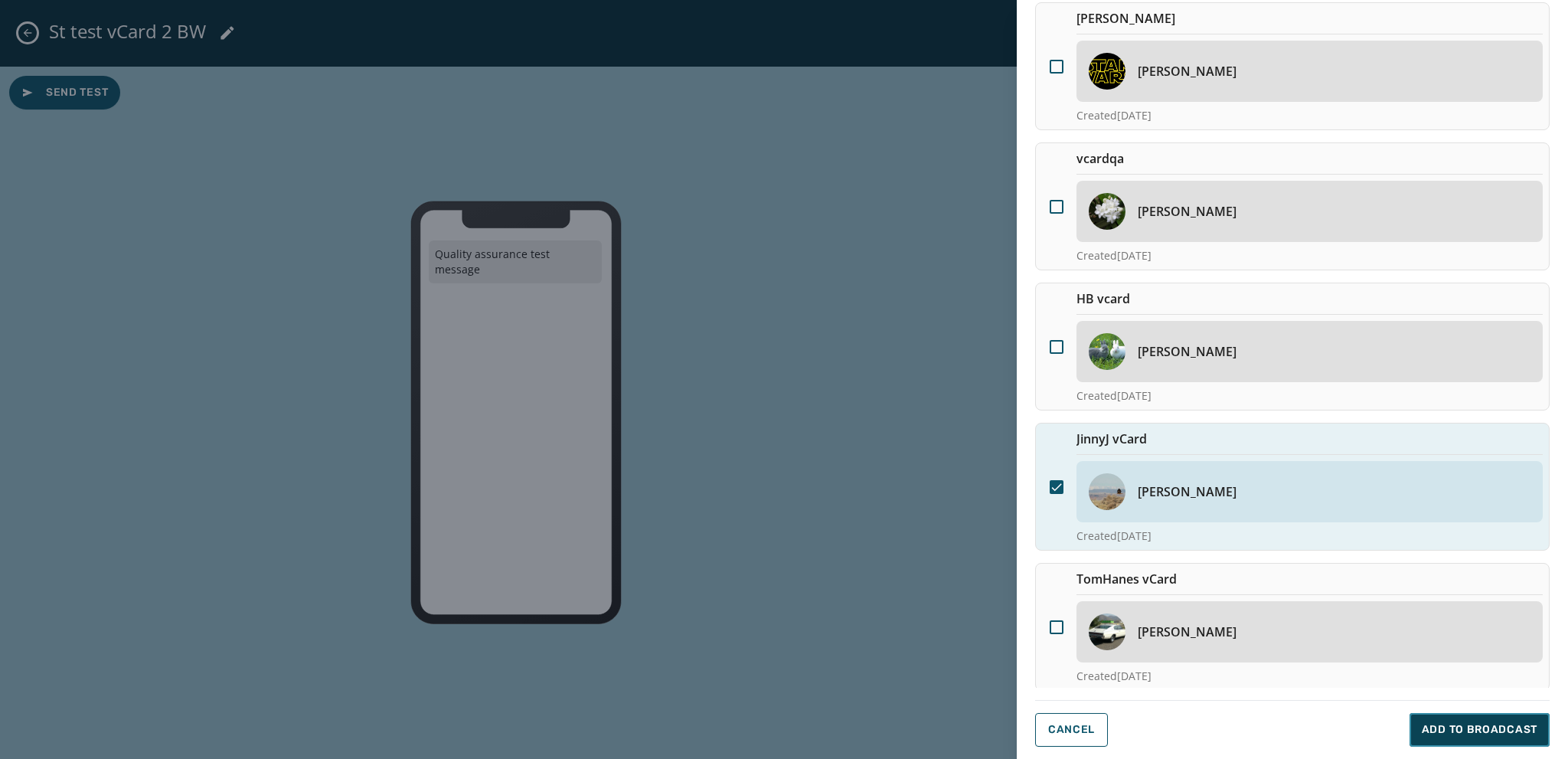
click at [1447, 728] on span "Add to Broadcast" at bounding box center [1479, 730] width 116 height 16
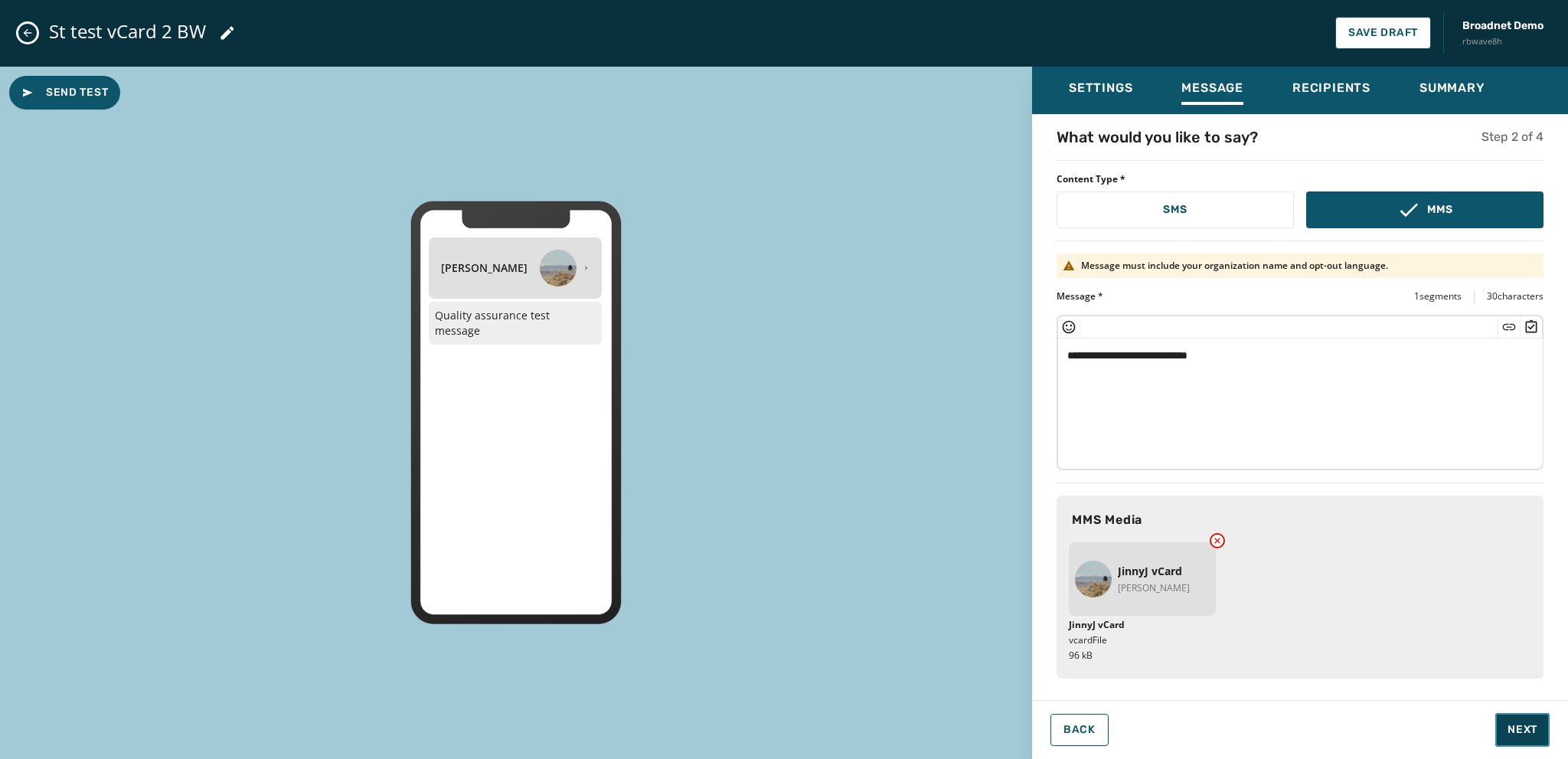
click at [1528, 725] on span "Next" at bounding box center [1523, 730] width 30 height 16
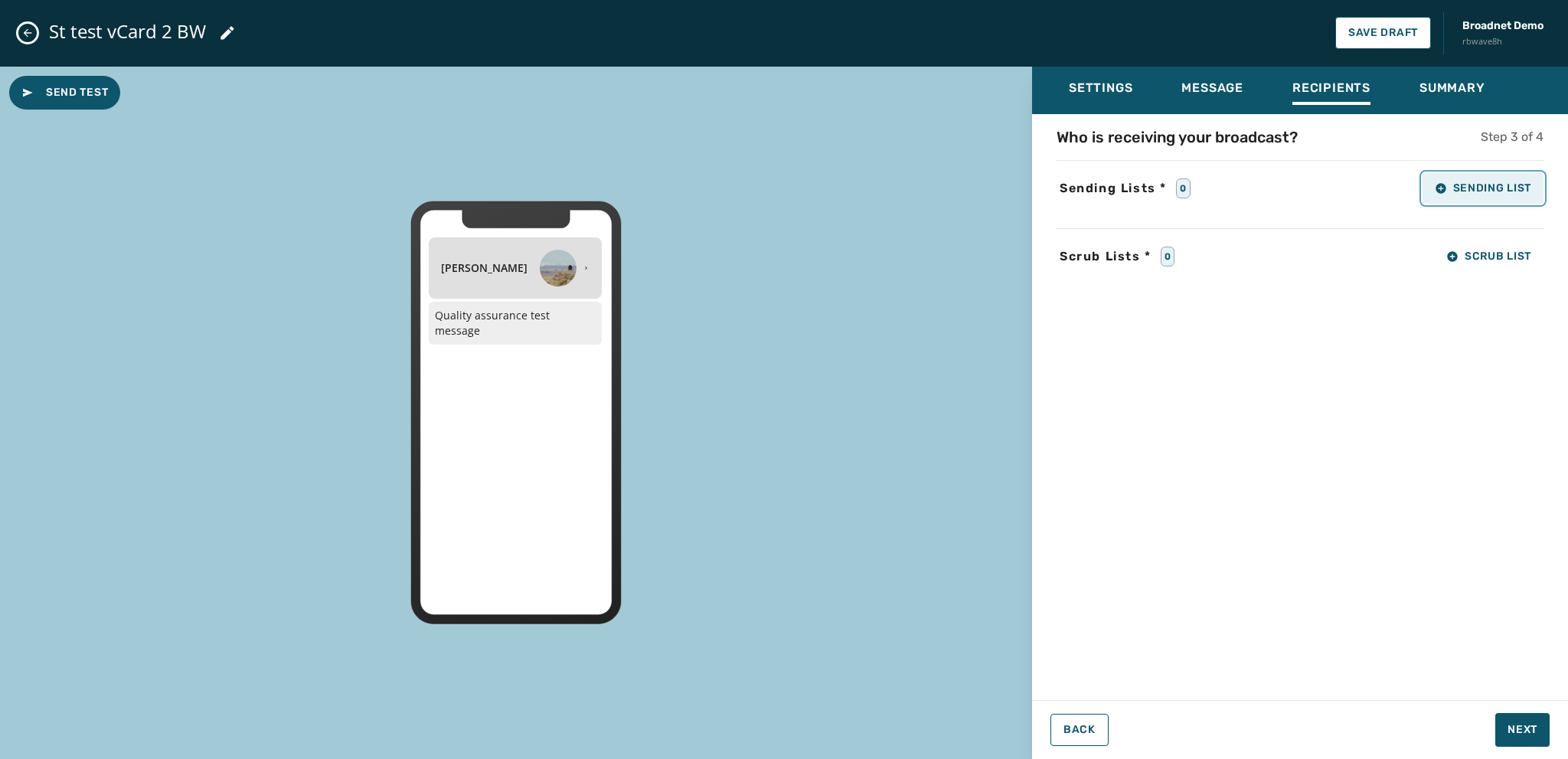
click at [1452, 180] on button "Sending List" at bounding box center [1483, 188] width 121 height 31
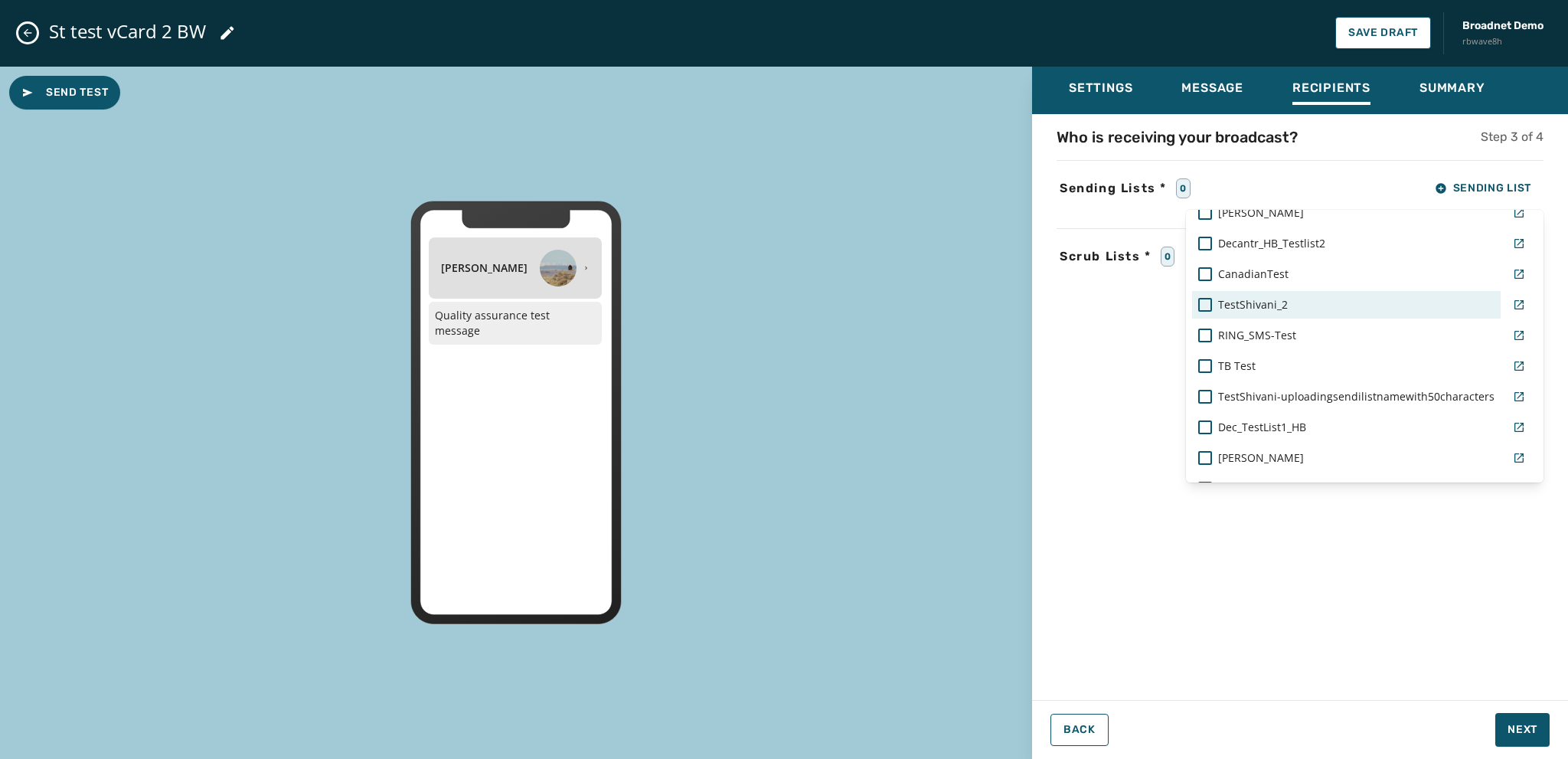
scroll to position [689, 0]
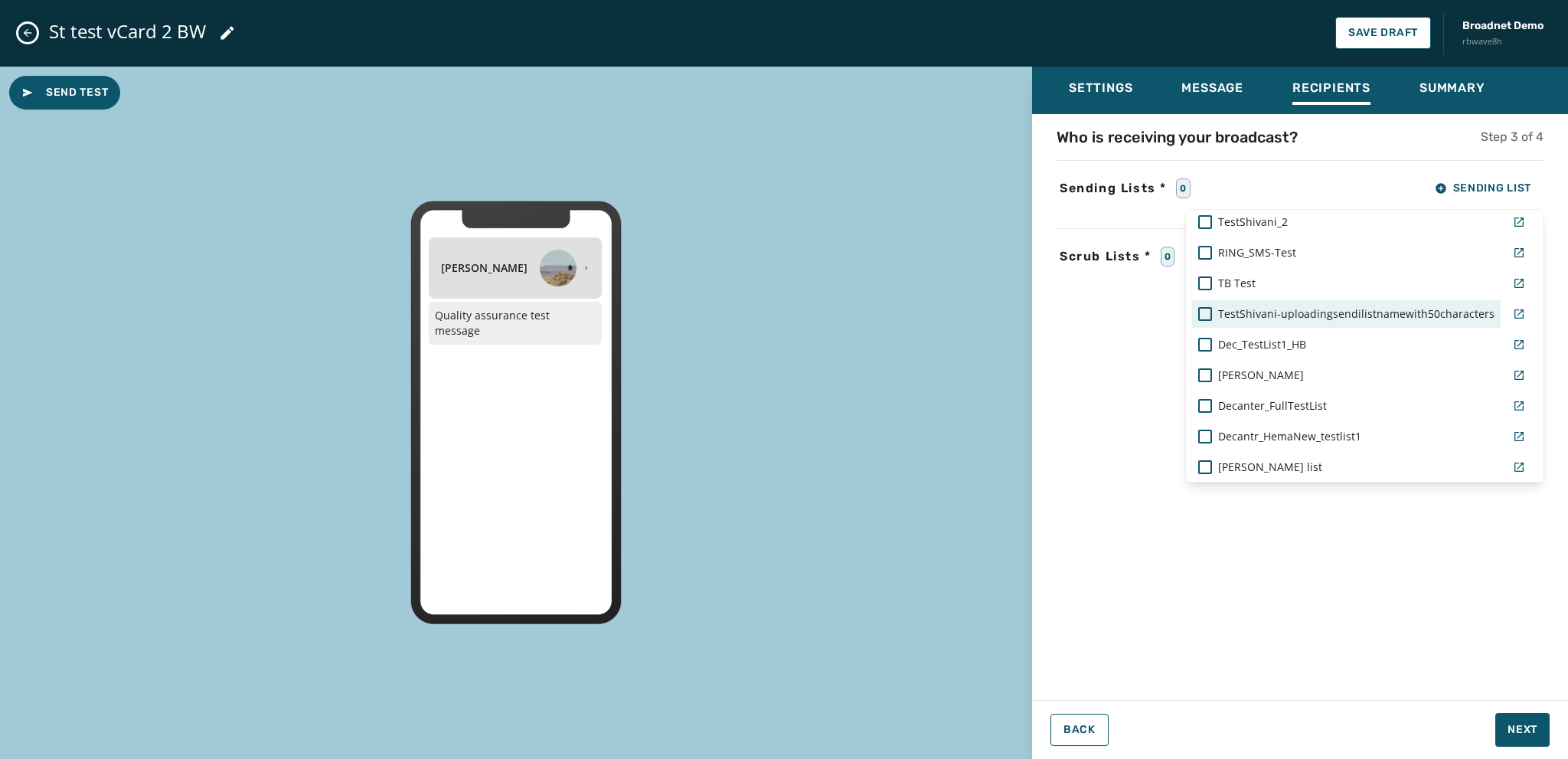
click at [1195, 313] on div "TestShivani-uploadingsendilistnamewith50characters" at bounding box center [1346, 314] width 309 height 28
click at [1522, 725] on div "Settings Message Recipients Summary Who is receiving your broadcast? Step 3 of …" at bounding box center [1300, 407] width 536 height 681
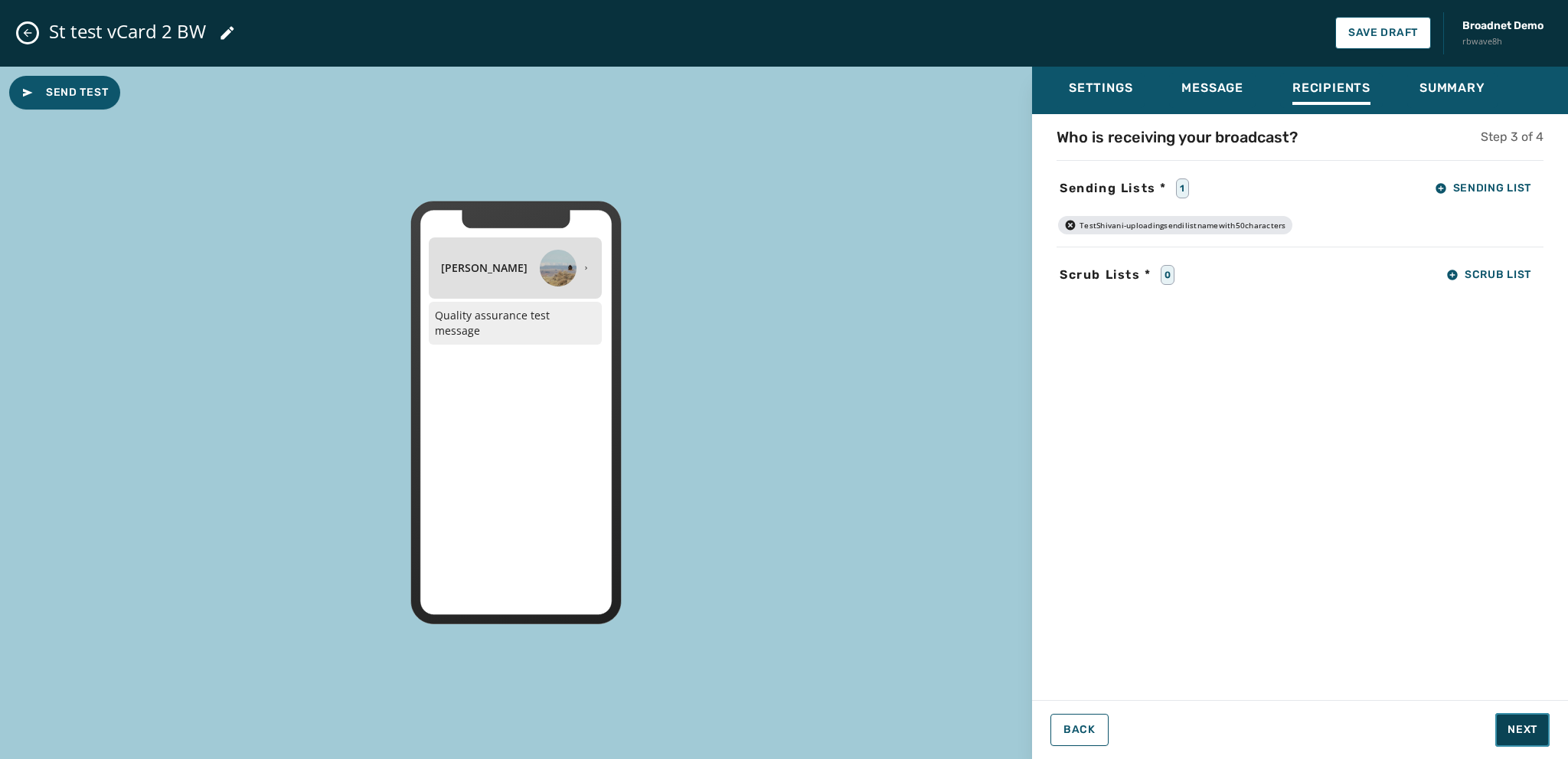
click at [1521, 730] on span "Next" at bounding box center [1523, 730] width 30 height 16
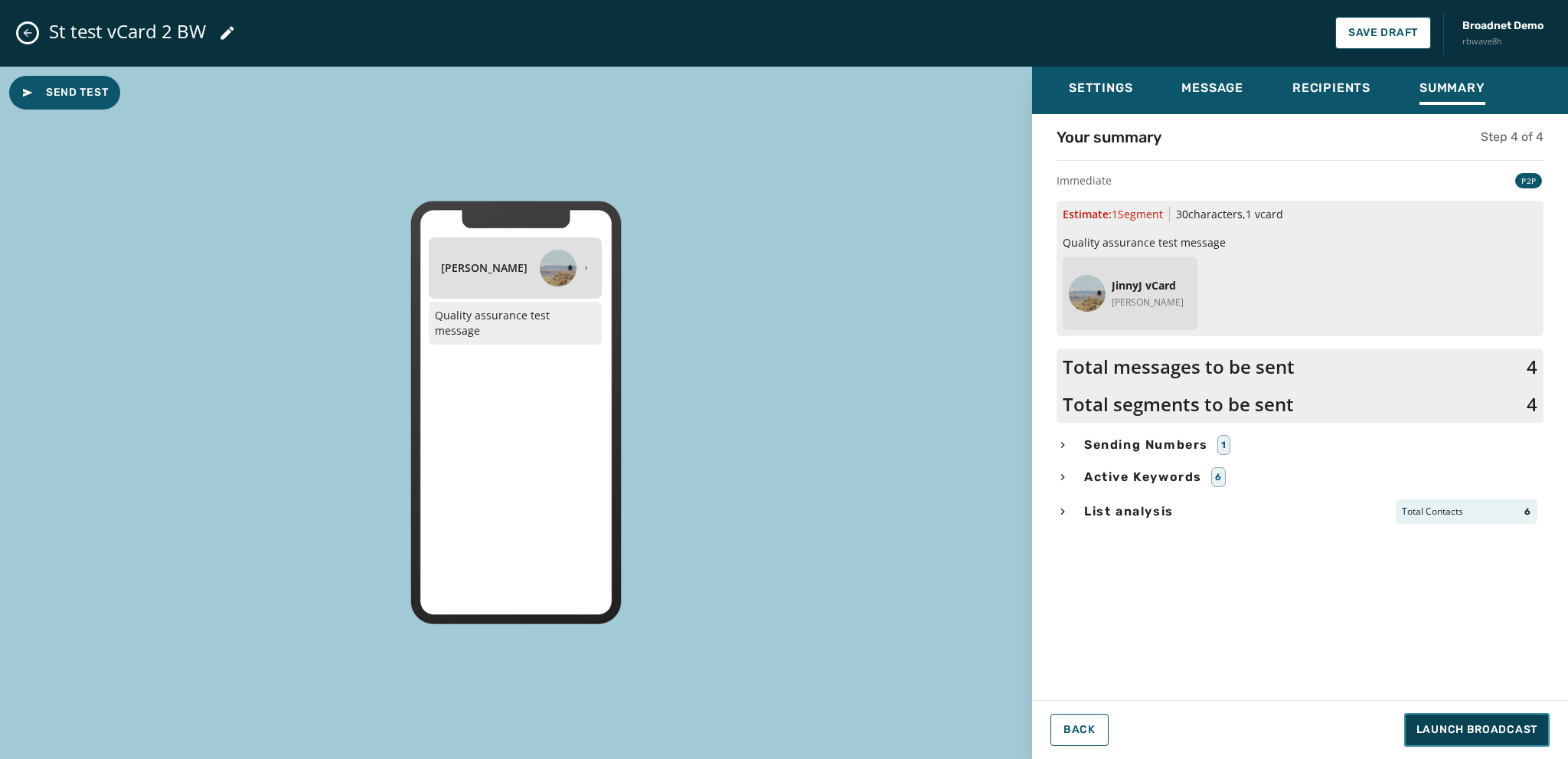
click at [1455, 728] on span "Launch Broadcast" at bounding box center [1476, 730] width 121 height 16
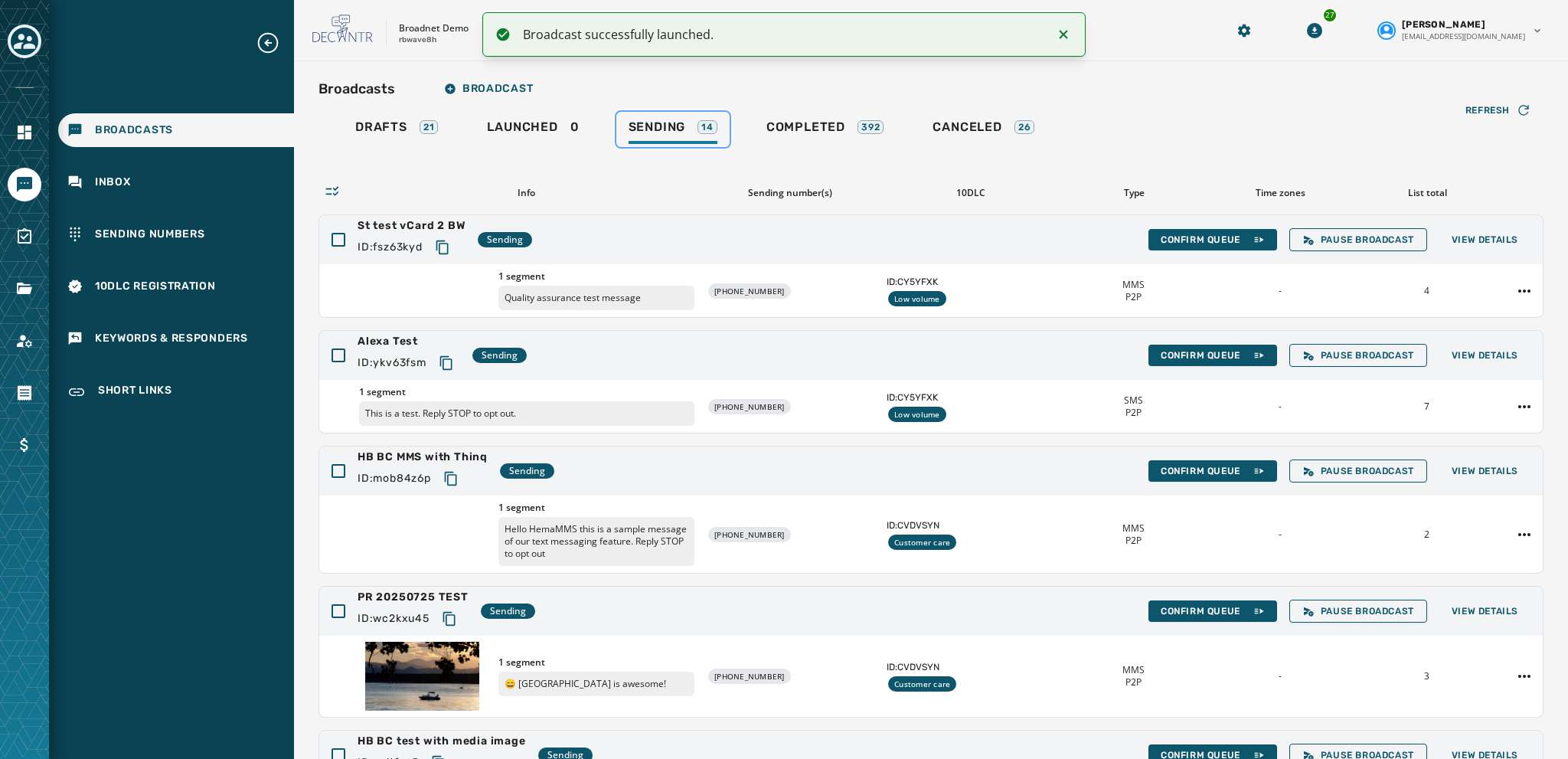
click at [644, 128] on span "Sending" at bounding box center [658, 127] width 58 height 16
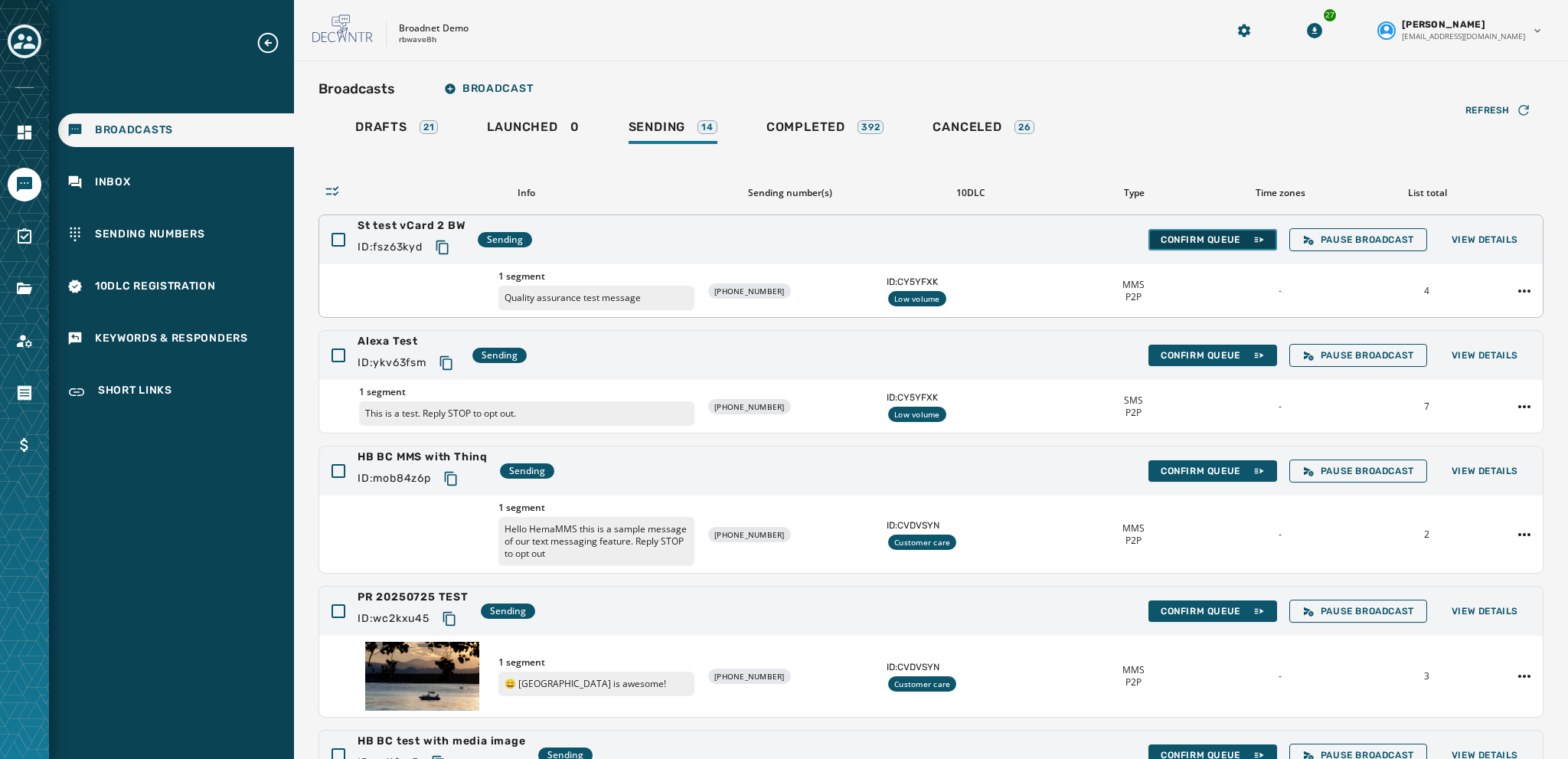
click at [1205, 238] on span "Confirm Queue" at bounding box center [1212, 240] width 104 height 12
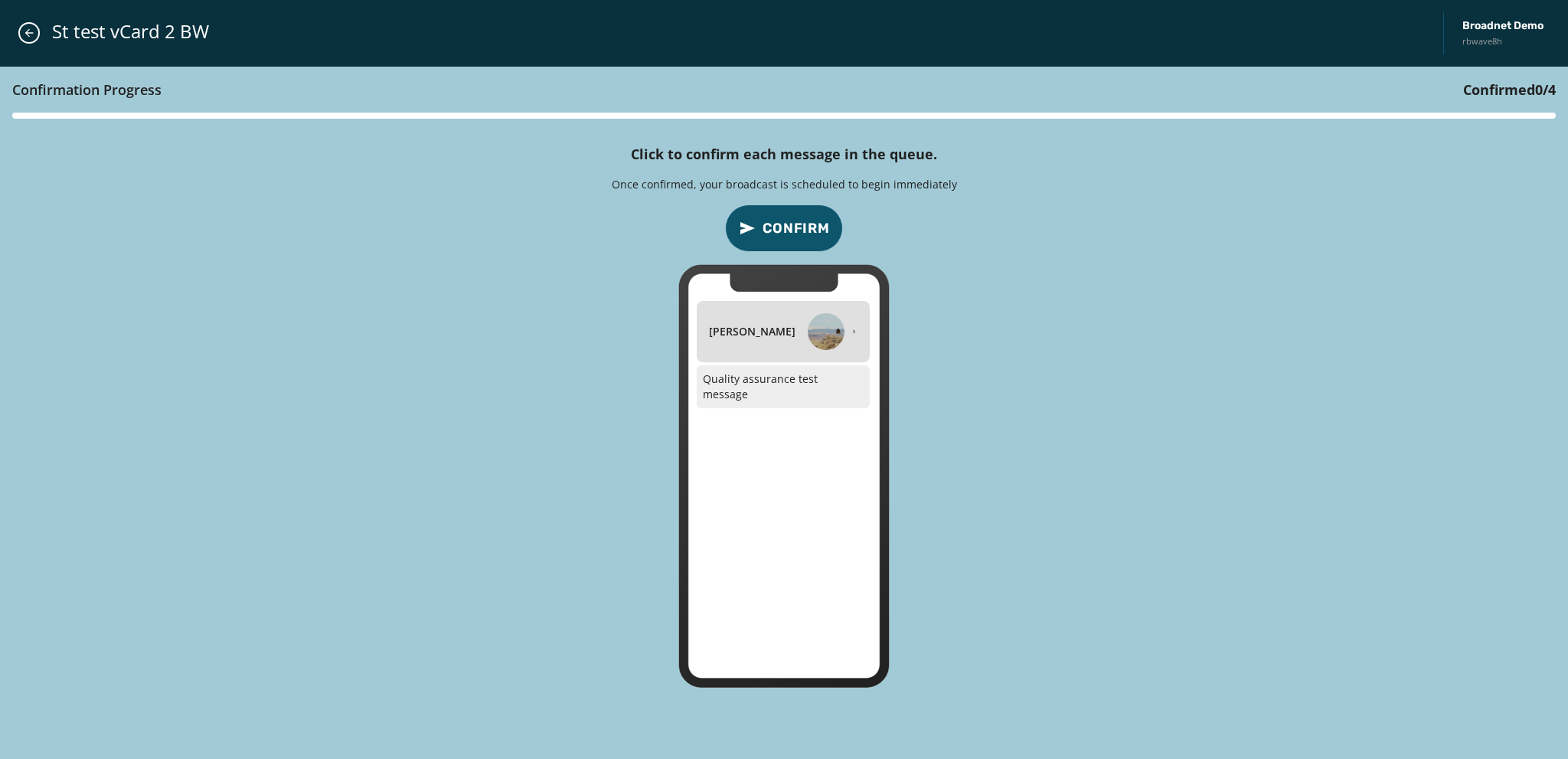
click at [784, 224] on span "Confirm" at bounding box center [796, 228] width 67 height 22
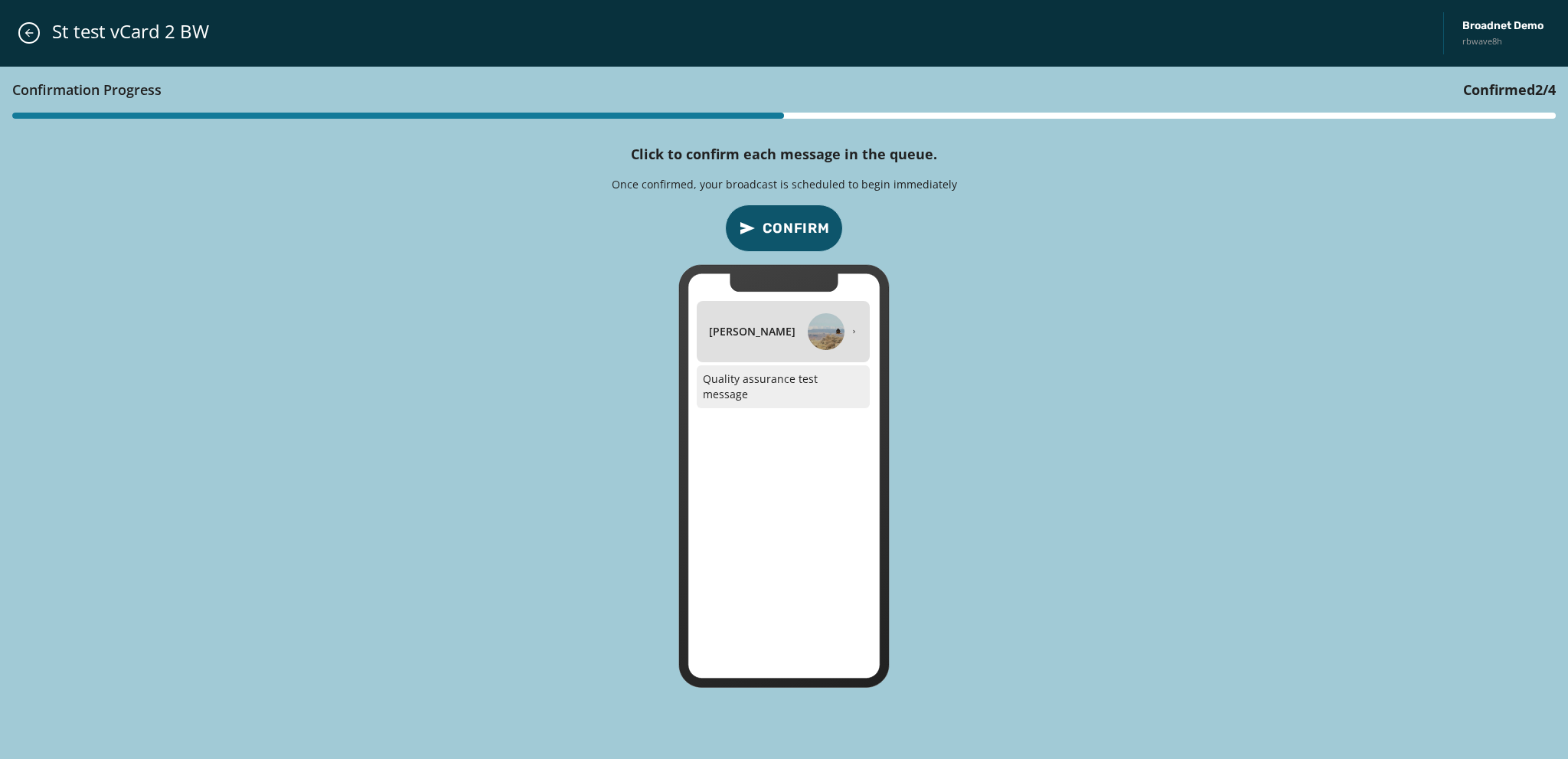
click at [784, 224] on span "Confirm" at bounding box center [796, 228] width 67 height 22
